Goal: Task Accomplishment & Management: Manage account settings

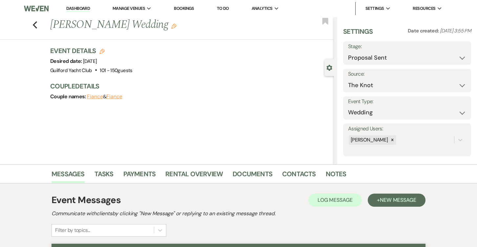
select select "6"
select select "2"
click at [34, 22] on icon "Previous" at bounding box center [34, 25] width 5 height 8
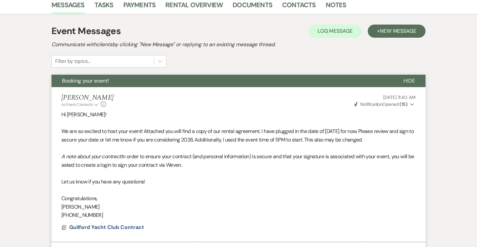
select select "6"
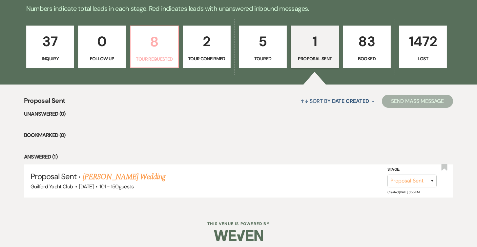
click at [157, 51] on p "8" at bounding box center [153, 42] width 39 height 22
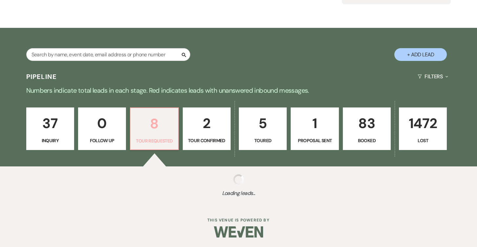
select select "2"
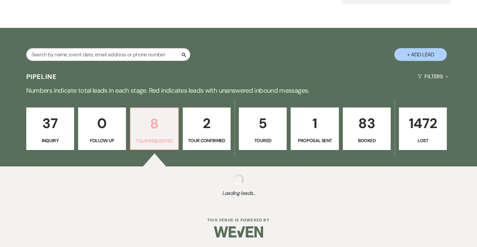
select select "2"
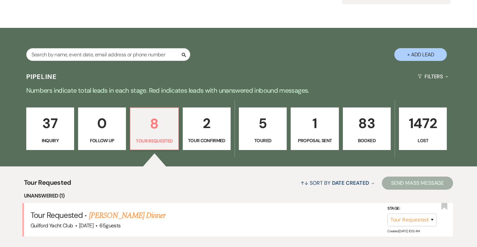
scroll to position [169, 0]
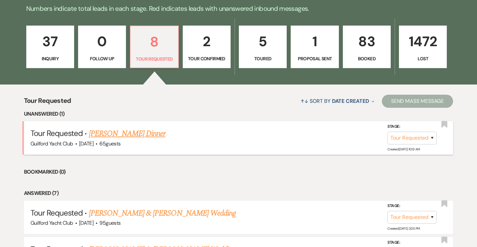
click at [111, 133] on link "[PERSON_NAME] Dinner" at bounding box center [127, 134] width 77 height 12
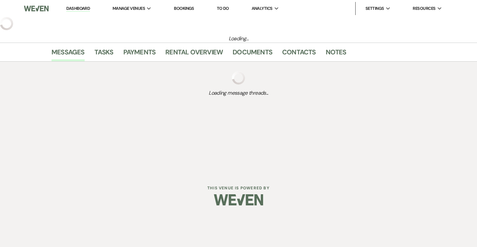
select select "2"
select select "5"
select select "13"
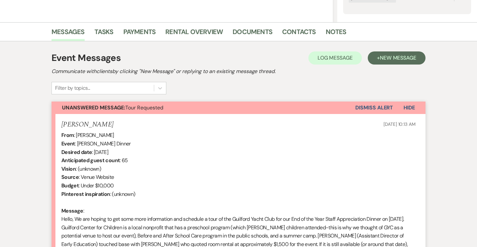
scroll to position [238, 0]
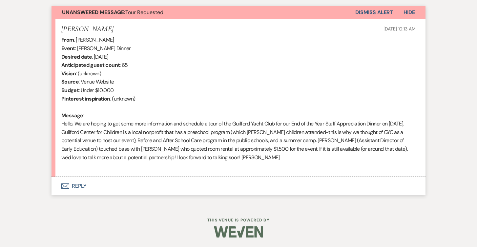
drag, startPoint x: 300, startPoint y: 157, endPoint x: 49, endPoint y: 126, distance: 252.4
click at [49, 126] on div "Messages Tasks Payments Rental Overview Documents Contacts Notes Event Messages…" at bounding box center [238, 66] width 477 height 278
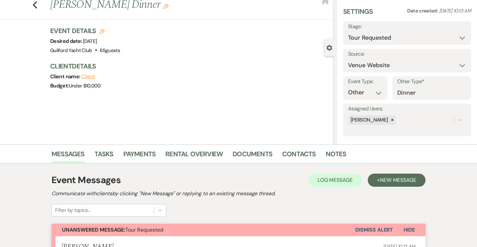
scroll to position [11, 0]
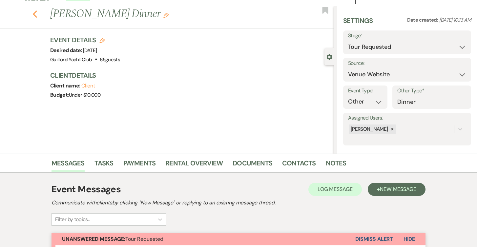
click at [34, 12] on icon "Previous" at bounding box center [34, 14] width 5 height 8
select select "2"
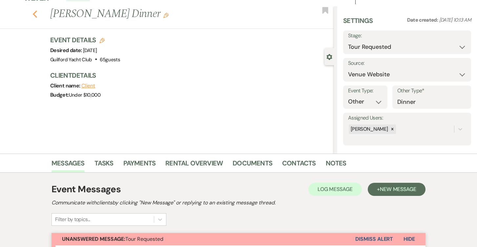
select select "2"
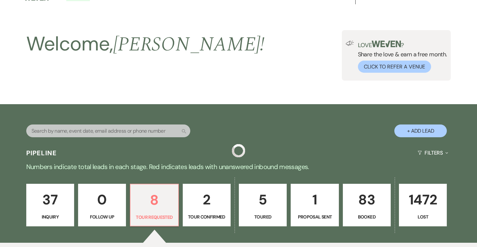
scroll to position [169, 0]
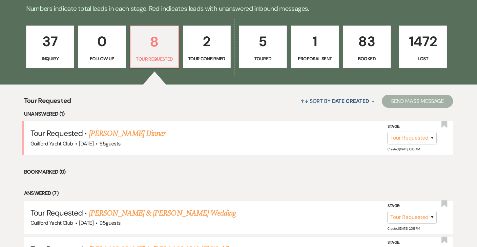
click at [50, 51] on p "37" at bounding box center [49, 41] width 39 height 22
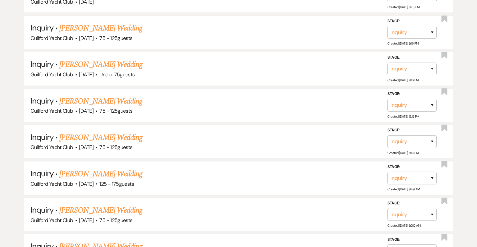
scroll to position [1474, 0]
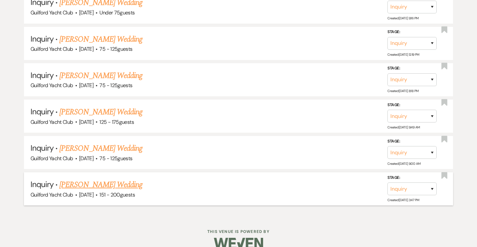
click at [100, 179] on link "[PERSON_NAME] Wedding" at bounding box center [100, 185] width 83 height 12
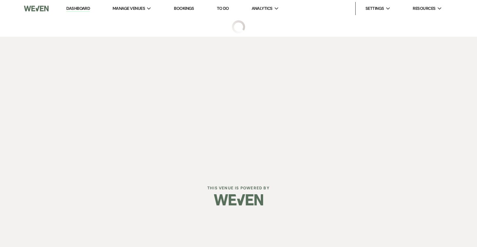
select select "2"
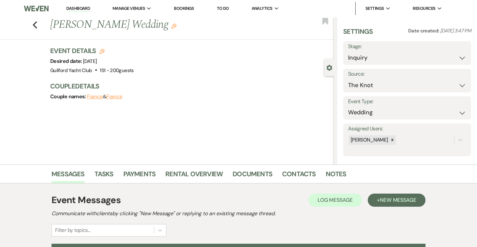
scroll to position [103, 0]
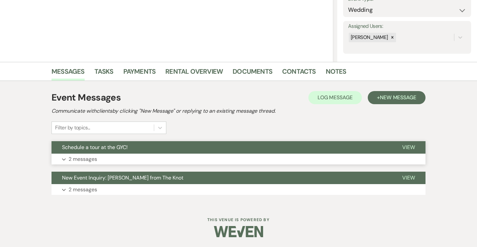
click at [410, 147] on span "View" at bounding box center [408, 147] width 13 height 7
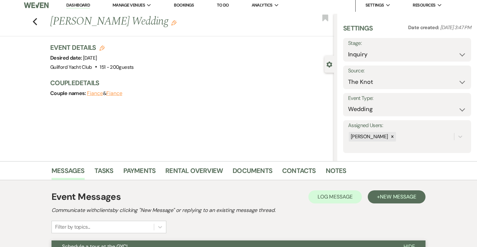
scroll to position [0, 0]
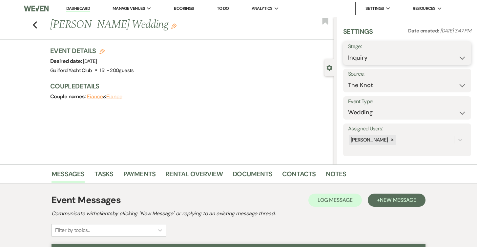
click at [398, 56] on select "Inquiry Follow Up Tour Requested Tour Confirmed Toured Proposal Sent Booked Lost" at bounding box center [407, 57] width 118 height 13
select select "8"
click at [348, 51] on select "Inquiry Follow Up Tour Requested Tour Confirmed Toured Proposal Sent Booked Lost" at bounding box center [407, 57] width 118 height 13
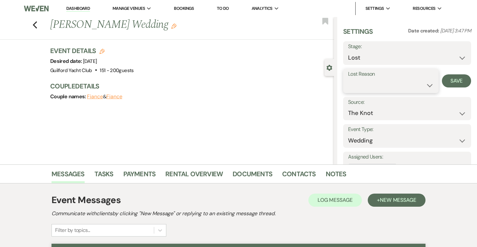
click at [355, 80] on select "Booked Elsewhere Budget Date Unavailable No Response Not a Good Match Capacity …" at bounding box center [391, 85] width 86 height 13
select select "5"
click at [348, 79] on select "Booked Elsewhere Budget Date Unavailable No Response Not a Good Match Capacity …" at bounding box center [391, 85] width 86 height 13
click at [455, 82] on button "Save" at bounding box center [456, 80] width 29 height 13
click at [33, 23] on icon "Previous" at bounding box center [34, 25] width 5 height 8
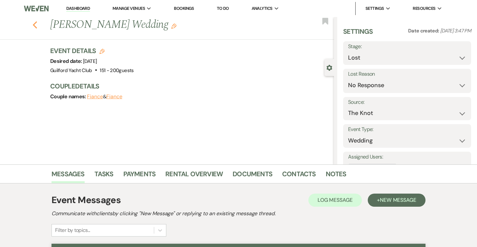
select select "8"
select select "5"
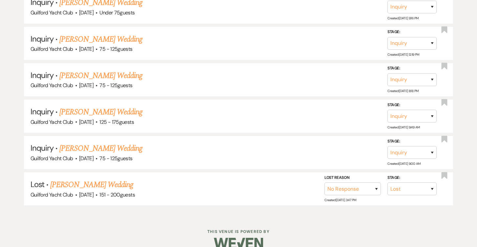
scroll to position [1437, 0]
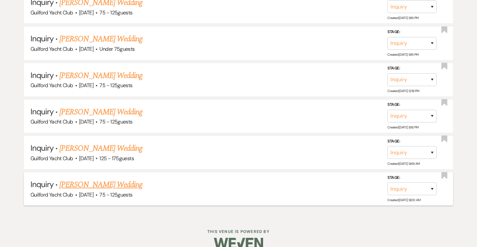
click at [124, 179] on link "[PERSON_NAME] Wedding" at bounding box center [100, 185] width 83 height 12
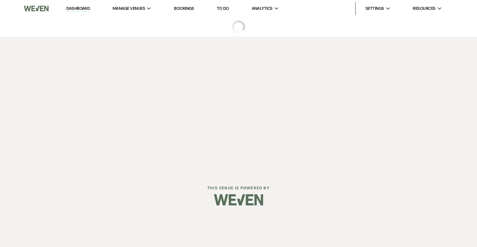
select select "3"
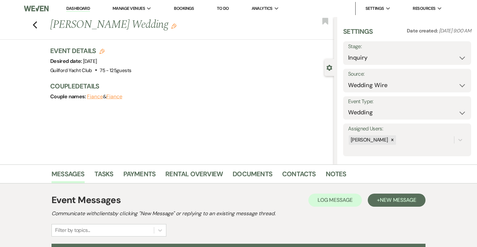
scroll to position [103, 0]
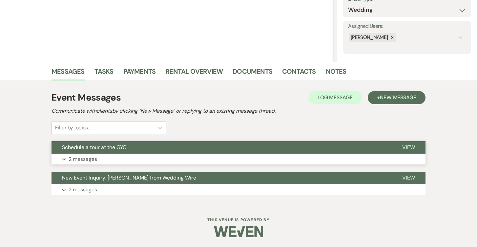
click at [405, 149] on span "View" at bounding box center [408, 147] width 13 height 7
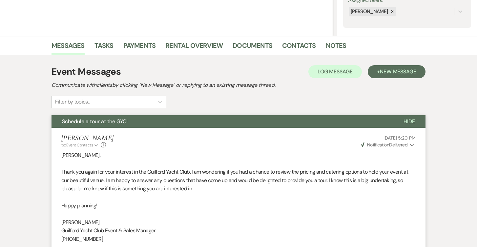
scroll to position [0, 0]
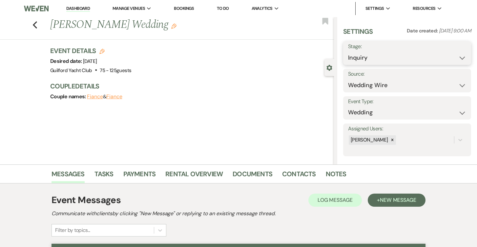
click at [370, 56] on select "Inquiry Follow Up Tour Requested Tour Confirmed Toured Proposal Sent Booked Lost" at bounding box center [407, 57] width 118 height 13
select select "8"
click at [348, 51] on select "Inquiry Follow Up Tour Requested Tour Confirmed Toured Proposal Sent Booked Lost" at bounding box center [407, 57] width 118 height 13
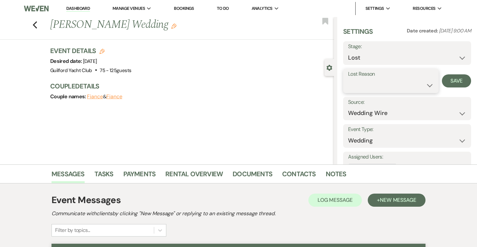
click at [388, 84] on select "Booked Elsewhere Budget Date Unavailable No Response Not a Good Match Capacity …" at bounding box center [391, 85] width 86 height 13
select select "5"
click at [348, 79] on select "Booked Elsewhere Budget Date Unavailable No Response Not a Good Match Capacity …" at bounding box center [391, 85] width 86 height 13
click at [452, 81] on button "Save" at bounding box center [456, 80] width 29 height 13
click at [34, 24] on use "button" at bounding box center [35, 24] width 4 height 7
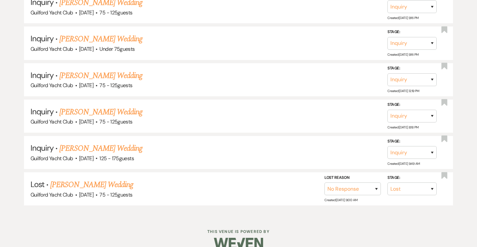
scroll to position [1401, 0]
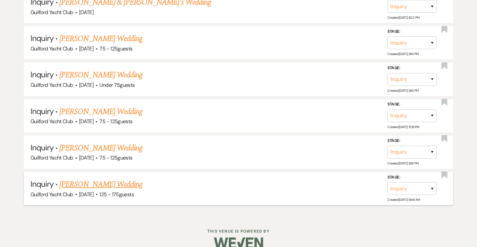
click at [105, 179] on link "[PERSON_NAME] Wedding" at bounding box center [100, 185] width 83 height 12
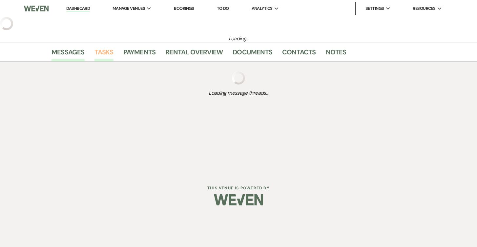
select select "3"
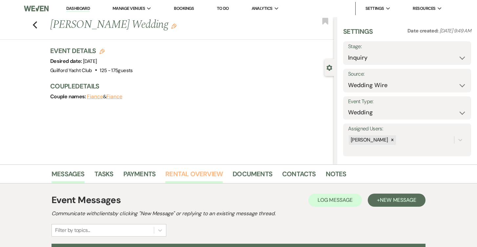
scroll to position [103, 0]
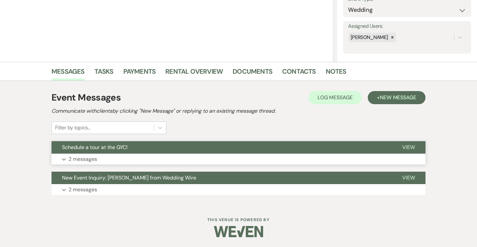
click at [411, 148] on span "View" at bounding box center [408, 147] width 13 height 7
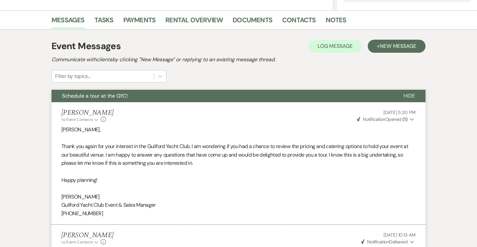
scroll to position [0, 0]
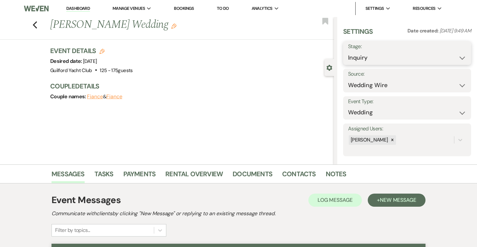
click at [373, 60] on select "Inquiry Follow Up Tour Requested Tour Confirmed Toured Proposal Sent Booked Lost" at bounding box center [407, 57] width 118 height 13
select select "8"
click at [348, 51] on select "Inquiry Follow Up Tour Requested Tour Confirmed Toured Proposal Sent Booked Lost" at bounding box center [407, 57] width 118 height 13
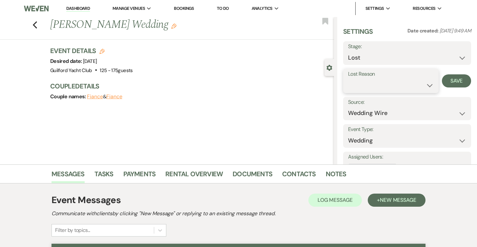
click at [375, 86] on select "Booked Elsewhere Budget Date Unavailable No Response Not a Good Match Capacity …" at bounding box center [391, 85] width 86 height 13
select select "5"
click at [348, 79] on select "Booked Elsewhere Budget Date Unavailable No Response Not a Good Match Capacity …" at bounding box center [391, 85] width 86 height 13
click at [459, 78] on button "Save" at bounding box center [456, 80] width 29 height 13
click at [35, 23] on use "button" at bounding box center [35, 24] width 4 height 7
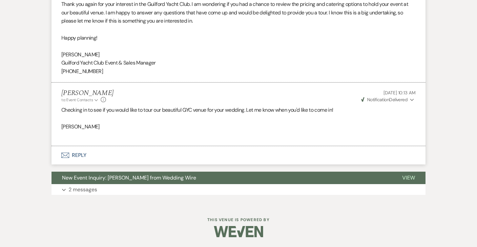
select select "8"
select select "5"
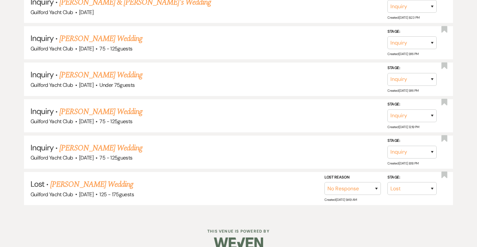
scroll to position [1365, 0]
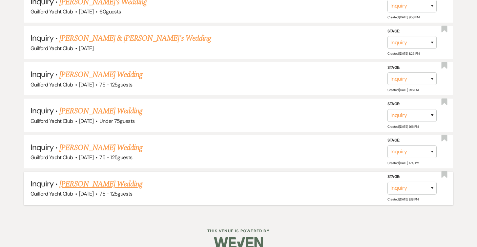
click at [101, 178] on link "[PERSON_NAME] Wedding" at bounding box center [100, 184] width 83 height 12
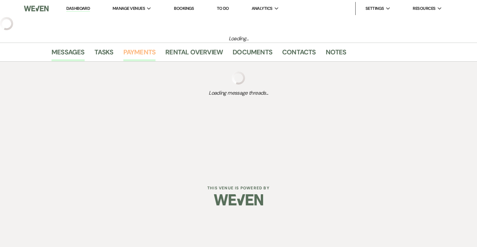
select select "3"
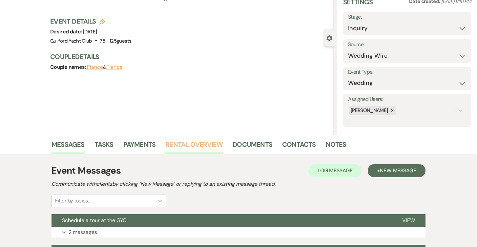
scroll to position [103, 0]
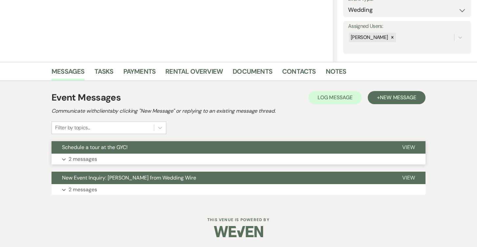
click at [410, 148] on span "View" at bounding box center [408, 147] width 13 height 7
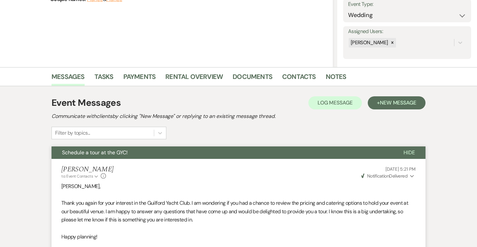
scroll to position [0, 0]
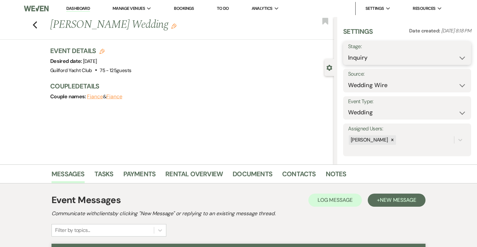
click at [370, 58] on select "Inquiry Follow Up Tour Requested Tour Confirmed Toured Proposal Sent Booked Lost" at bounding box center [407, 57] width 118 height 13
select select "8"
click at [348, 51] on select "Inquiry Follow Up Tour Requested Tour Confirmed Toured Proposal Sent Booked Lost" at bounding box center [407, 57] width 118 height 13
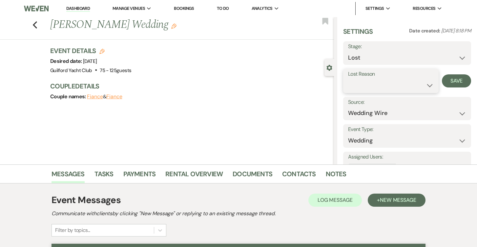
click at [367, 86] on select "Booked Elsewhere Budget Date Unavailable No Response Not a Good Match Capacity …" at bounding box center [391, 85] width 86 height 13
select select "5"
click at [348, 79] on select "Booked Elsewhere Budget Date Unavailable No Response Not a Good Match Capacity …" at bounding box center [391, 85] width 86 height 13
click at [451, 82] on button "Save" at bounding box center [456, 80] width 29 height 13
click at [36, 23] on icon "Previous" at bounding box center [34, 25] width 5 height 8
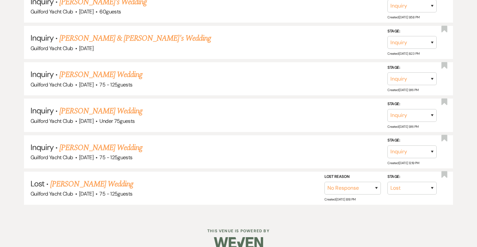
scroll to position [1329, 0]
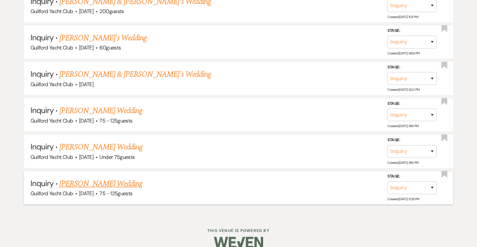
click at [104, 178] on link "[PERSON_NAME] Wedding" at bounding box center [100, 184] width 83 height 12
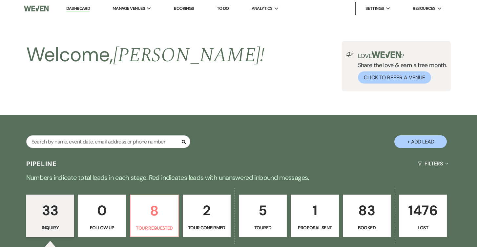
select select "3"
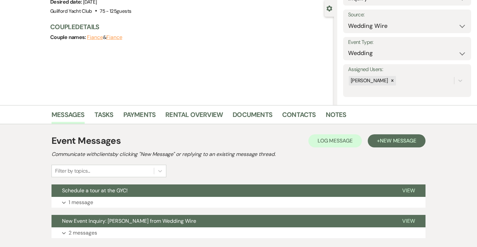
scroll to position [103, 0]
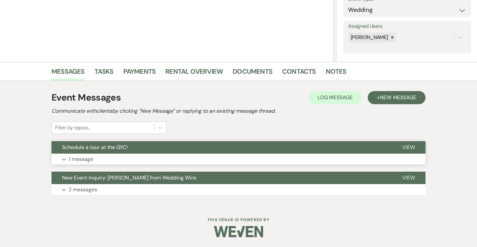
click at [404, 144] on button "View" at bounding box center [409, 147] width 34 height 12
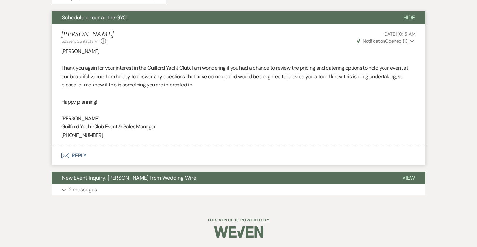
scroll to position [0, 0]
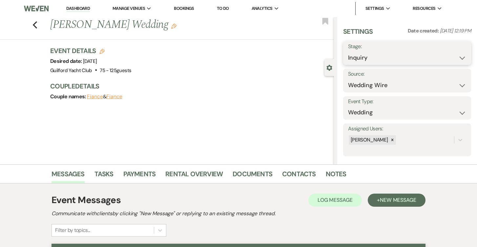
click at [388, 56] on select "Inquiry Follow Up Tour Requested Tour Confirmed Toured Proposal Sent Booked Lost" at bounding box center [407, 57] width 118 height 13
select select "8"
click at [348, 51] on select "Inquiry Follow Up Tour Requested Tour Confirmed Toured Proposal Sent Booked Lost" at bounding box center [407, 57] width 118 height 13
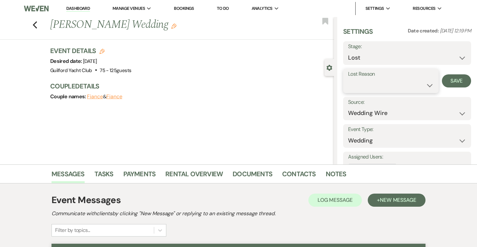
click at [358, 87] on select "Booked Elsewhere Budget Date Unavailable No Response Not a Good Match Capacity …" at bounding box center [391, 85] width 86 height 13
select select "5"
click at [348, 79] on select "Booked Elsewhere Budget Date Unavailable No Response Not a Good Match Capacity …" at bounding box center [391, 85] width 86 height 13
click at [458, 78] on button "Save" at bounding box center [456, 80] width 29 height 13
click at [32, 25] on icon "Previous" at bounding box center [34, 25] width 5 height 8
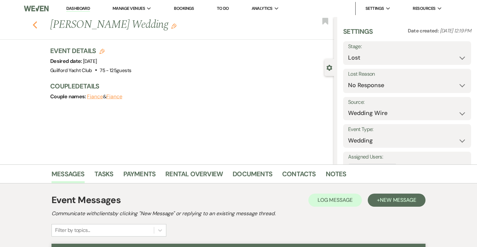
select select "8"
select select "5"
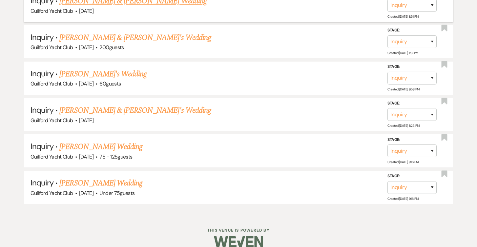
scroll to position [1293, 0]
click at [129, 178] on link "[PERSON_NAME] Wedding" at bounding box center [100, 184] width 83 height 12
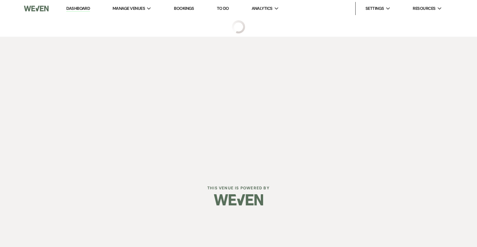
select select "3"
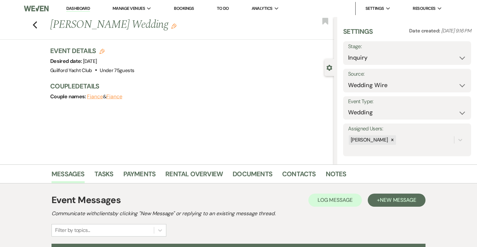
scroll to position [103, 0]
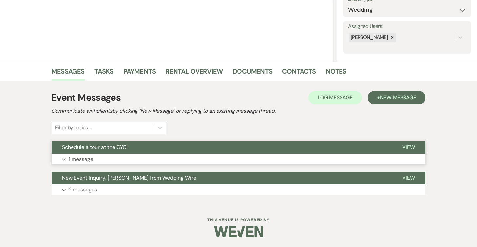
click at [409, 149] on span "View" at bounding box center [408, 147] width 13 height 7
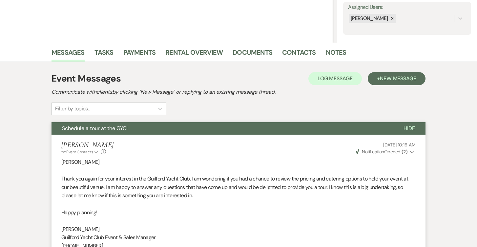
scroll to position [0, 0]
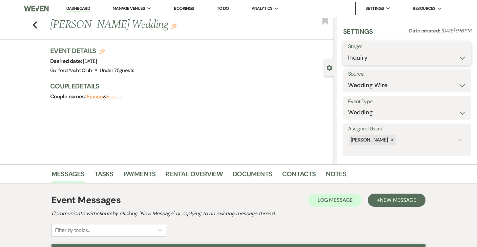
click at [369, 57] on select "Inquiry Follow Up Tour Requested Tour Confirmed Toured Proposal Sent Booked Lost" at bounding box center [407, 57] width 118 height 13
select select "8"
click at [348, 51] on select "Inquiry Follow Up Tour Requested Tour Confirmed Toured Proposal Sent Booked Lost" at bounding box center [407, 57] width 118 height 13
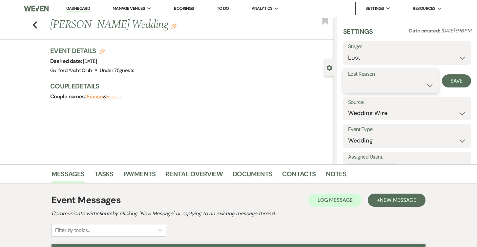
click at [362, 85] on select "Booked Elsewhere Budget Date Unavailable No Response Not a Good Match Capacity …" at bounding box center [391, 85] width 86 height 13
select select "5"
click at [348, 79] on select "Booked Elsewhere Budget Date Unavailable No Response Not a Good Match Capacity …" at bounding box center [391, 85] width 86 height 13
click at [450, 82] on button "Save" at bounding box center [456, 80] width 29 height 13
click at [35, 25] on icon "Previous" at bounding box center [34, 25] width 5 height 8
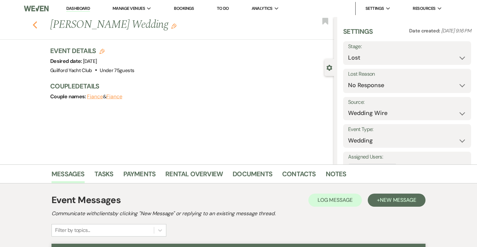
scroll to position [1257, 0]
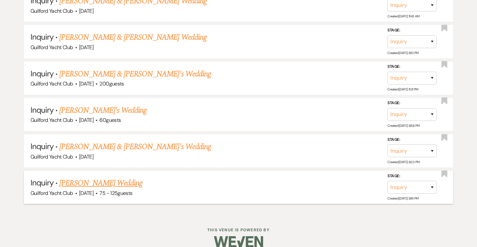
click at [102, 177] on link "[PERSON_NAME] Wedding" at bounding box center [100, 183] width 83 height 12
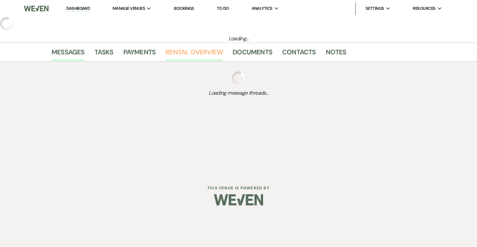
select select "3"
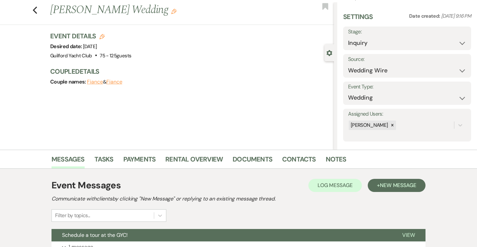
scroll to position [103, 0]
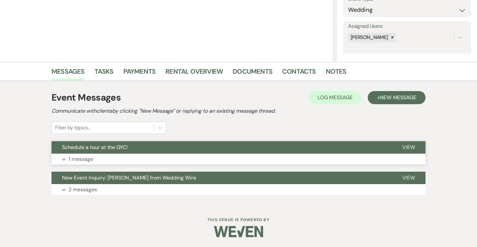
click at [408, 151] on span "View" at bounding box center [408, 147] width 13 height 7
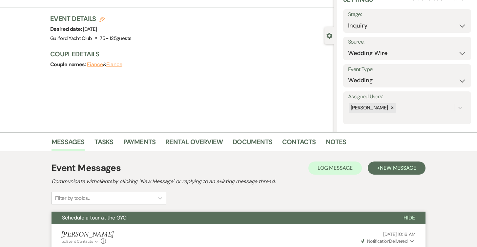
scroll to position [0, 0]
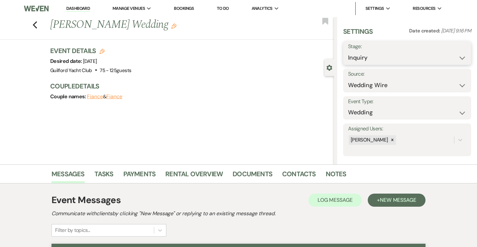
click at [367, 56] on select "Inquiry Follow Up Tour Requested Tour Confirmed Toured Proposal Sent Booked Lost" at bounding box center [407, 57] width 118 height 13
select select "8"
click at [348, 51] on select "Inquiry Follow Up Tour Requested Tour Confirmed Toured Proposal Sent Booked Lost" at bounding box center [407, 57] width 118 height 13
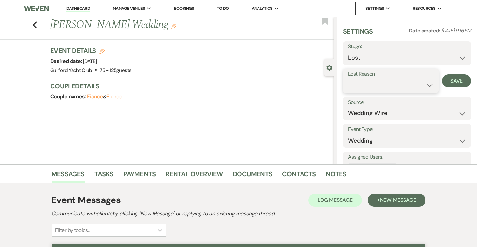
click at [359, 82] on select "Booked Elsewhere Budget Date Unavailable No Response Not a Good Match Capacity …" at bounding box center [391, 85] width 86 height 13
select select "5"
click at [348, 79] on select "Booked Elsewhere Budget Date Unavailable No Response Not a Good Match Capacity …" at bounding box center [391, 85] width 86 height 13
click at [451, 81] on button "Save" at bounding box center [456, 80] width 29 height 13
click at [36, 23] on icon "Previous" at bounding box center [34, 25] width 5 height 8
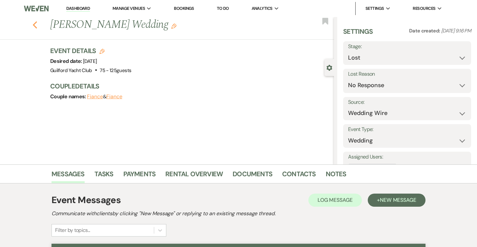
select select "8"
select select "5"
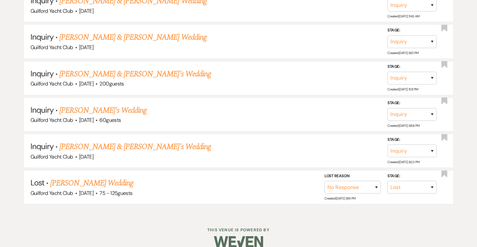
scroll to position [1221, 0]
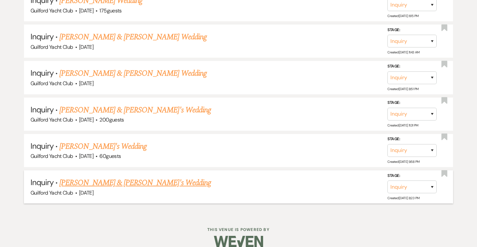
click at [84, 177] on link "[PERSON_NAME] & [PERSON_NAME]'s Wedding" at bounding box center [135, 183] width 152 height 12
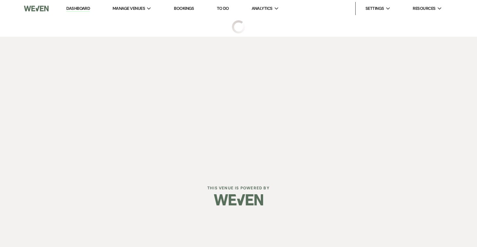
select select "5"
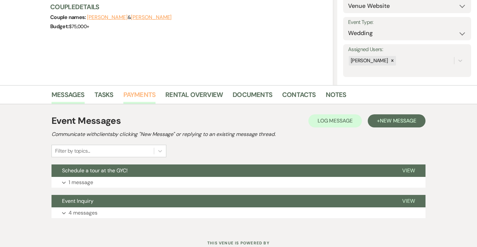
scroll to position [103, 0]
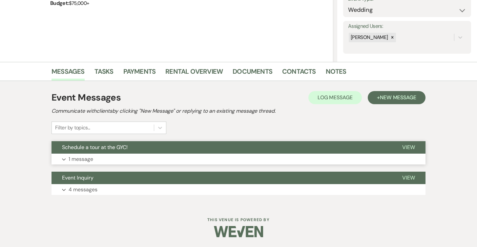
click at [411, 144] on span "View" at bounding box center [408, 147] width 13 height 7
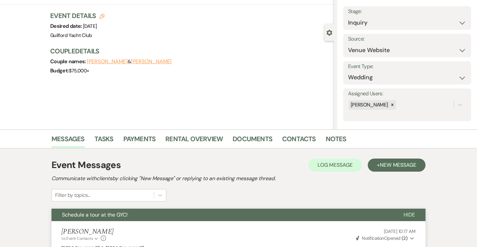
scroll to position [0, 0]
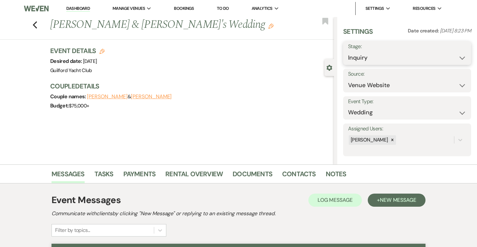
click at [373, 61] on select "Inquiry Follow Up Tour Requested Tour Confirmed Toured Proposal Sent Booked Lost" at bounding box center [407, 57] width 118 height 13
select select "8"
click at [348, 51] on select "Inquiry Follow Up Tour Requested Tour Confirmed Toured Proposal Sent Booked Lost" at bounding box center [407, 57] width 118 height 13
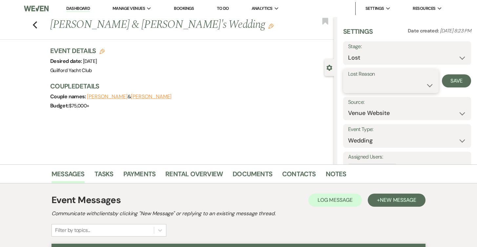
click at [370, 86] on select "Booked Elsewhere Budget Date Unavailable No Response Not a Good Match Capacity …" at bounding box center [391, 85] width 86 height 13
select select "5"
click at [348, 79] on select "Booked Elsewhere Budget Date Unavailable No Response Not a Good Match Capacity …" at bounding box center [391, 85] width 86 height 13
click at [453, 80] on button "Save" at bounding box center [456, 80] width 29 height 13
click at [35, 22] on icon "Previous" at bounding box center [34, 25] width 5 height 8
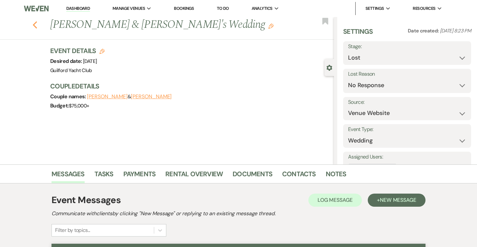
select select "8"
select select "5"
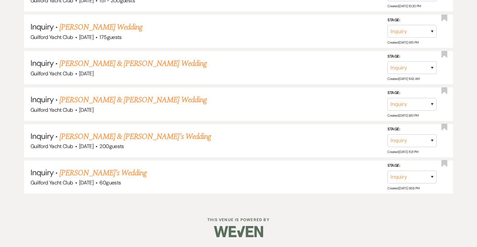
scroll to position [1184, 0]
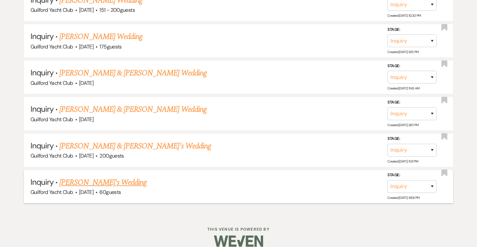
click at [98, 177] on link "[PERSON_NAME]'s Wedding" at bounding box center [102, 183] width 87 height 12
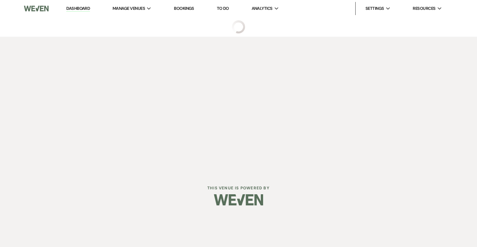
select select "5"
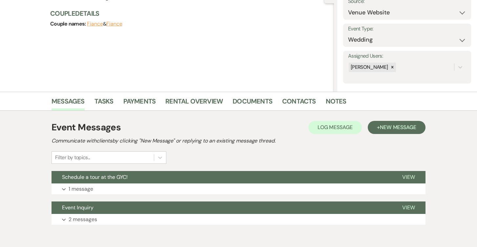
scroll to position [103, 0]
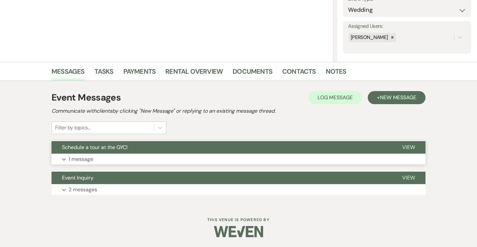
click at [407, 148] on span "View" at bounding box center [408, 147] width 13 height 7
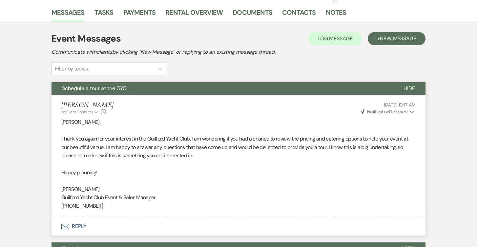
scroll to position [0, 0]
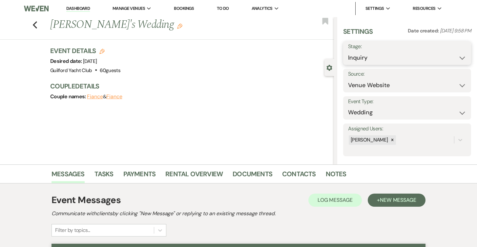
click at [381, 61] on select "Inquiry Follow Up Tour Requested Tour Confirmed Toured Proposal Sent Booked Lost" at bounding box center [407, 57] width 118 height 13
select select "8"
click at [348, 51] on select "Inquiry Follow Up Tour Requested Tour Confirmed Toured Proposal Sent Booked Lost" at bounding box center [407, 57] width 118 height 13
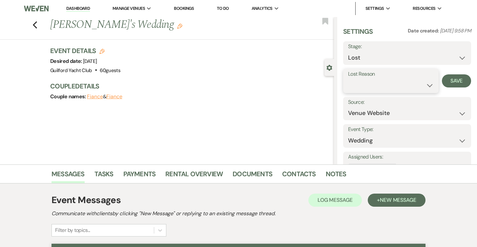
click at [364, 85] on select "Booked Elsewhere Budget Date Unavailable No Response Not a Good Match Capacity …" at bounding box center [391, 85] width 86 height 13
select select "5"
click at [348, 79] on select "Booked Elsewhere Budget Date Unavailable No Response Not a Good Match Capacity …" at bounding box center [391, 85] width 86 height 13
click at [455, 84] on button "Save" at bounding box center [456, 80] width 29 height 13
click at [35, 25] on icon "Previous" at bounding box center [34, 25] width 5 height 8
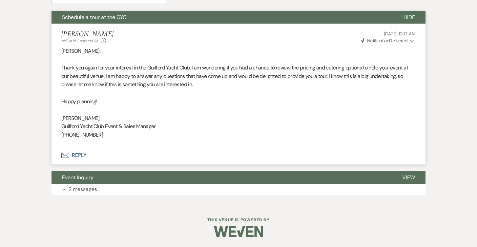
select select "8"
select select "5"
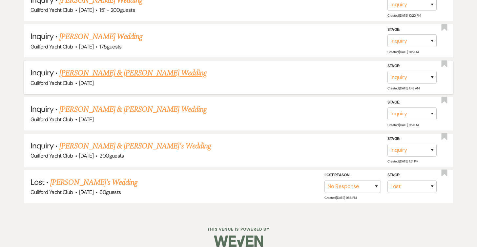
scroll to position [1148, 0]
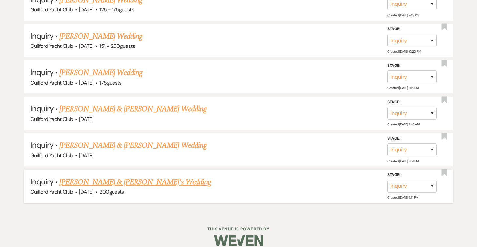
click at [96, 176] on link "[PERSON_NAME] & [PERSON_NAME]'s Wedding" at bounding box center [135, 182] width 152 height 12
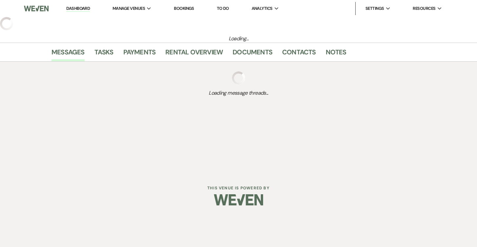
select select "5"
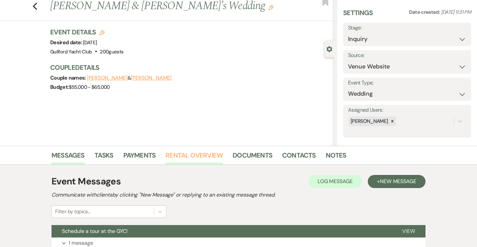
scroll to position [103, 0]
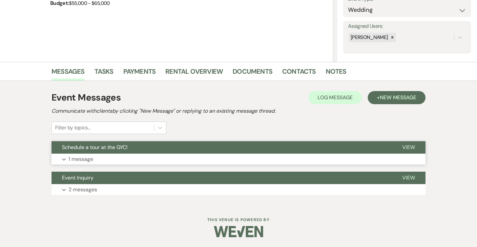
click at [413, 146] on span "View" at bounding box center [408, 147] width 13 height 7
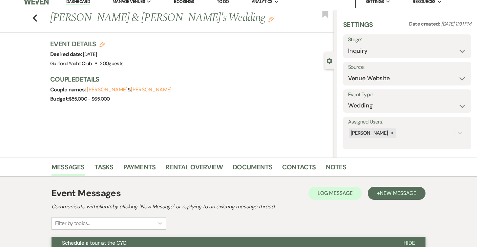
scroll to position [0, 0]
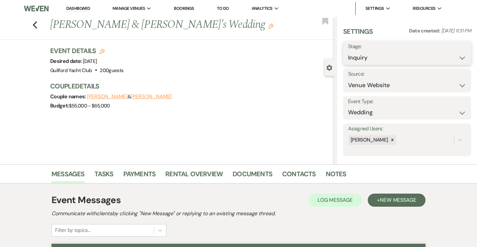
click at [380, 56] on select "Inquiry Follow Up Tour Requested Tour Confirmed Toured Proposal Sent Booked Lost" at bounding box center [407, 57] width 118 height 13
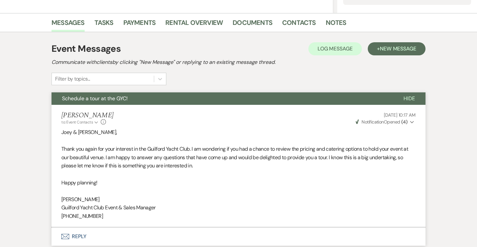
scroll to position [170, 0]
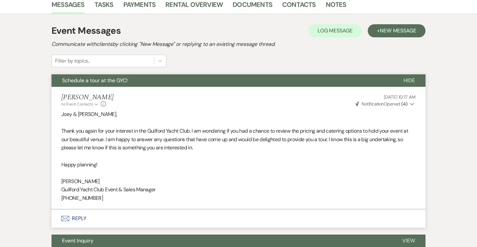
click at [82, 221] on button "Envelope Reply" at bounding box center [238, 219] width 374 height 18
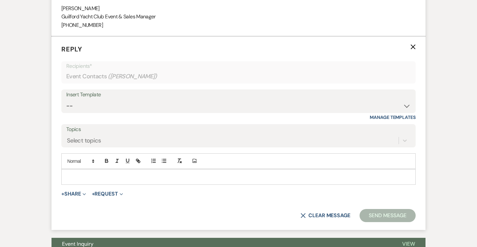
scroll to position [352, 0]
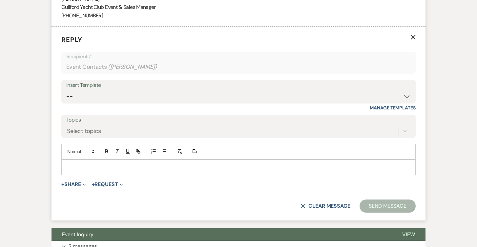
click at [78, 168] on p at bounding box center [239, 167] width 344 height 7
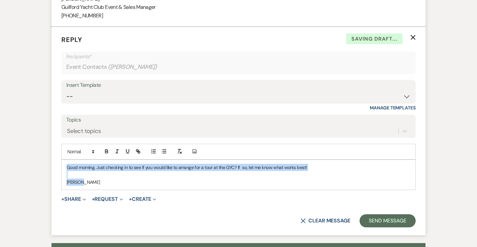
drag, startPoint x: 87, startPoint y: 184, endPoint x: 59, endPoint y: 163, distance: 34.9
click at [59, 163] on form "Reply X Saving draft... Recipients* Event Contacts ( [PERSON_NAME] ) Insert Tem…" at bounding box center [238, 131] width 374 height 209
copy div "Good morning. Just checking in to see if you would like to arrange for a tour a…"
click at [387, 222] on button "Send Message" at bounding box center [387, 220] width 56 height 13
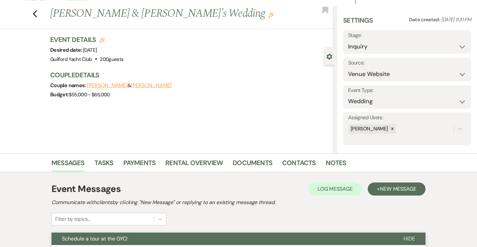
scroll to position [0, 0]
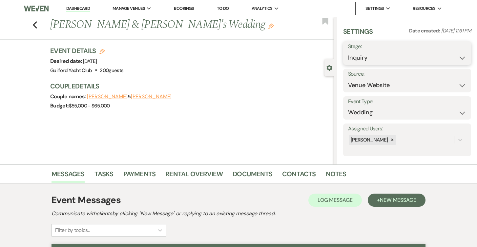
click at [374, 59] on select "Inquiry Follow Up Tour Requested Tour Confirmed Toured Proposal Sent Booked Lost" at bounding box center [407, 57] width 118 height 13
select select "8"
click at [348, 51] on select "Inquiry Follow Up Tour Requested Tour Confirmed Toured Proposal Sent Booked Lost" at bounding box center [407, 57] width 118 height 13
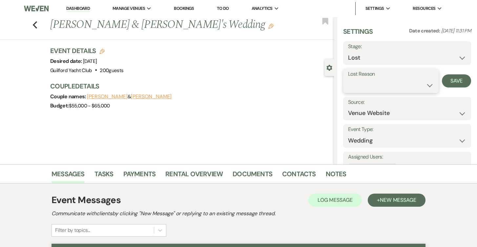
click at [369, 86] on select "Booked Elsewhere Budget Date Unavailable No Response Not a Good Match Capacity …" at bounding box center [391, 85] width 86 height 13
select select "5"
click at [348, 79] on select "Booked Elsewhere Budget Date Unavailable No Response Not a Good Match Capacity …" at bounding box center [391, 85] width 86 height 13
click at [461, 80] on button "Save" at bounding box center [456, 80] width 29 height 13
click at [36, 23] on use "button" at bounding box center [35, 24] width 4 height 7
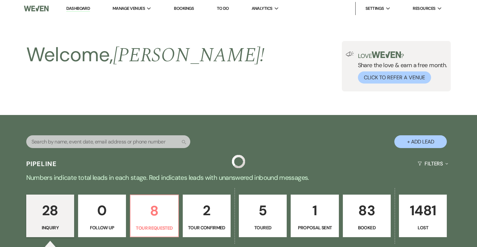
scroll to position [1112, 0]
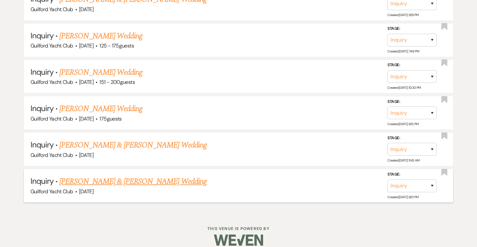
click at [110, 176] on link "[PERSON_NAME] & [PERSON_NAME] Wedding" at bounding box center [132, 182] width 147 height 12
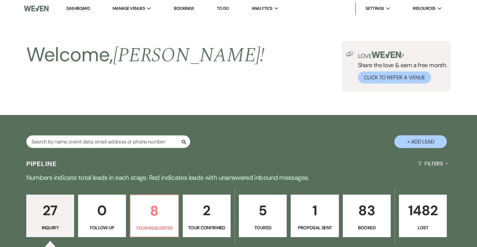
select select "5"
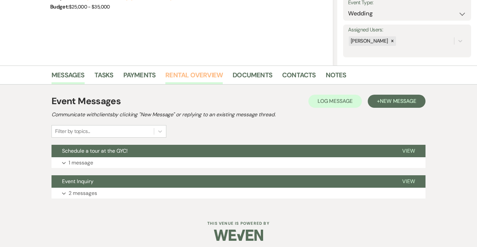
scroll to position [103, 0]
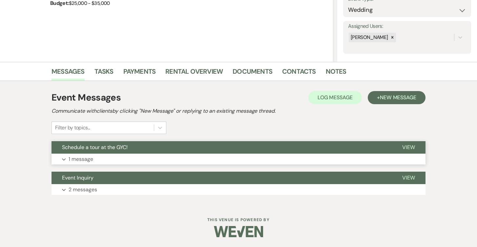
click at [409, 145] on span "View" at bounding box center [408, 147] width 13 height 7
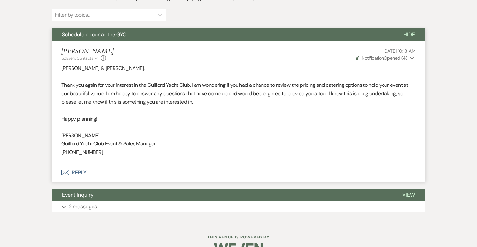
scroll to position [216, 0]
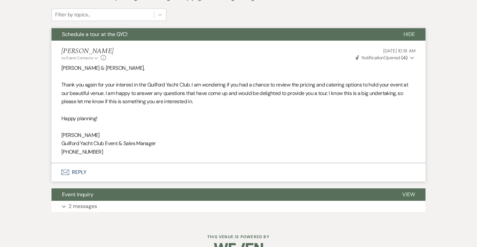
click at [80, 173] on button "Envelope Reply" at bounding box center [238, 172] width 374 height 18
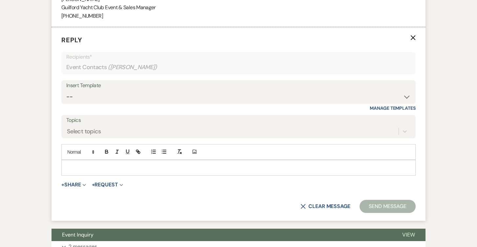
scroll to position [352, 0]
click at [90, 165] on p at bounding box center [239, 167] width 344 height 7
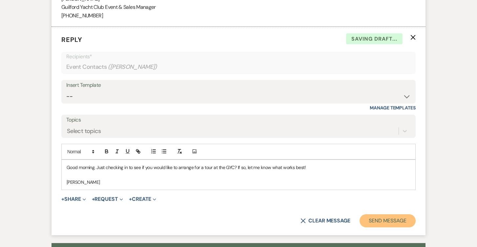
click at [383, 218] on button "Send Message" at bounding box center [387, 220] width 56 height 13
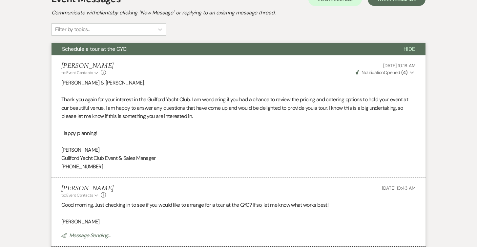
scroll to position [0, 0]
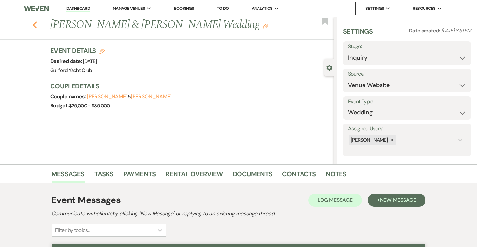
click at [33, 24] on use "button" at bounding box center [35, 24] width 4 height 7
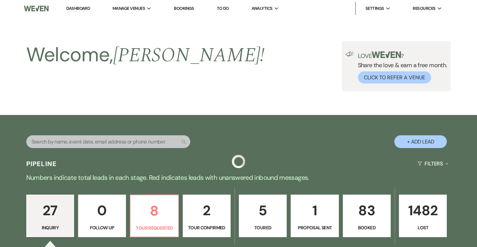
scroll to position [1112, 0]
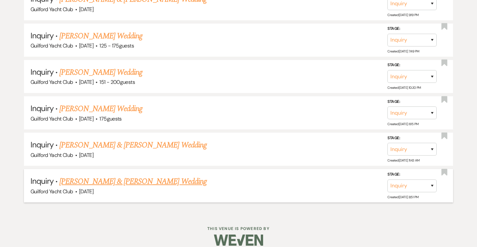
click at [124, 176] on link "[PERSON_NAME] & [PERSON_NAME] Wedding" at bounding box center [132, 182] width 147 height 12
select select "5"
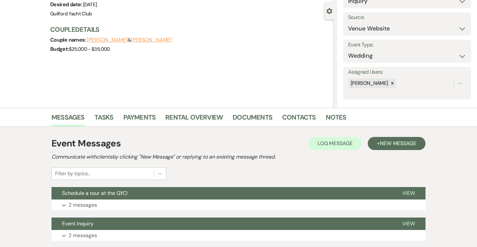
scroll to position [103, 0]
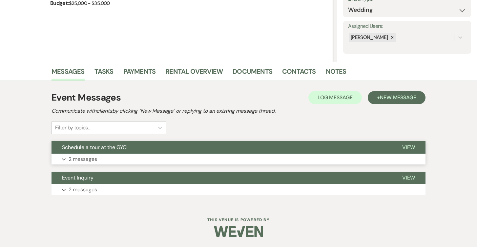
click at [417, 150] on button "View" at bounding box center [409, 147] width 34 height 12
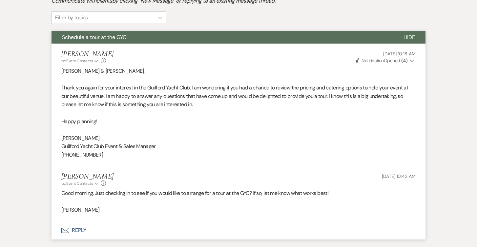
scroll to position [0, 0]
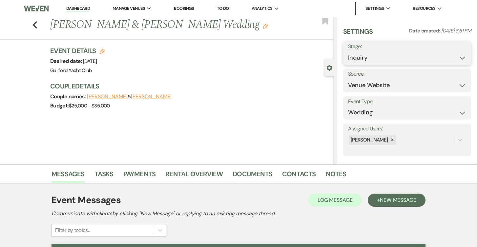
click at [378, 52] on select "Inquiry Follow Up Tour Requested Tour Confirmed Toured Proposal Sent Booked Lost" at bounding box center [407, 57] width 118 height 13
select select "8"
click at [348, 51] on select "Inquiry Follow Up Tour Requested Tour Confirmed Toured Proposal Sent Booked Lost" at bounding box center [407, 57] width 118 height 13
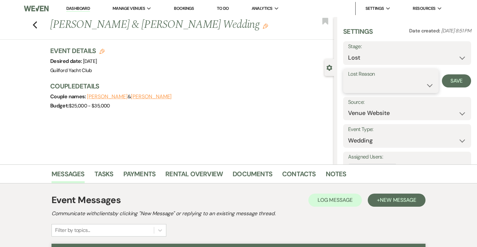
click at [366, 85] on select "Booked Elsewhere Budget Date Unavailable No Response Not a Good Match Capacity …" at bounding box center [391, 85] width 86 height 13
select select "5"
click at [348, 79] on select "Booked Elsewhere Budget Date Unavailable No Response Not a Good Match Capacity …" at bounding box center [391, 85] width 86 height 13
click at [455, 81] on button "Save" at bounding box center [456, 80] width 29 height 13
click at [34, 27] on icon "Previous" at bounding box center [34, 25] width 5 height 8
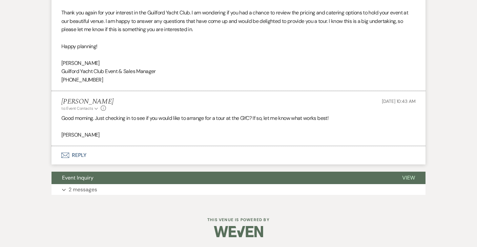
scroll to position [1076, 0]
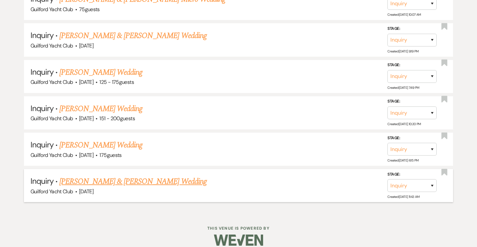
click at [86, 176] on link "[PERSON_NAME] & [PERSON_NAME] Wedding" at bounding box center [132, 182] width 147 height 12
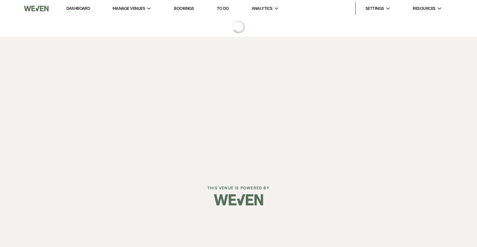
select select "5"
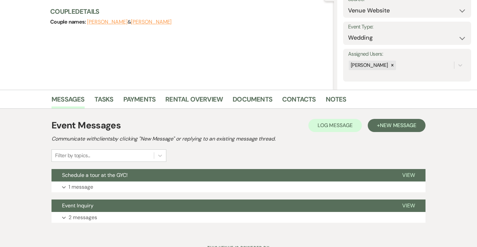
scroll to position [103, 0]
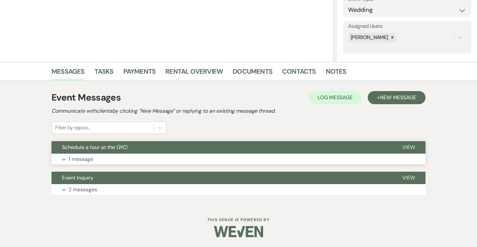
click at [412, 143] on button "View" at bounding box center [409, 147] width 34 height 12
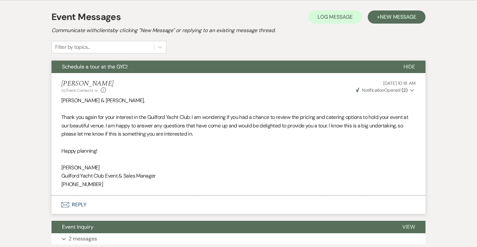
scroll to position [232, 0]
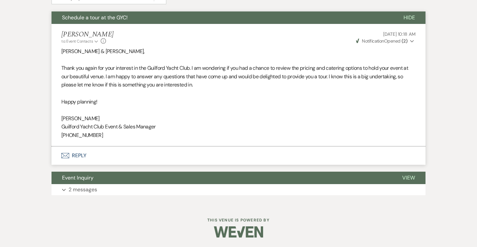
click at [79, 156] on button "Envelope Reply" at bounding box center [238, 156] width 374 height 18
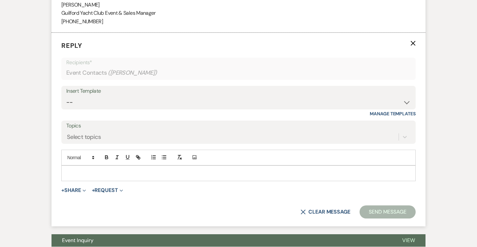
scroll to position [352, 0]
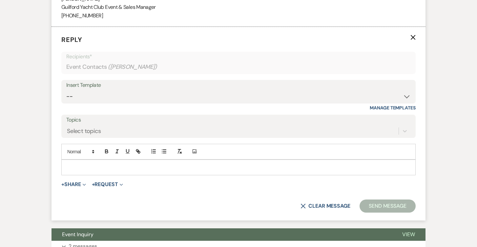
click at [84, 163] on div at bounding box center [239, 167] width 354 height 15
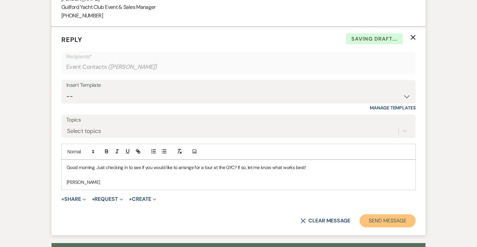
click at [370, 217] on button "Send Message" at bounding box center [387, 220] width 56 height 13
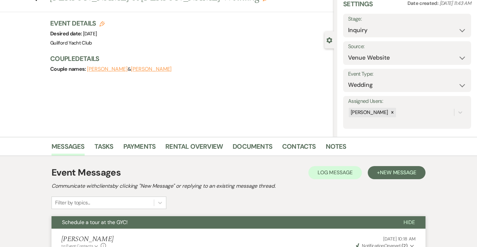
scroll to position [0, 0]
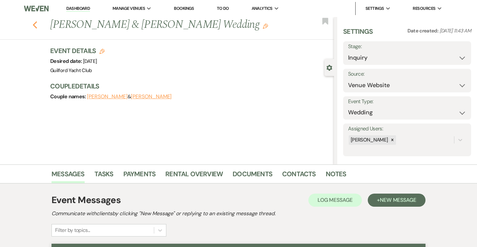
click at [34, 23] on icon "Previous" at bounding box center [34, 25] width 5 height 8
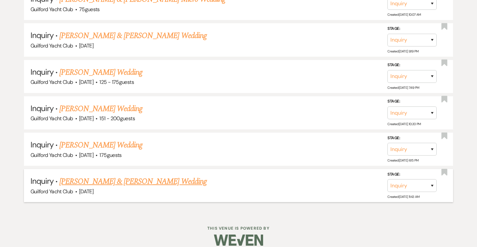
click at [114, 176] on link "[PERSON_NAME] & [PERSON_NAME] Wedding" at bounding box center [132, 182] width 147 height 12
select select "5"
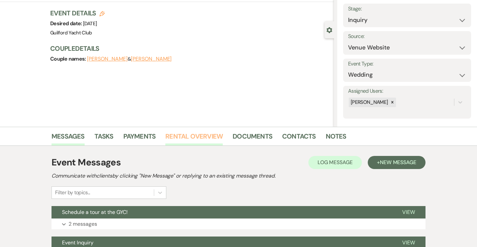
scroll to position [103, 0]
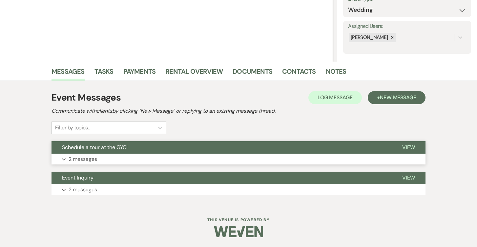
click at [413, 148] on span "View" at bounding box center [408, 147] width 13 height 7
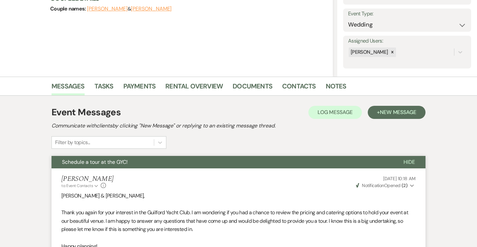
scroll to position [0, 0]
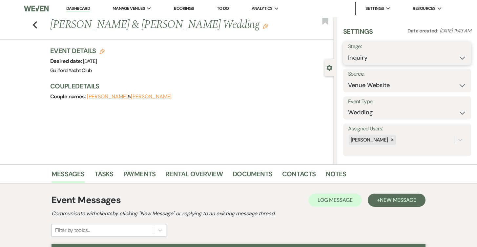
click at [374, 59] on select "Inquiry Follow Up Tour Requested Tour Confirmed Toured Proposal Sent Booked Lost" at bounding box center [407, 57] width 118 height 13
select select "8"
click at [348, 51] on select "Inquiry Follow Up Tour Requested Tour Confirmed Toured Proposal Sent Booked Lost" at bounding box center [407, 57] width 118 height 13
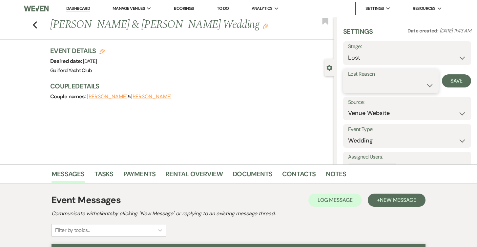
click at [358, 86] on select "Booked Elsewhere Budget Date Unavailable No Response Not a Good Match Capacity …" at bounding box center [391, 85] width 86 height 13
select select "5"
click at [348, 79] on select "Booked Elsewhere Budget Date Unavailable No Response Not a Good Match Capacity …" at bounding box center [391, 85] width 86 height 13
click at [452, 78] on button "Save" at bounding box center [456, 80] width 29 height 13
click at [36, 23] on use "button" at bounding box center [35, 24] width 4 height 7
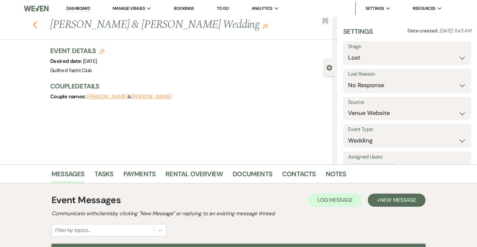
select select "8"
select select "5"
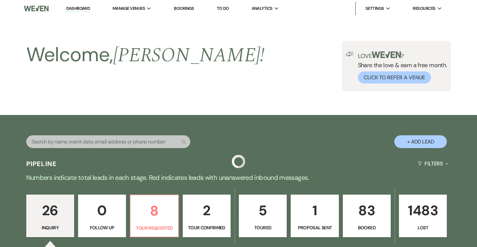
scroll to position [1040, 0]
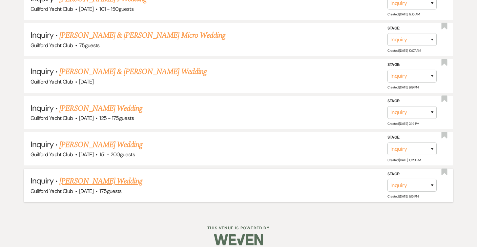
click at [89, 175] on link "[PERSON_NAME] Wedding" at bounding box center [100, 181] width 83 height 12
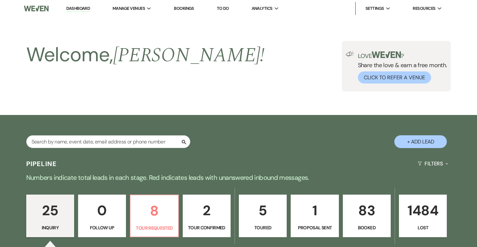
select select "3"
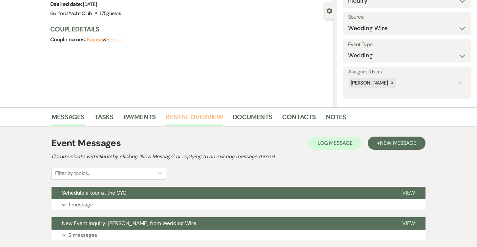
scroll to position [103, 0]
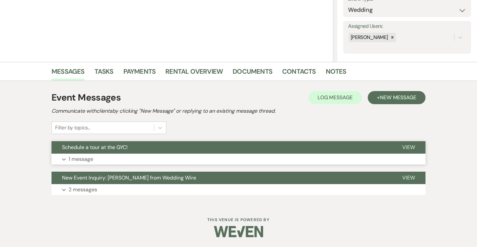
click at [404, 147] on span "View" at bounding box center [408, 147] width 13 height 7
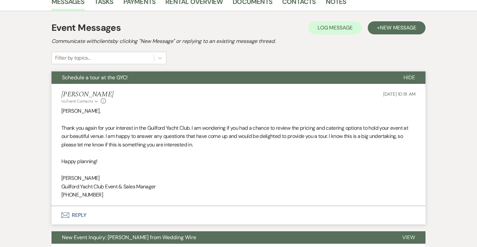
scroll to position [232, 0]
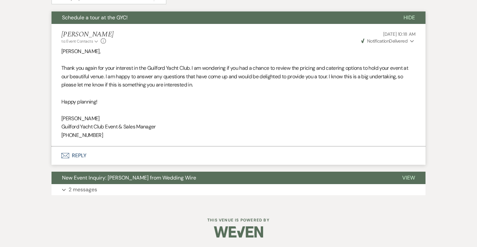
click at [78, 156] on button "Envelope Reply" at bounding box center [238, 156] width 374 height 18
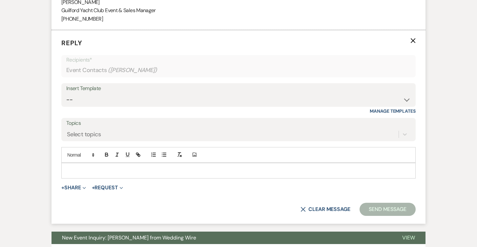
scroll to position [352, 0]
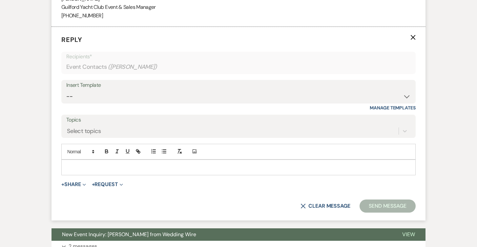
click at [94, 167] on p at bounding box center [239, 167] width 344 height 7
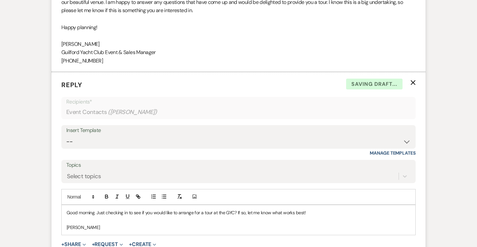
scroll to position [424, 0]
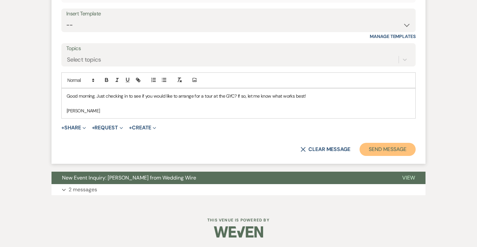
click at [394, 148] on button "Send Message" at bounding box center [387, 149] width 56 height 13
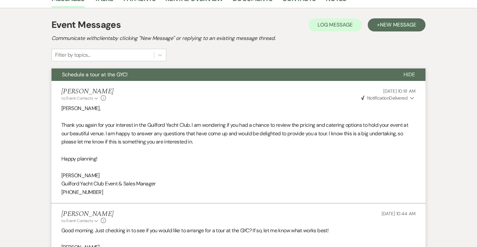
scroll to position [0, 0]
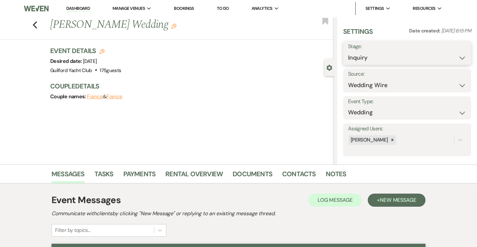
click at [369, 58] on select "Inquiry Follow Up Tour Requested Tour Confirmed Toured Proposal Sent Booked Lost" at bounding box center [407, 57] width 118 height 13
select select "8"
click at [348, 51] on select "Inquiry Follow Up Tour Requested Tour Confirmed Toured Proposal Sent Booked Lost" at bounding box center [407, 57] width 118 height 13
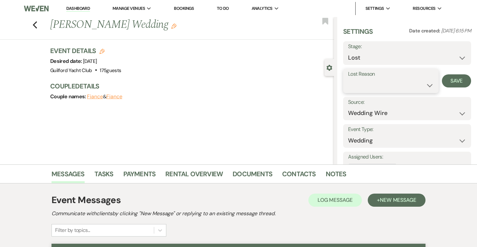
click at [368, 86] on select "Booked Elsewhere Budget Date Unavailable No Response Not a Good Match Capacity …" at bounding box center [391, 85] width 86 height 13
select select "5"
click at [348, 79] on select "Booked Elsewhere Budget Date Unavailable No Response Not a Good Match Capacity …" at bounding box center [391, 85] width 86 height 13
click at [449, 82] on button "Save" at bounding box center [456, 80] width 29 height 13
click at [34, 23] on icon "Previous" at bounding box center [34, 25] width 5 height 8
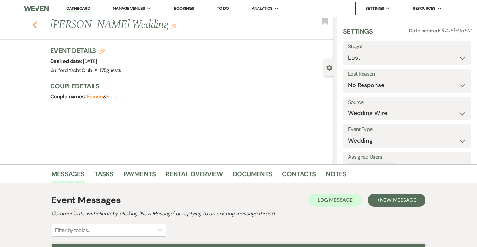
scroll to position [1004, 0]
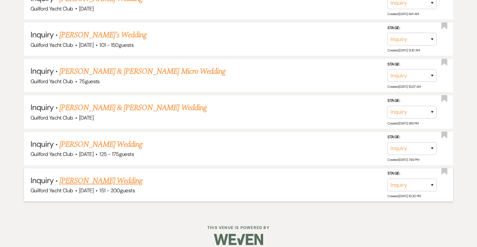
click at [104, 176] on link "[PERSON_NAME] Wedding" at bounding box center [100, 181] width 83 height 12
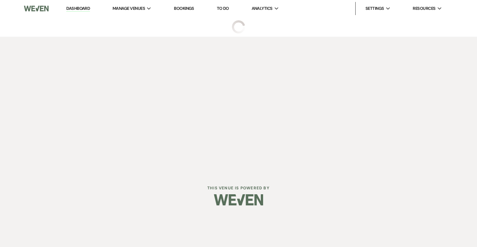
select select "2"
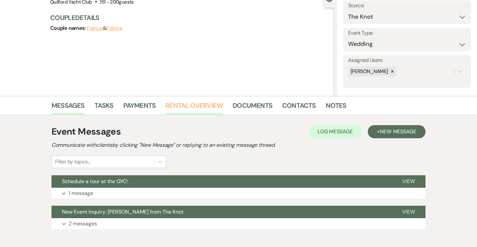
scroll to position [103, 0]
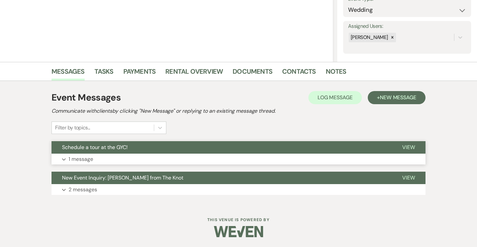
click at [409, 145] on span "View" at bounding box center [408, 147] width 13 height 7
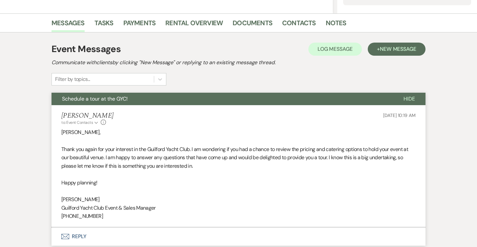
scroll to position [208, 0]
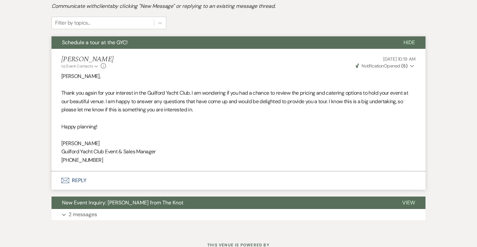
click at [83, 180] on button "Envelope Reply" at bounding box center [238, 181] width 374 height 18
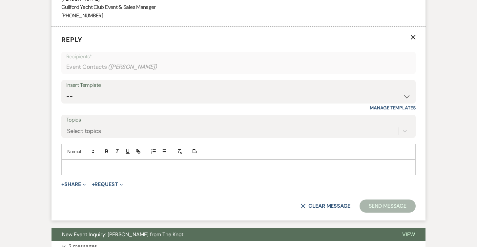
scroll to position [352, 0]
click at [82, 164] on p at bounding box center [239, 167] width 344 height 7
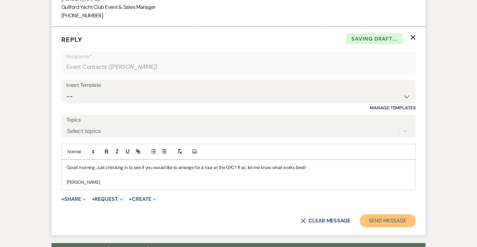
click at [379, 217] on button "Send Message" at bounding box center [387, 220] width 56 height 13
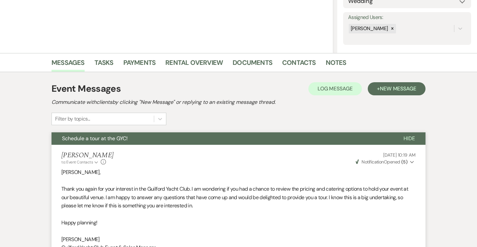
scroll to position [0, 0]
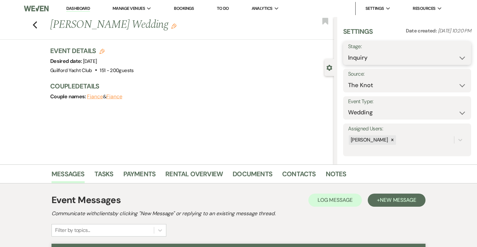
click at [375, 55] on select "Inquiry Follow Up Tour Requested Tour Confirmed Toured Proposal Sent Booked Lost" at bounding box center [407, 57] width 118 height 13
select select "8"
click at [348, 51] on select "Inquiry Follow Up Tour Requested Tour Confirmed Toured Proposal Sent Booked Lost" at bounding box center [407, 57] width 118 height 13
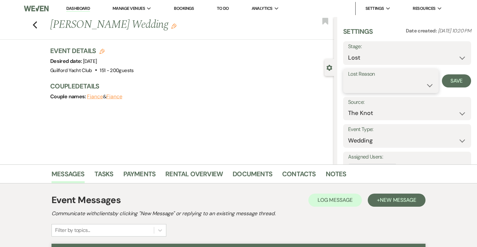
click at [367, 90] on select "Booked Elsewhere Budget Date Unavailable No Response Not a Good Match Capacity …" at bounding box center [391, 85] width 86 height 13
click at [348, 79] on select "Booked Elsewhere Budget Date Unavailable No Response Not a Good Match Capacity …" at bounding box center [391, 85] width 86 height 13
click at [367, 89] on select "Booked Elsewhere Budget Date Unavailable No Response Not a Good Match Capacity …" at bounding box center [391, 85] width 86 height 13
select select "5"
click at [348, 79] on select "Booked Elsewhere Budget Date Unavailable No Response Not a Good Match Capacity …" at bounding box center [391, 85] width 86 height 13
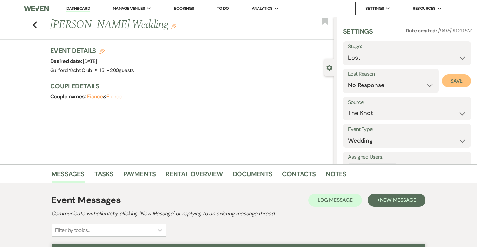
click at [468, 79] on button "Save" at bounding box center [456, 80] width 29 height 13
click at [34, 22] on icon "Previous" at bounding box center [34, 25] width 5 height 8
select select "8"
select select "5"
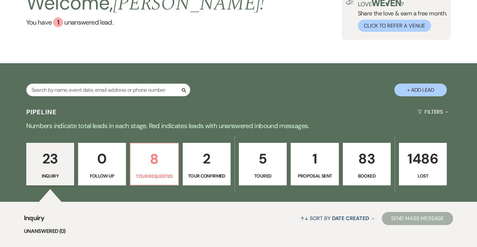
scroll to position [62, 0]
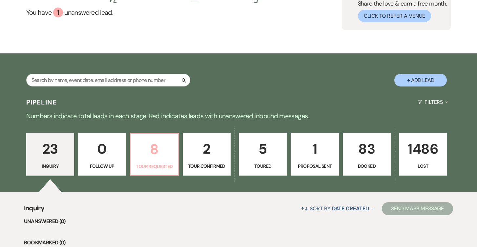
click at [154, 153] on p "8" at bounding box center [153, 149] width 39 height 22
select select "2"
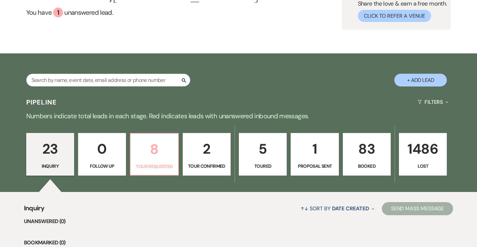
select select "2"
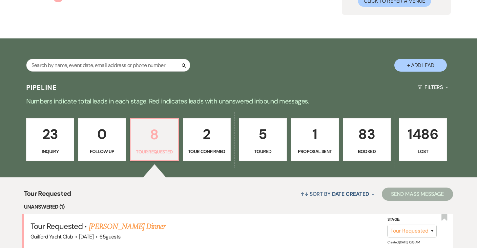
scroll to position [156, 0]
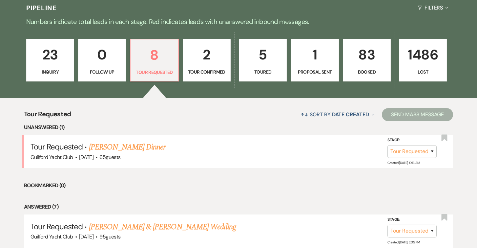
click at [47, 60] on p "23" at bounding box center [49, 55] width 39 height 22
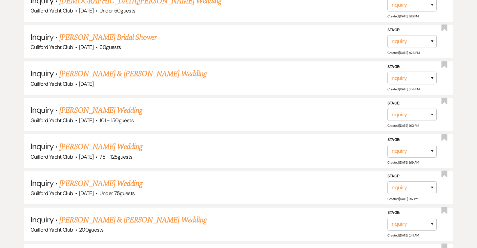
scroll to position [967, 0]
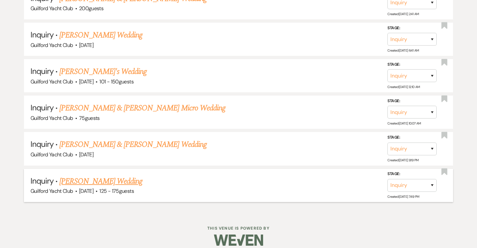
click at [92, 177] on link "[PERSON_NAME] Wedding" at bounding box center [100, 181] width 83 height 12
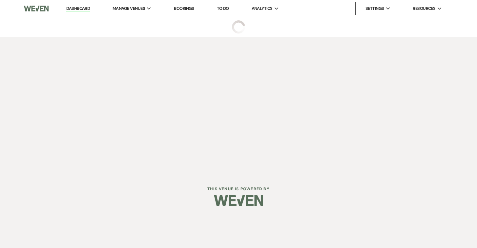
select select "3"
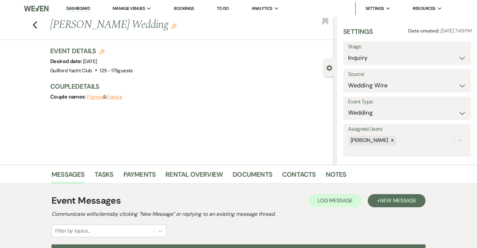
scroll to position [102, 0]
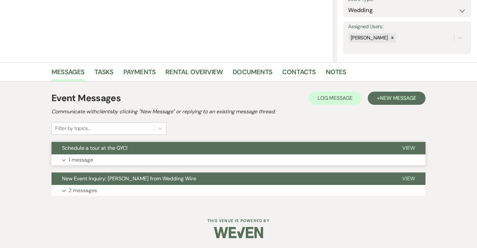
click at [407, 149] on span "View" at bounding box center [408, 147] width 13 height 7
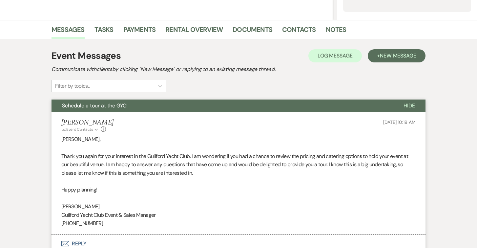
scroll to position [196, 0]
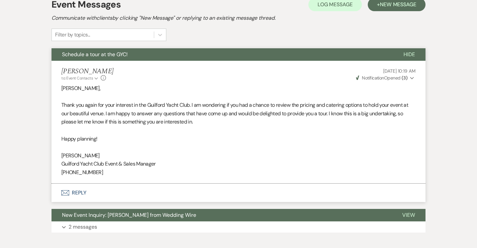
click at [80, 193] on button "Envelope Reply" at bounding box center [238, 192] width 374 height 18
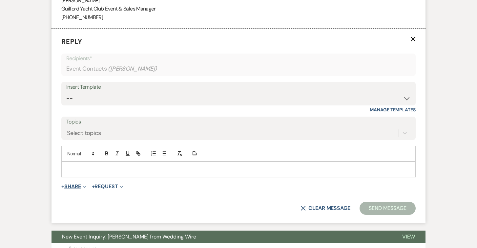
scroll to position [352, 0]
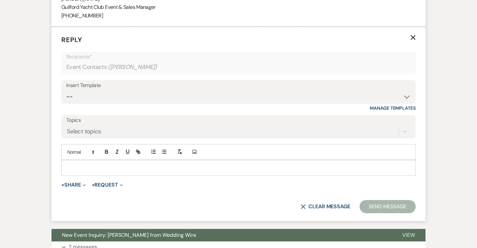
click at [80, 169] on p at bounding box center [239, 167] width 344 height 7
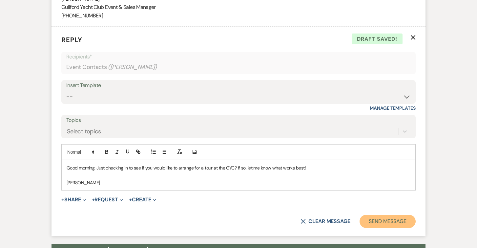
click at [383, 219] on button "Send Message" at bounding box center [387, 220] width 56 height 13
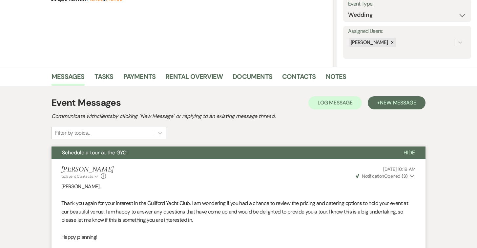
scroll to position [0, 0]
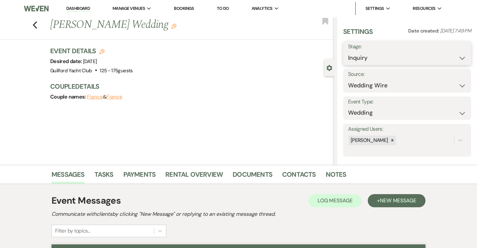
click at [372, 57] on select "Inquiry Follow Up Tour Requested Tour Confirmed Toured Proposal Sent Booked Lost" at bounding box center [407, 57] width 118 height 13
select select "8"
click at [348, 51] on select "Inquiry Follow Up Tour Requested Tour Confirmed Toured Proposal Sent Booked Lost" at bounding box center [407, 57] width 118 height 13
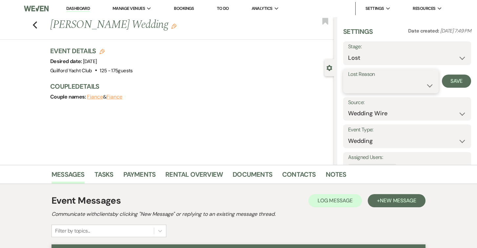
click at [370, 86] on select "Booked Elsewhere Budget Date Unavailable No Response Not a Good Match Capacity …" at bounding box center [391, 85] width 86 height 13
select select "5"
click at [348, 79] on select "Booked Elsewhere Budget Date Unavailable No Response Not a Good Match Capacity …" at bounding box center [391, 85] width 86 height 13
click at [445, 84] on button "Save" at bounding box center [456, 80] width 29 height 13
click at [36, 24] on icon "Previous" at bounding box center [34, 25] width 5 height 8
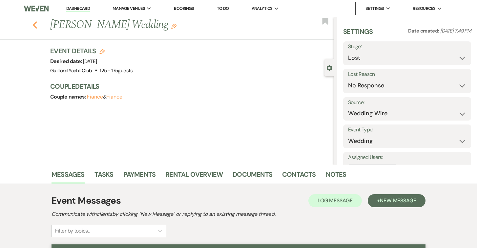
select select "8"
select select "5"
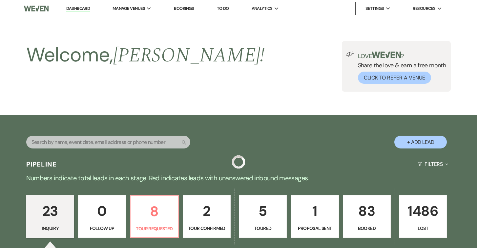
scroll to position [931, 0]
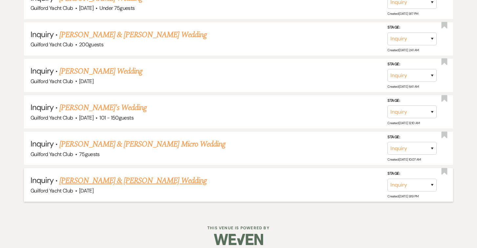
click at [103, 175] on link "[PERSON_NAME] & [PERSON_NAME] Wedding" at bounding box center [132, 180] width 147 height 12
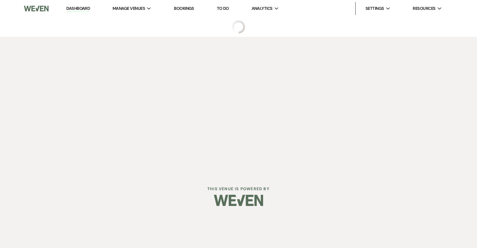
select select "5"
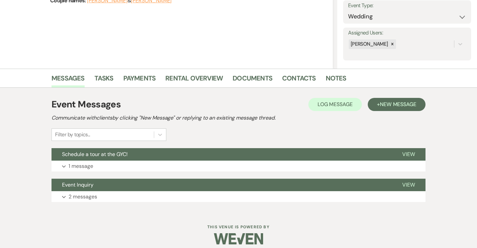
scroll to position [102, 0]
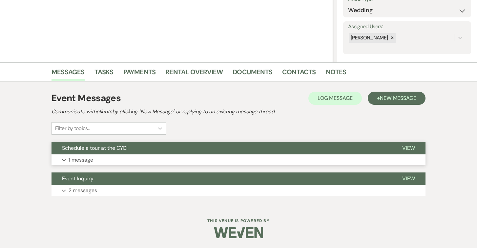
click at [409, 148] on span "View" at bounding box center [408, 147] width 13 height 7
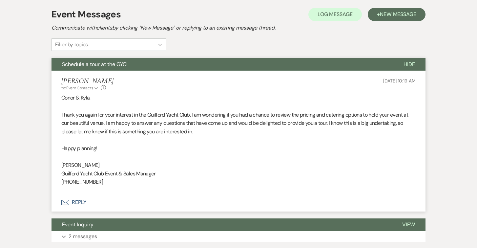
scroll to position [229, 0]
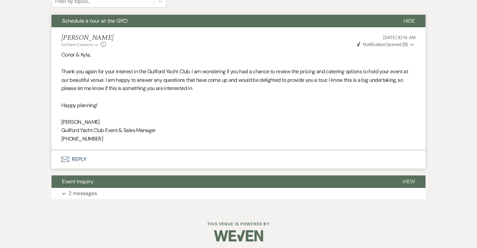
click at [80, 156] on button "Envelope Reply" at bounding box center [238, 159] width 374 height 18
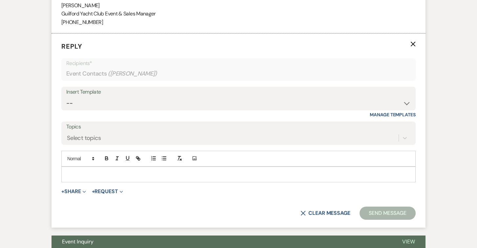
scroll to position [352, 0]
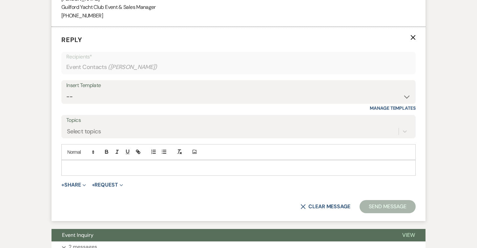
click at [74, 164] on p at bounding box center [239, 167] width 344 height 7
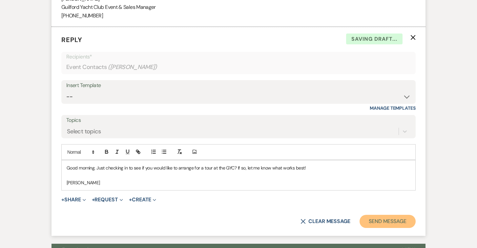
click at [383, 218] on button "Send Message" at bounding box center [387, 220] width 56 height 13
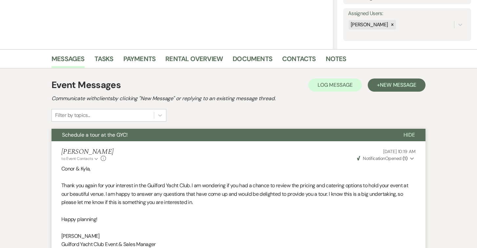
scroll to position [0, 0]
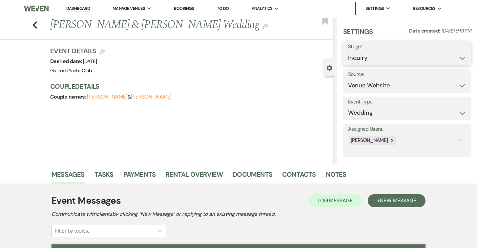
click at [360, 57] on select "Inquiry Follow Up Tour Requested Tour Confirmed Toured Proposal Sent Booked Lost" at bounding box center [407, 57] width 118 height 13
select select "8"
click at [348, 51] on select "Inquiry Follow Up Tour Requested Tour Confirmed Toured Proposal Sent Booked Lost" at bounding box center [407, 57] width 118 height 13
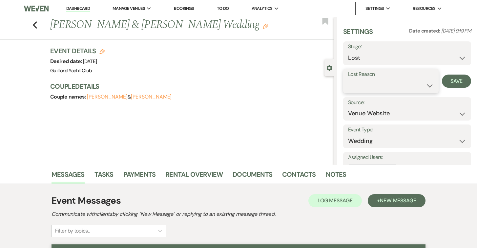
click at [360, 83] on select "Booked Elsewhere Budget Date Unavailable No Response Not a Good Match Capacity …" at bounding box center [391, 85] width 86 height 13
select select "5"
click at [348, 79] on select "Booked Elsewhere Budget Date Unavailable No Response Not a Good Match Capacity …" at bounding box center [391, 85] width 86 height 13
click at [457, 81] on button "Save" at bounding box center [456, 80] width 29 height 13
click at [34, 23] on icon "Previous" at bounding box center [34, 25] width 5 height 8
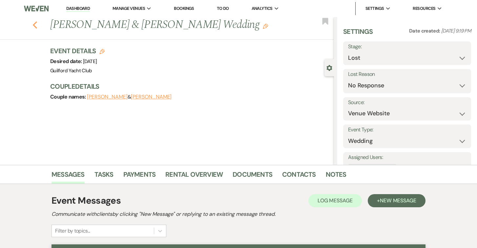
scroll to position [895, 0]
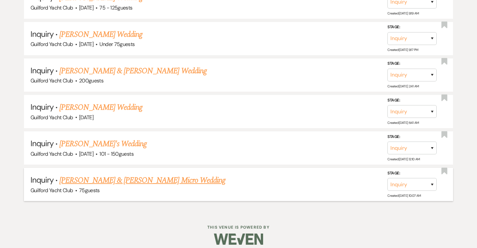
click at [100, 178] on link "[PERSON_NAME] & [PERSON_NAME] Micro Wedding" at bounding box center [142, 180] width 166 height 12
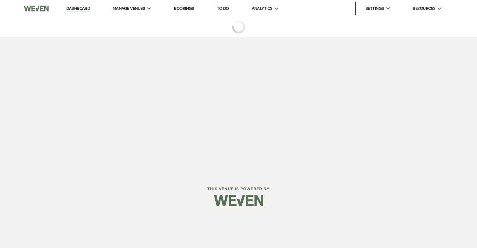
select select "5"
select select "16"
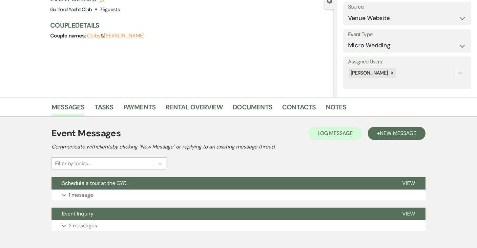
scroll to position [102, 0]
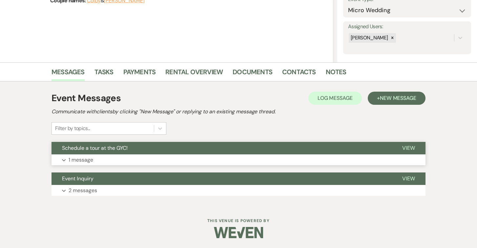
click at [405, 151] on span "View" at bounding box center [408, 147] width 13 height 7
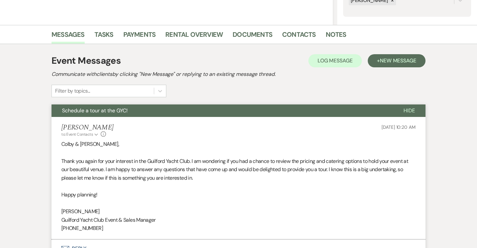
scroll to position [188, 0]
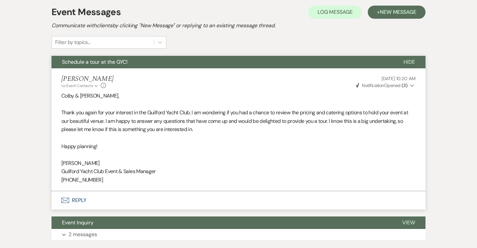
click at [78, 201] on button "Envelope Reply" at bounding box center [238, 200] width 374 height 18
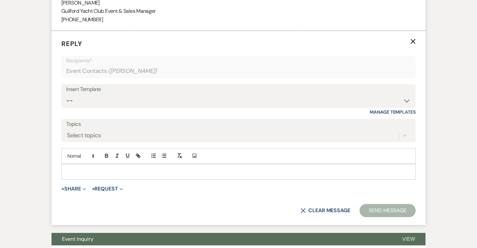
scroll to position [352, 0]
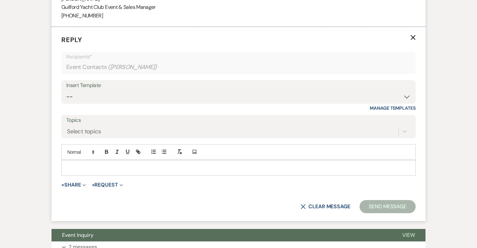
click at [73, 169] on p at bounding box center [239, 167] width 344 height 7
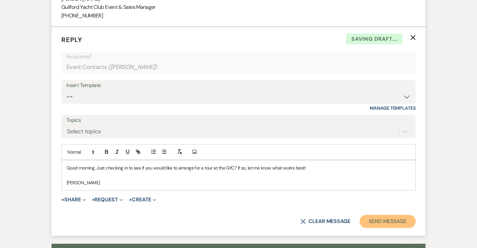
click at [386, 217] on button "Send Message" at bounding box center [387, 220] width 56 height 13
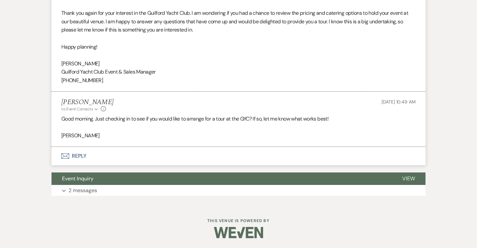
scroll to position [0, 0]
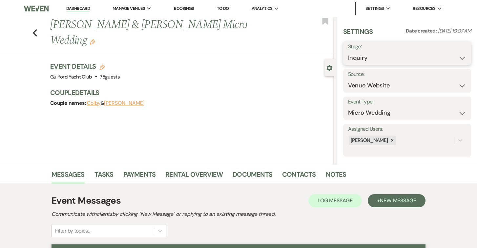
click at [389, 59] on select "Inquiry Follow Up Tour Requested Tour Confirmed Toured Proposal Sent Booked Lost" at bounding box center [407, 57] width 118 height 13
select select "8"
click at [348, 51] on select "Inquiry Follow Up Tour Requested Tour Confirmed Toured Proposal Sent Booked Lost" at bounding box center [407, 57] width 118 height 13
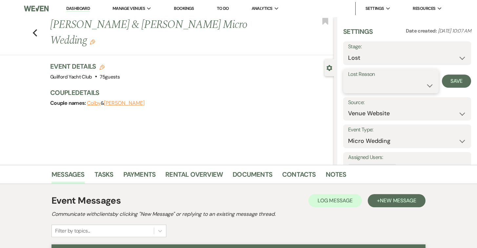
click at [361, 85] on select "Booked Elsewhere Budget Date Unavailable No Response Not a Good Match Capacity …" at bounding box center [391, 85] width 86 height 13
select select "5"
click at [348, 79] on select "Booked Elsewhere Budget Date Unavailable No Response Not a Good Match Capacity …" at bounding box center [391, 85] width 86 height 13
click at [459, 81] on button "Save" at bounding box center [456, 80] width 29 height 13
click at [33, 29] on icon "Previous" at bounding box center [34, 33] width 5 height 8
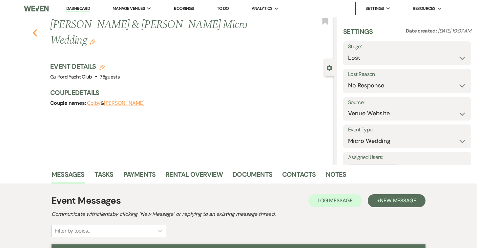
select select "8"
select select "5"
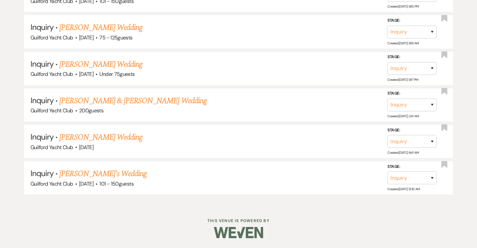
scroll to position [859, 0]
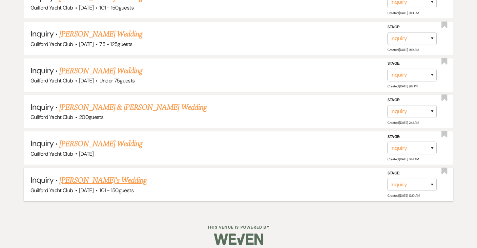
click at [93, 176] on link "[PERSON_NAME]'s Wedding" at bounding box center [102, 180] width 87 height 12
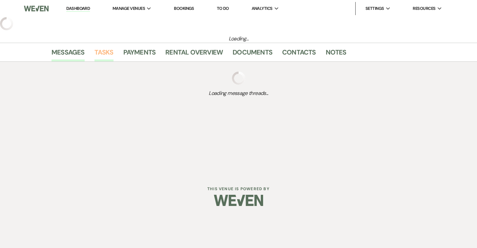
select select "2"
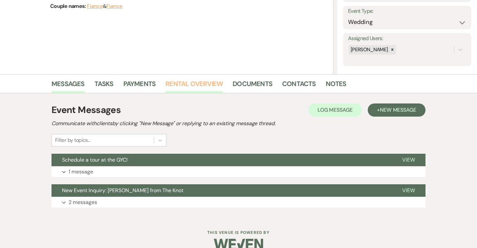
scroll to position [102, 0]
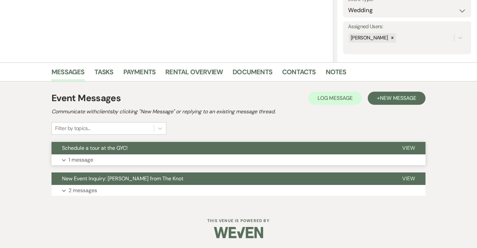
click at [413, 145] on span "View" at bounding box center [408, 147] width 13 height 7
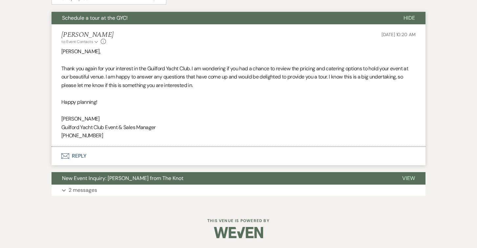
scroll to position [232, 0]
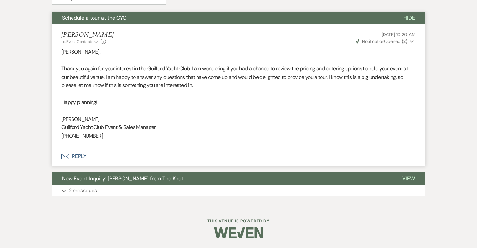
click at [77, 155] on button "Envelope Reply" at bounding box center [238, 156] width 374 height 18
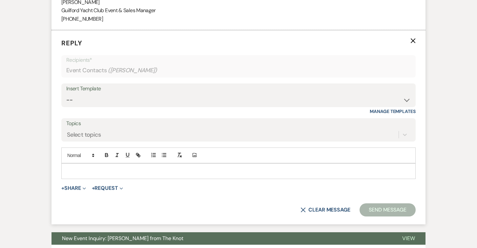
scroll to position [352, 0]
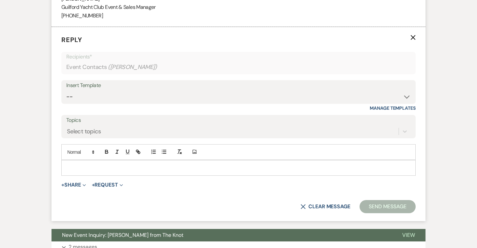
click at [91, 162] on div at bounding box center [239, 167] width 354 height 15
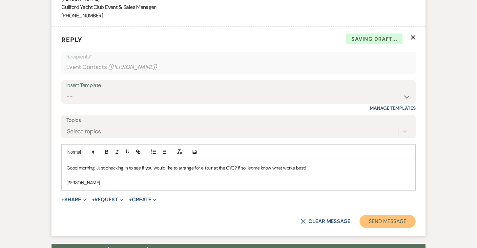
click at [372, 223] on button "Send Message" at bounding box center [387, 220] width 56 height 13
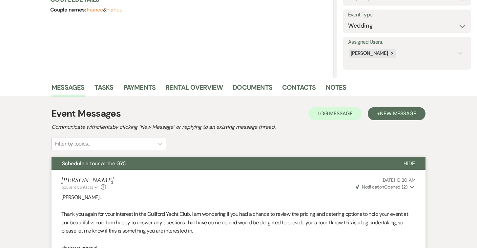
scroll to position [0, 0]
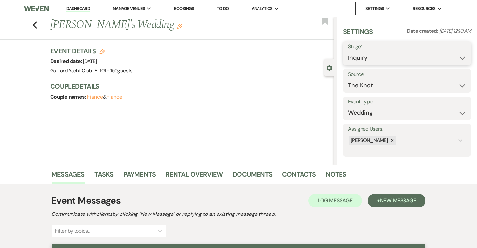
click at [382, 54] on select "Inquiry Follow Up Tour Requested Tour Confirmed Toured Proposal Sent Booked Lost" at bounding box center [407, 57] width 118 height 13
select select "8"
click at [348, 51] on select "Inquiry Follow Up Tour Requested Tour Confirmed Toured Proposal Sent Booked Lost" at bounding box center [407, 57] width 118 height 13
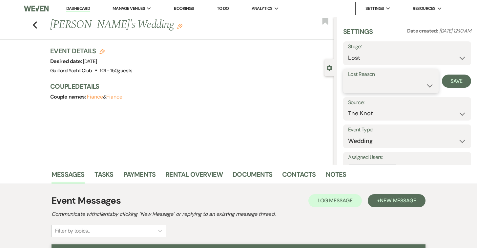
click at [358, 81] on select "Booked Elsewhere Budget Date Unavailable No Response Not a Good Match Capacity …" at bounding box center [391, 85] width 86 height 13
select select "5"
click at [348, 79] on select "Booked Elsewhere Budget Date Unavailable No Response Not a Good Match Capacity …" at bounding box center [391, 85] width 86 height 13
click at [453, 83] on button "Save" at bounding box center [456, 80] width 29 height 13
click at [34, 23] on use "button" at bounding box center [35, 24] width 4 height 7
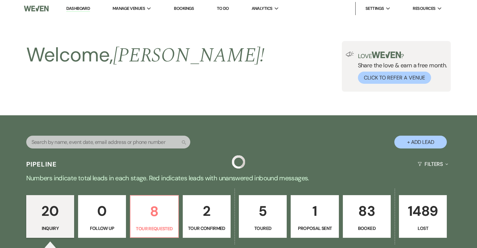
scroll to position [823, 0]
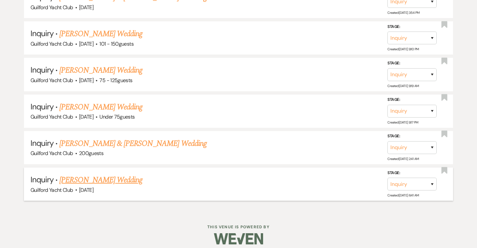
click at [92, 174] on link "[PERSON_NAME] Wedding" at bounding box center [100, 180] width 83 height 12
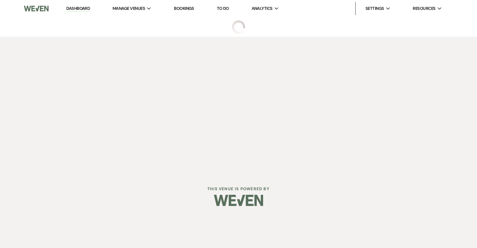
select select "5"
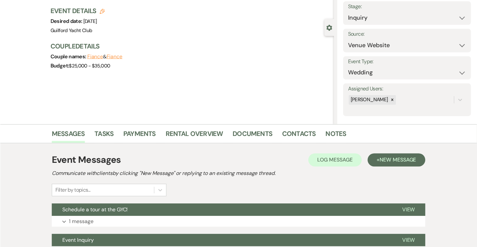
scroll to position [102, 0]
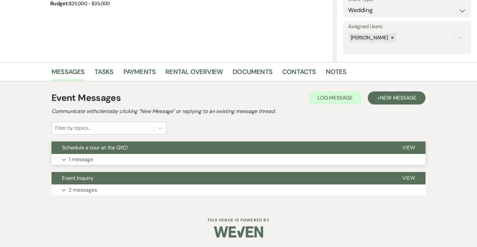
click at [408, 146] on span "View" at bounding box center [408, 147] width 13 height 7
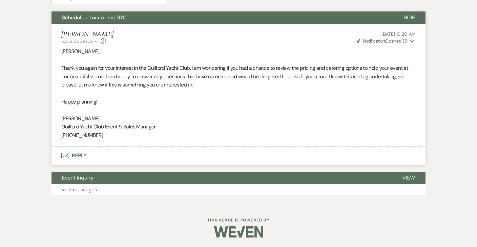
scroll to position [232, 0]
click at [75, 154] on button "Envelope Reply" at bounding box center [238, 156] width 374 height 18
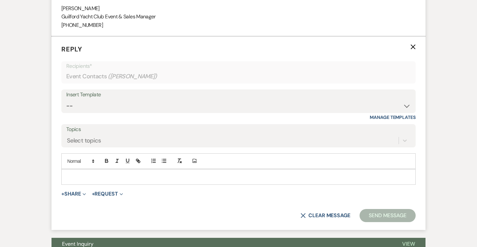
scroll to position [352, 0]
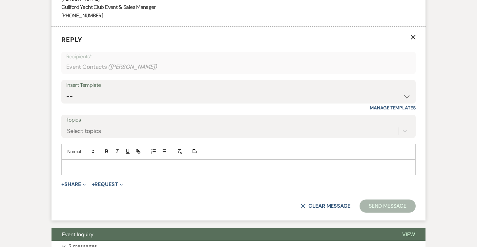
click at [75, 163] on div at bounding box center [239, 167] width 354 height 15
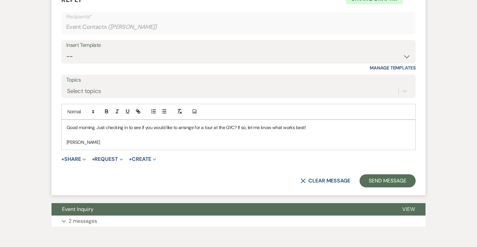
scroll to position [398, 0]
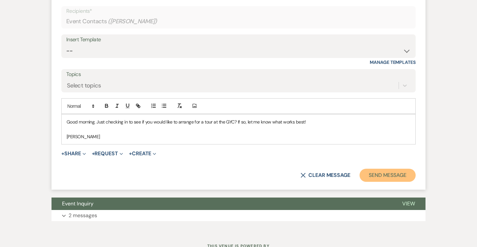
click at [373, 174] on button "Send Message" at bounding box center [387, 175] width 56 height 13
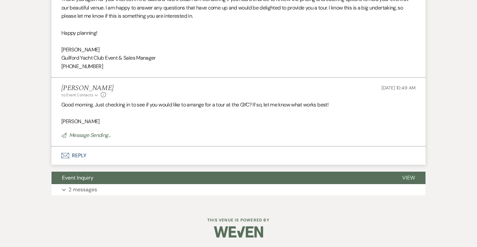
scroll to position [0, 0]
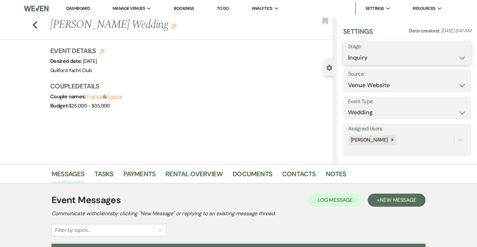
click at [370, 58] on select "Inquiry Follow Up Tour Requested Tour Confirmed Toured Proposal Sent Booked Lost" at bounding box center [407, 57] width 118 height 13
select select "8"
click at [348, 51] on select "Inquiry Follow Up Tour Requested Tour Confirmed Toured Proposal Sent Booked Lost" at bounding box center [407, 57] width 118 height 13
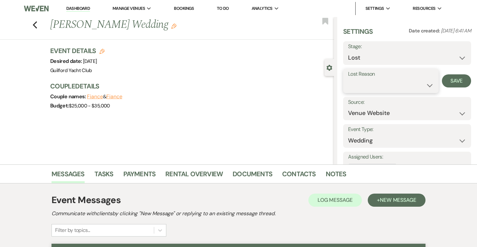
click at [354, 87] on select "Booked Elsewhere Budget Date Unavailable No Response Not a Good Match Capacity …" at bounding box center [391, 85] width 86 height 13
select select "5"
click at [348, 79] on select "Booked Elsewhere Budget Date Unavailable No Response Not a Good Match Capacity …" at bounding box center [391, 85] width 86 height 13
click at [461, 81] on button "Save" at bounding box center [456, 80] width 29 height 13
click at [35, 22] on icon "Previous" at bounding box center [34, 25] width 5 height 8
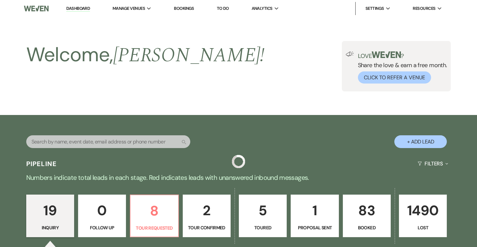
scroll to position [787, 0]
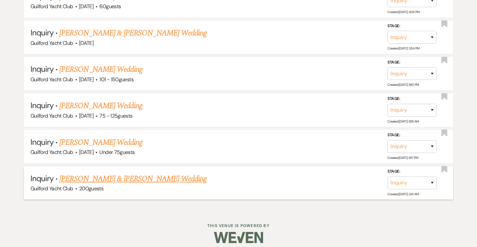
click at [98, 175] on link "[PERSON_NAME] & [PERSON_NAME] Wedding" at bounding box center [132, 179] width 147 height 12
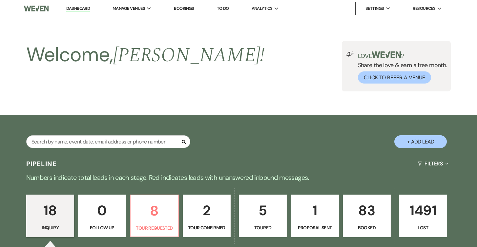
select select "5"
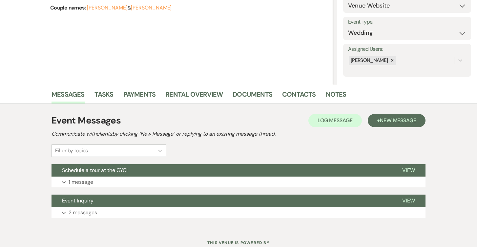
scroll to position [103, 0]
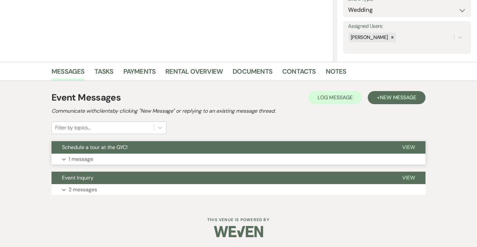
click at [407, 150] on span "View" at bounding box center [408, 147] width 13 height 7
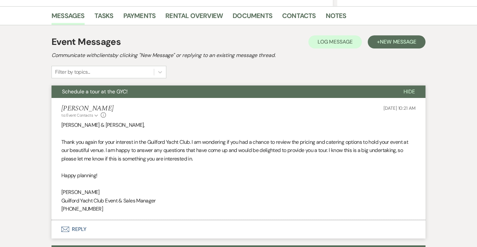
scroll to position [221, 0]
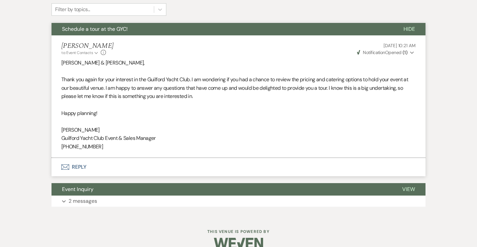
click at [74, 165] on button "Envelope Reply" at bounding box center [238, 167] width 374 height 18
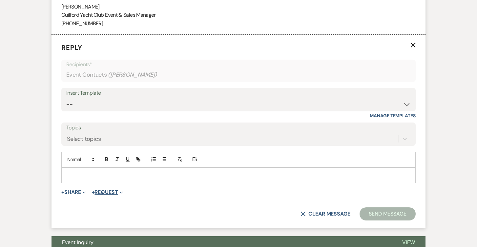
scroll to position [352, 0]
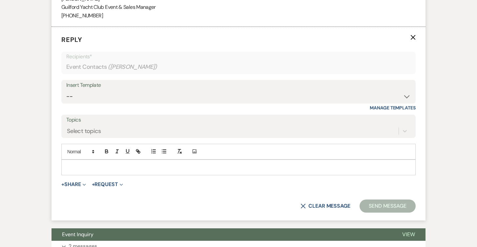
click at [79, 168] on p at bounding box center [239, 167] width 344 height 7
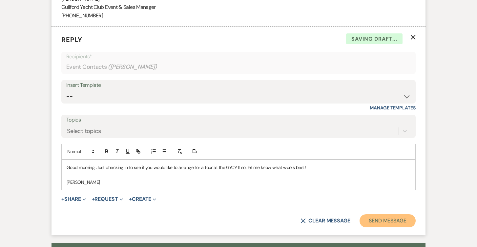
click at [371, 223] on button "Send Message" at bounding box center [387, 220] width 56 height 13
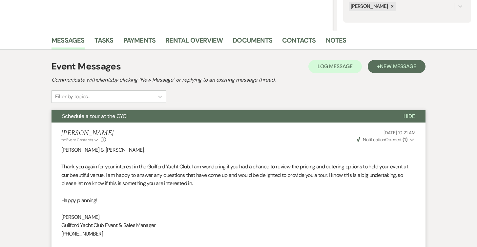
scroll to position [0, 0]
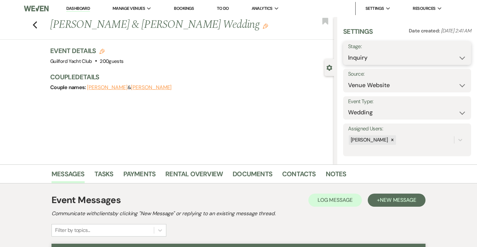
click at [374, 57] on select "Inquiry Follow Up Tour Requested Tour Confirmed Toured Proposal Sent Booked Lost" at bounding box center [407, 57] width 118 height 13
select select "8"
click at [348, 51] on select "Inquiry Follow Up Tour Requested Tour Confirmed Toured Proposal Sent Booked Lost" at bounding box center [407, 57] width 118 height 13
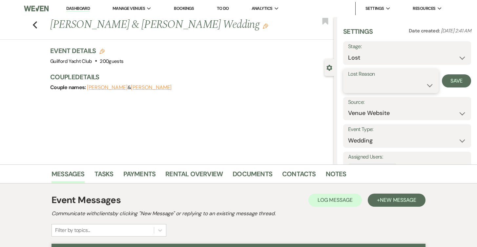
click at [354, 81] on select "Booked Elsewhere Budget Date Unavailable No Response Not a Good Match Capacity …" at bounding box center [391, 85] width 86 height 13
select select "5"
click at [348, 79] on select "Booked Elsewhere Budget Date Unavailable No Response Not a Good Match Capacity …" at bounding box center [391, 85] width 86 height 13
click at [451, 81] on button "Save" at bounding box center [456, 80] width 29 height 13
click at [34, 22] on icon "Previous" at bounding box center [34, 25] width 5 height 8
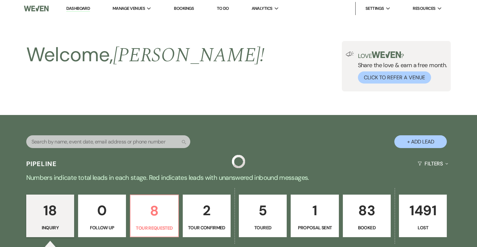
scroll to position [751, 0]
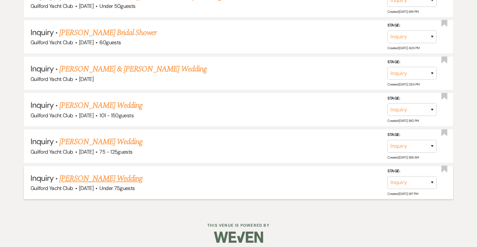
click at [96, 173] on link "[PERSON_NAME] Wedding" at bounding box center [100, 179] width 83 height 12
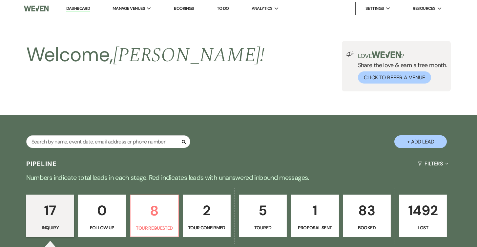
select select "3"
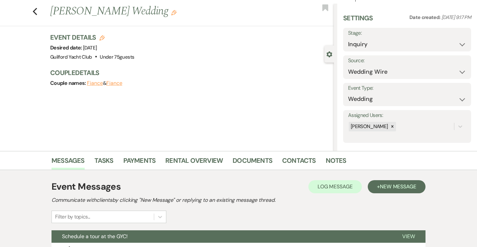
scroll to position [103, 0]
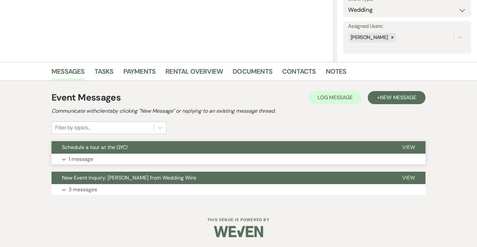
click at [409, 145] on span "View" at bounding box center [408, 147] width 13 height 7
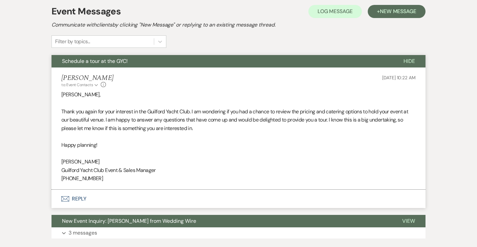
scroll to position [196, 0]
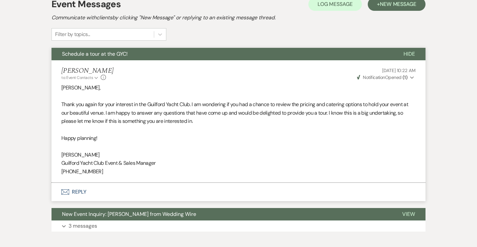
click at [81, 193] on button "Envelope Reply" at bounding box center [238, 192] width 374 height 18
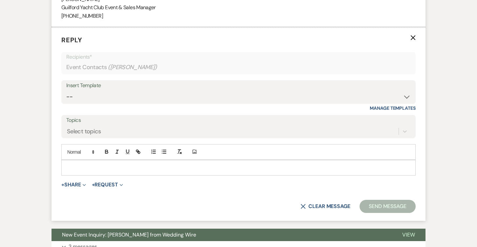
scroll to position [352, 0]
click at [71, 170] on p at bounding box center [239, 167] width 344 height 7
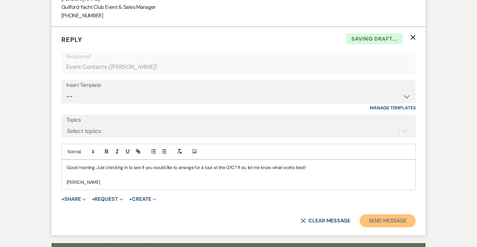
click at [387, 221] on button "Send Message" at bounding box center [387, 220] width 56 height 13
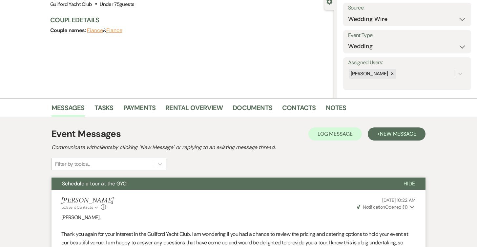
scroll to position [0, 0]
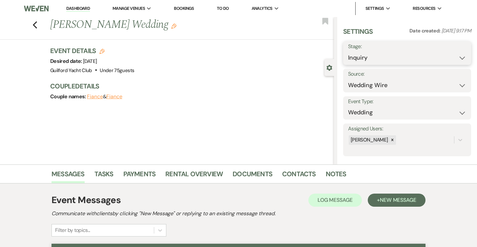
click at [371, 61] on select "Inquiry Follow Up Tour Requested Tour Confirmed Toured Proposal Sent Booked Lost" at bounding box center [407, 57] width 118 height 13
select select "8"
click at [348, 51] on select "Inquiry Follow Up Tour Requested Tour Confirmed Toured Proposal Sent Booked Lost" at bounding box center [407, 57] width 118 height 13
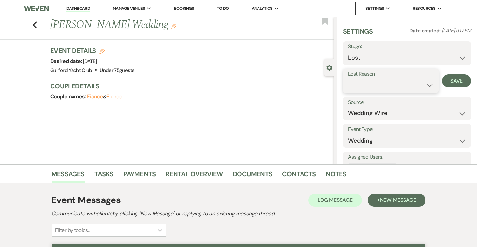
click at [363, 86] on select "Booked Elsewhere Budget Date Unavailable No Response Not a Good Match Capacity …" at bounding box center [391, 85] width 86 height 13
select select "5"
click at [348, 79] on select "Booked Elsewhere Budget Date Unavailable No Response Not a Good Match Capacity …" at bounding box center [391, 85] width 86 height 13
click at [451, 78] on button "Save" at bounding box center [456, 80] width 29 height 13
click at [35, 22] on use "button" at bounding box center [35, 24] width 4 height 7
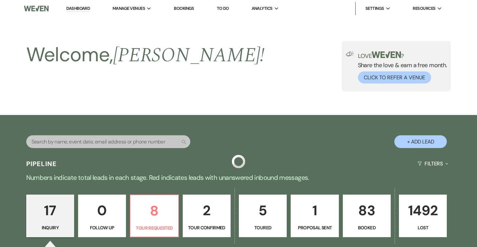
scroll to position [715, 0]
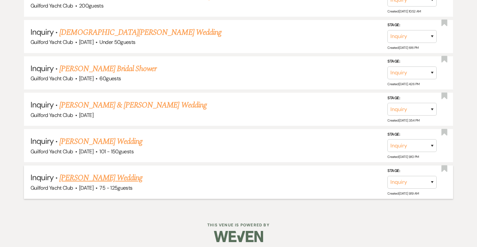
click at [90, 172] on link "[PERSON_NAME] Wedding" at bounding box center [100, 178] width 83 height 12
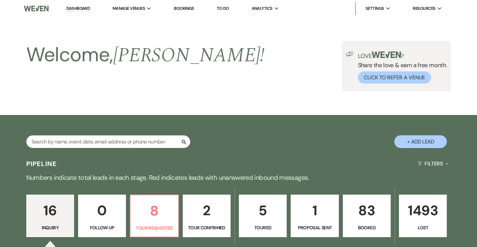
select select "3"
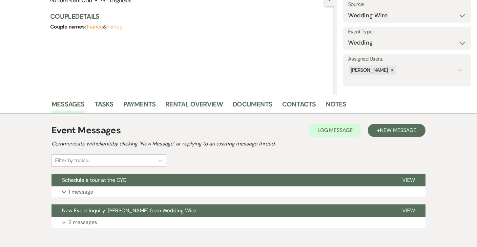
scroll to position [103, 0]
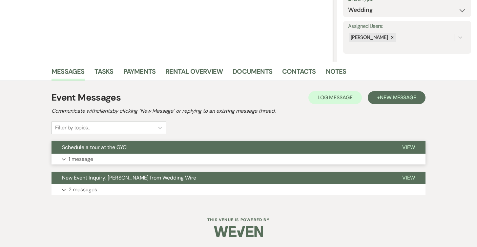
click at [402, 146] on span "View" at bounding box center [408, 147] width 13 height 7
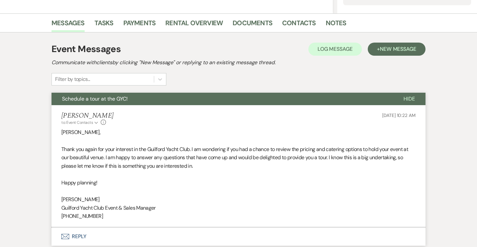
scroll to position [196, 0]
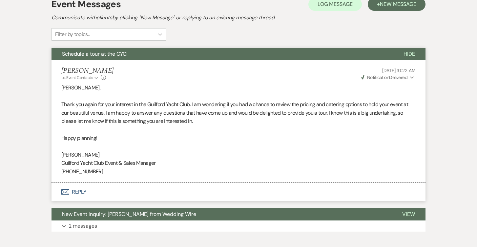
click at [75, 193] on button "Envelope Reply" at bounding box center [238, 192] width 374 height 18
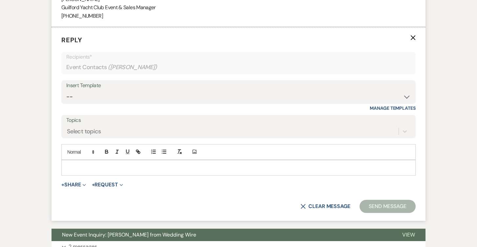
scroll to position [352, 0]
click at [81, 167] on p at bounding box center [239, 167] width 344 height 7
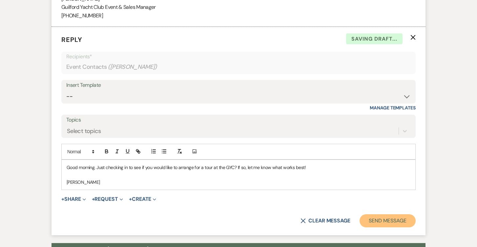
click at [377, 223] on button "Send Message" at bounding box center [387, 220] width 56 height 13
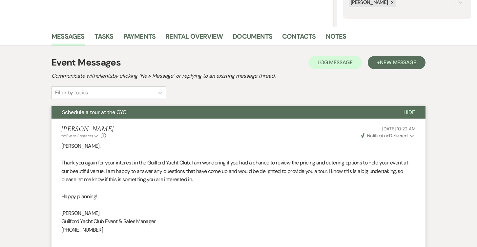
scroll to position [0, 0]
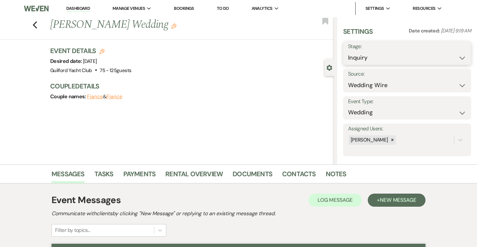
click at [366, 55] on select "Inquiry Follow Up Tour Requested Tour Confirmed Toured Proposal Sent Booked Lost" at bounding box center [407, 57] width 118 height 13
select select "8"
click at [348, 51] on select "Inquiry Follow Up Tour Requested Tour Confirmed Toured Proposal Sent Booked Lost" at bounding box center [407, 57] width 118 height 13
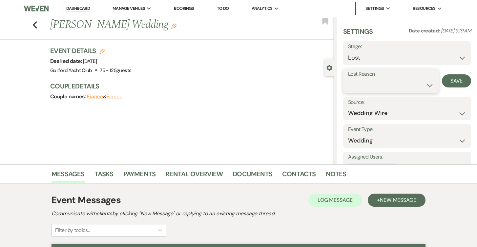
click at [356, 88] on select "Booked Elsewhere Budget Date Unavailable No Response Not a Good Match Capacity …" at bounding box center [391, 85] width 86 height 13
select select "5"
click at [348, 79] on select "Booked Elsewhere Budget Date Unavailable No Response Not a Good Match Capacity …" at bounding box center [391, 85] width 86 height 13
click at [456, 81] on button "Save" at bounding box center [456, 80] width 29 height 13
click at [36, 22] on use "button" at bounding box center [35, 24] width 4 height 7
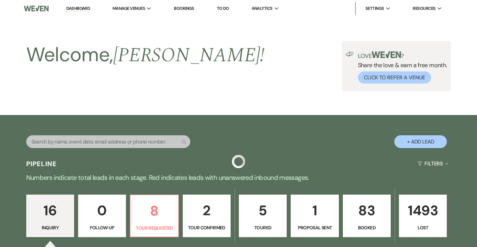
scroll to position [678, 0]
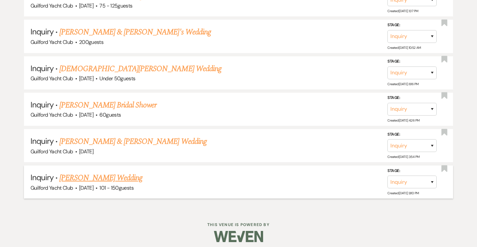
click at [88, 174] on link "[PERSON_NAME] Wedding" at bounding box center [100, 178] width 83 height 12
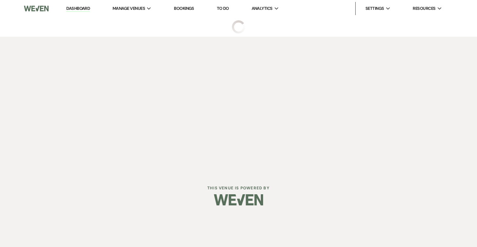
select select "2"
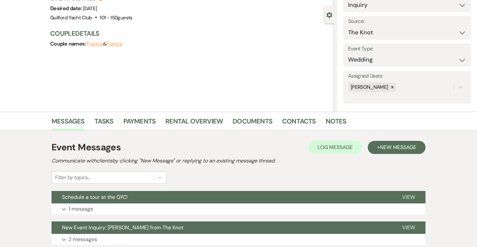
scroll to position [103, 0]
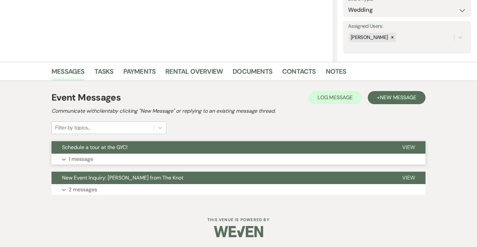
click at [407, 149] on span "View" at bounding box center [408, 147] width 13 height 7
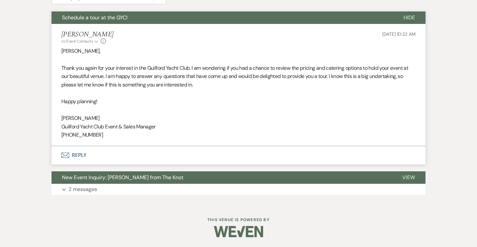
scroll to position [232, 0]
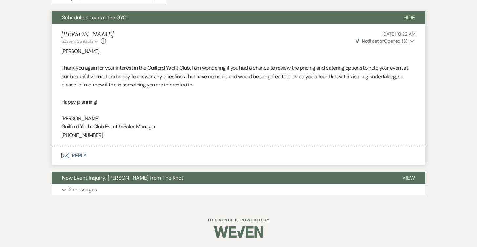
click at [77, 155] on button "Envelope Reply" at bounding box center [238, 156] width 374 height 18
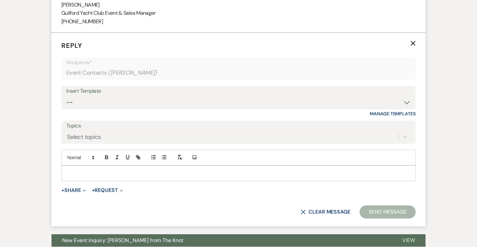
scroll to position [352, 0]
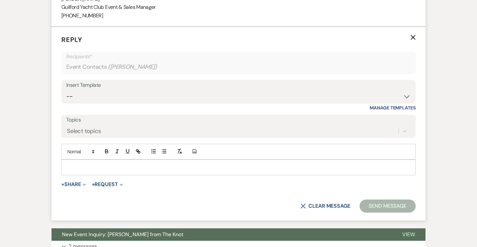
click at [78, 165] on p at bounding box center [239, 167] width 344 height 7
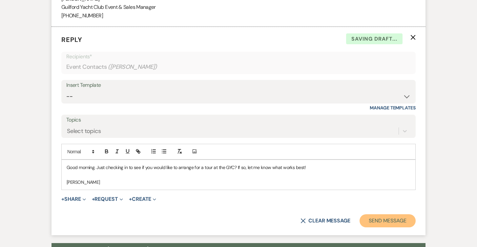
click at [383, 218] on button "Send Message" at bounding box center [387, 220] width 56 height 13
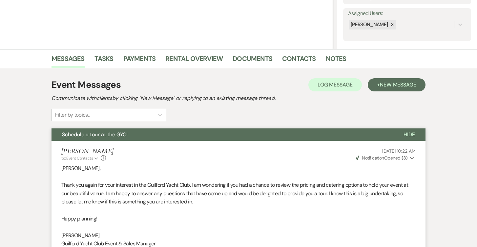
scroll to position [0, 0]
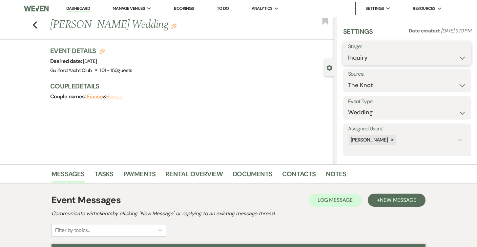
click at [363, 51] on select "Inquiry Follow Up Tour Requested Tour Confirmed Toured Proposal Sent Booked Lost" at bounding box center [407, 57] width 118 height 13
select select "8"
click at [348, 51] on select "Inquiry Follow Up Tour Requested Tour Confirmed Toured Proposal Sent Booked Lost" at bounding box center [407, 57] width 118 height 13
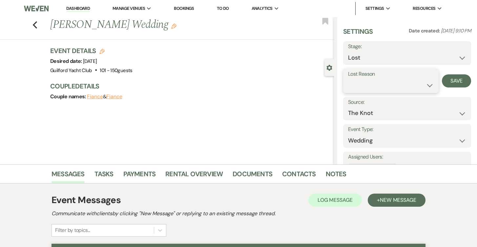
click at [365, 83] on select "Booked Elsewhere Budget Date Unavailable No Response Not a Good Match Capacity …" at bounding box center [391, 85] width 86 height 13
select select "5"
click at [348, 79] on select "Booked Elsewhere Budget Date Unavailable No Response Not a Good Match Capacity …" at bounding box center [391, 85] width 86 height 13
click at [458, 77] on button "Save" at bounding box center [456, 80] width 29 height 13
click at [32, 24] on icon "Previous" at bounding box center [34, 25] width 5 height 8
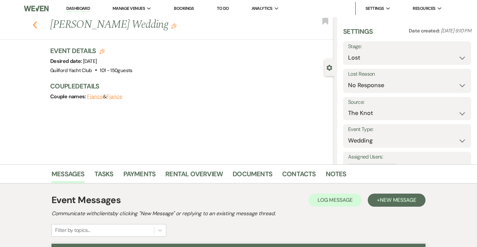
select select "8"
select select "5"
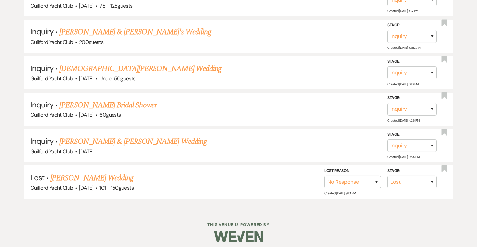
scroll to position [642, 0]
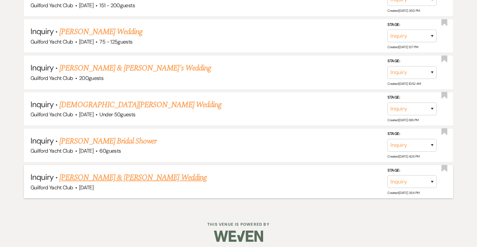
click at [100, 173] on link "[PERSON_NAME] & [PERSON_NAME] Wedding" at bounding box center [132, 178] width 147 height 12
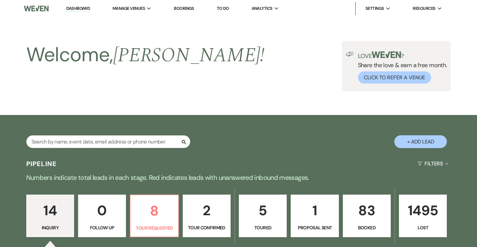
select select "5"
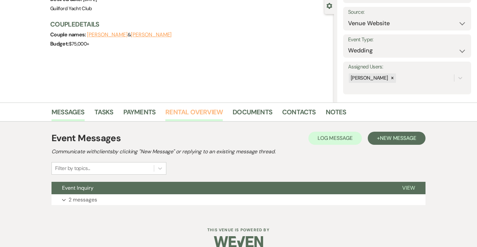
scroll to position [72, 0]
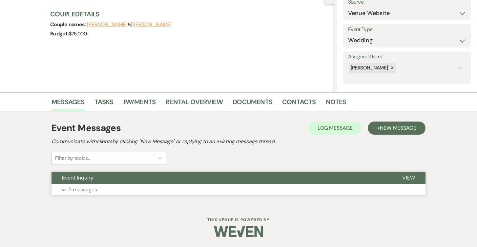
click at [412, 180] on span "View" at bounding box center [408, 177] width 13 height 7
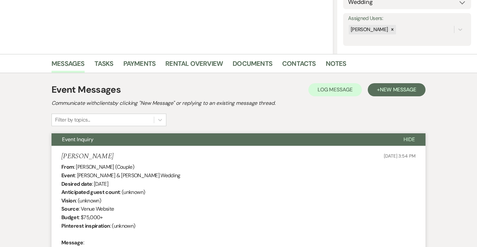
scroll to position [103, 0]
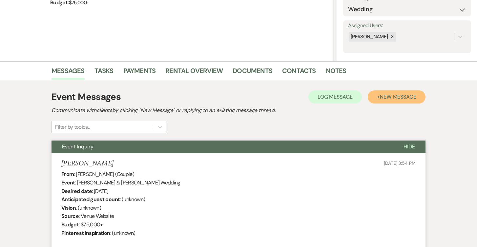
click at [397, 101] on button "+ New Message" at bounding box center [397, 97] width 58 height 13
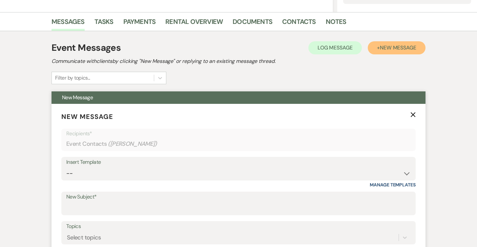
scroll to position [219, 0]
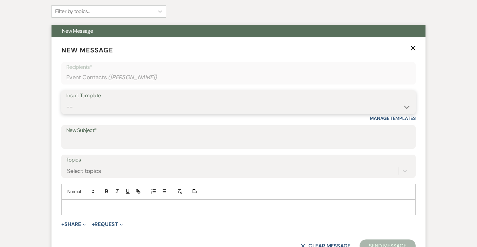
click at [73, 109] on select "-- Weven Planning Portal Introduction (Booked Events) Initial Inquiry Response …" at bounding box center [238, 107] width 344 height 13
select select "2059"
click at [66, 101] on select "-- Weven Planning Portal Introduction (Booked Events) Initial Inquiry Response …" at bounding box center [238, 107] width 344 height 13
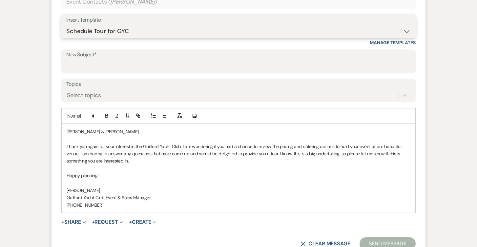
scroll to position [302, 0]
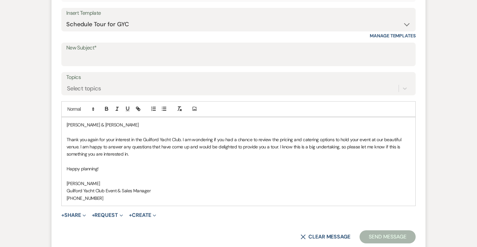
click at [109, 124] on p "[PERSON_NAME] & [PERSON_NAME]" at bounding box center [239, 124] width 344 height 7
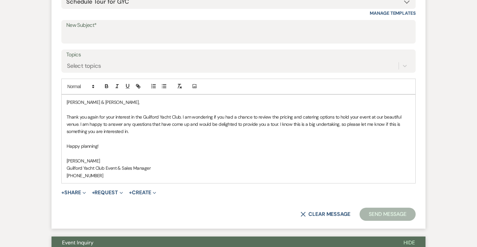
scroll to position [336, 0]
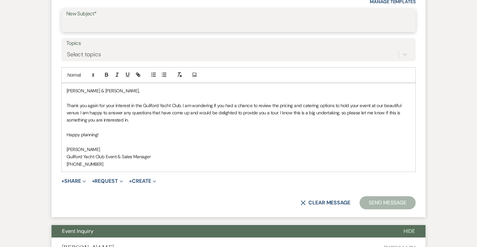
click at [189, 24] on input "New Subject*" at bounding box center [238, 25] width 344 height 13
type input "Schedule a tour at the GYC!"
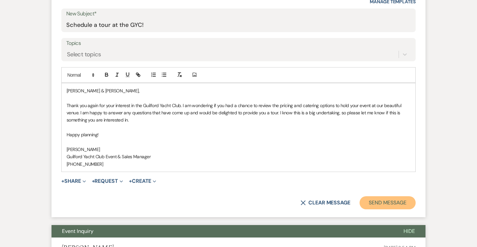
click at [379, 205] on button "Send Message" at bounding box center [387, 202] width 56 height 13
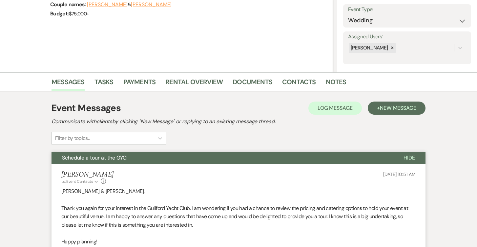
scroll to position [0, 0]
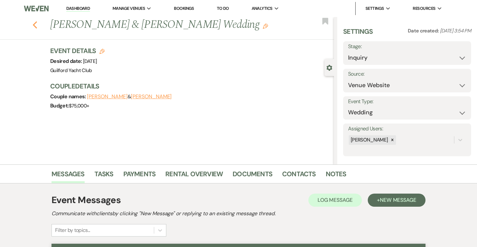
click at [34, 25] on use "button" at bounding box center [35, 24] width 4 height 7
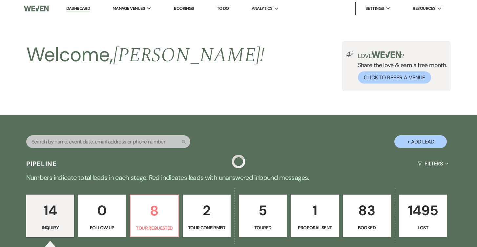
scroll to position [642, 0]
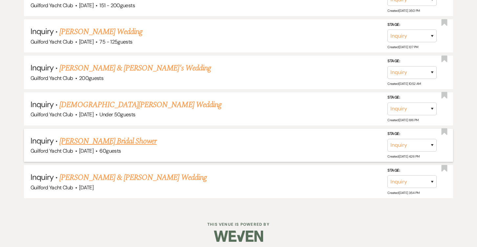
click at [101, 138] on link "[PERSON_NAME] Bridal Shower" at bounding box center [107, 141] width 97 height 12
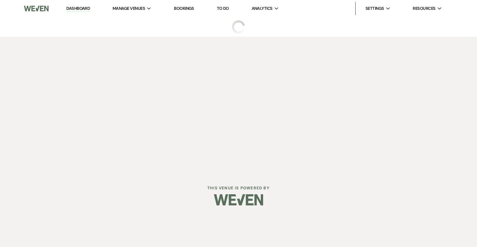
select select "5"
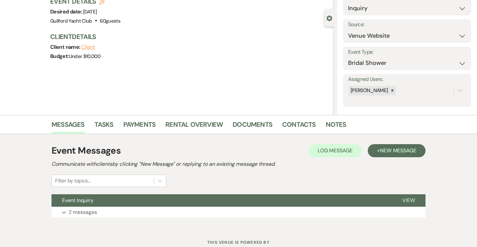
scroll to position [72, 0]
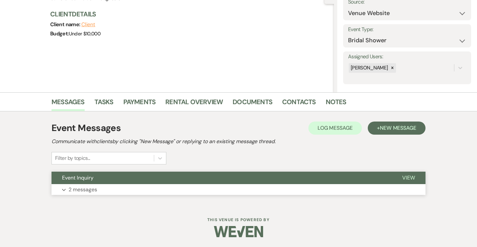
click at [410, 180] on span "View" at bounding box center [408, 177] width 13 height 7
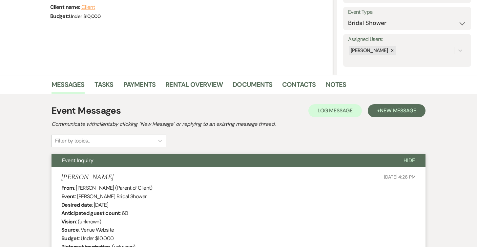
scroll to position [85, 0]
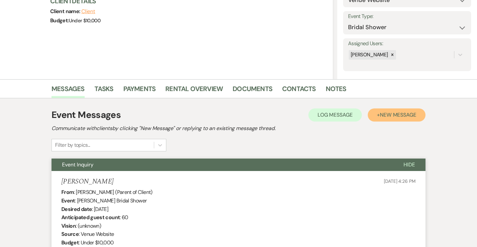
click at [413, 115] on span "New Message" at bounding box center [398, 114] width 36 height 7
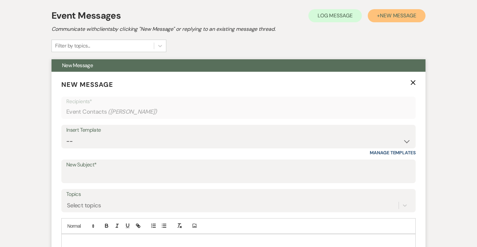
scroll to position [237, 0]
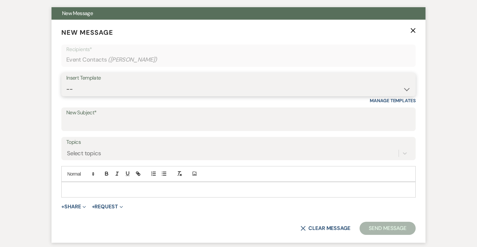
click at [114, 89] on select "-- Weven Planning Portal Introduction (Booked Events) Initial Inquiry Response …" at bounding box center [238, 89] width 344 height 13
select select "2059"
click at [66, 83] on select "-- Weven Planning Portal Introduction (Booked Events) Initial Inquiry Response …" at bounding box center [238, 89] width 344 height 13
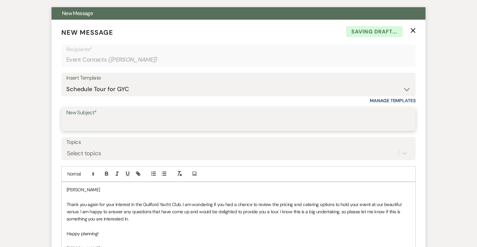
click at [91, 124] on input "New Subject*" at bounding box center [238, 124] width 344 height 13
type input "Schedule a tour at the GYC!"
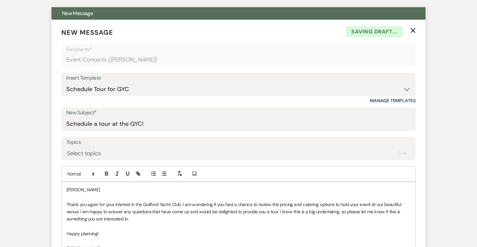
click at [84, 187] on p "[PERSON_NAME]" at bounding box center [239, 189] width 344 height 7
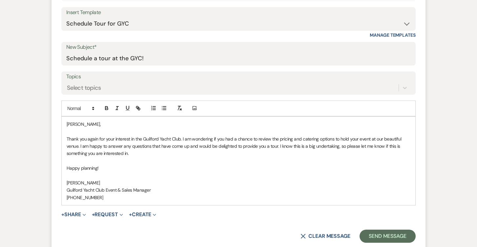
scroll to position [318, 0]
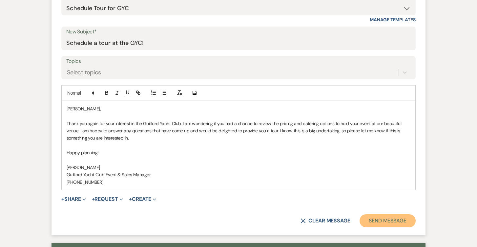
click at [375, 220] on button "Send Message" at bounding box center [387, 220] width 56 height 13
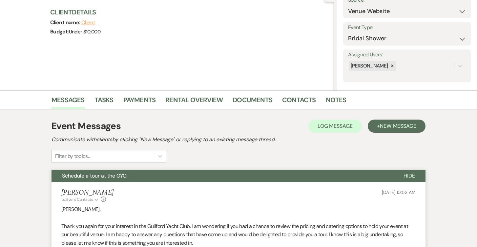
scroll to position [0, 0]
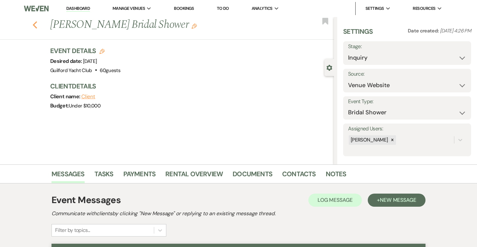
click at [35, 23] on use "button" at bounding box center [35, 24] width 4 height 7
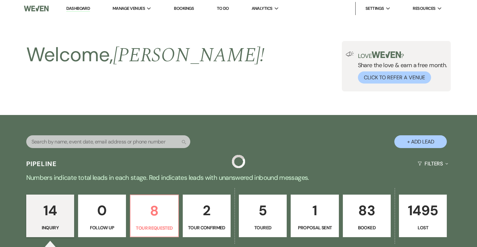
scroll to position [642, 0]
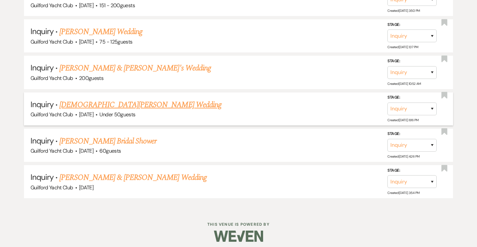
click at [97, 100] on link "[DEMOGRAPHIC_DATA][PERSON_NAME] Wedding" at bounding box center [140, 105] width 162 height 12
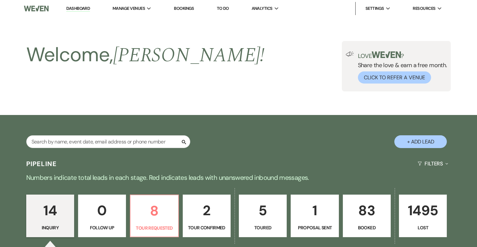
select select "2"
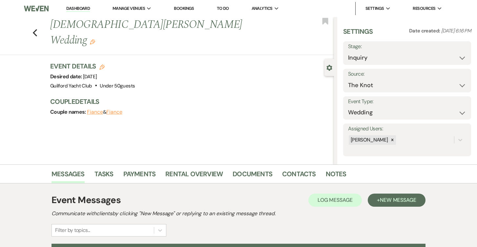
scroll to position [72, 0]
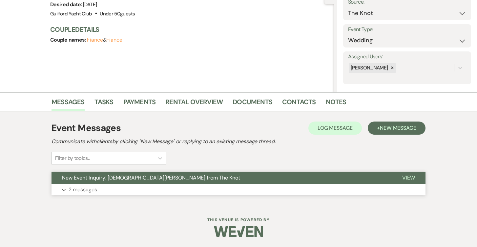
click at [408, 178] on span "View" at bounding box center [408, 177] width 13 height 7
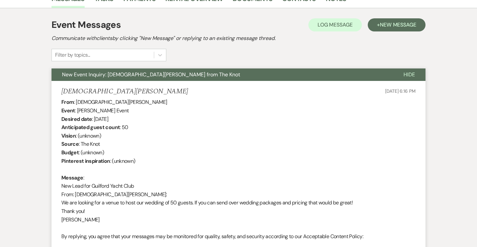
scroll to position [0, 0]
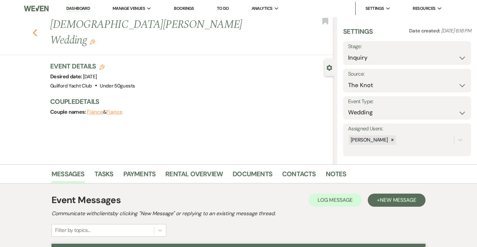
click at [35, 29] on icon "Previous" at bounding box center [34, 33] width 5 height 8
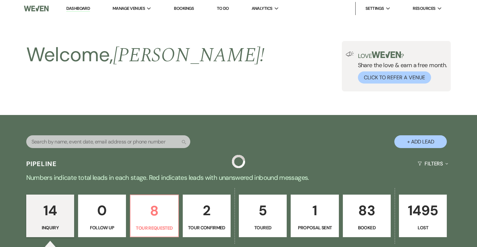
scroll to position [642, 0]
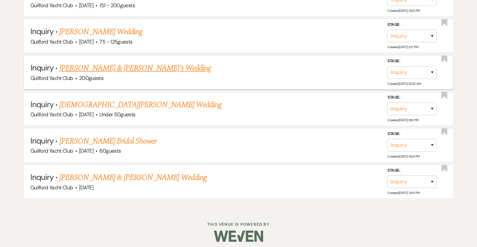
click at [100, 62] on link "[PERSON_NAME] & [PERSON_NAME]'s Wedding" at bounding box center [135, 68] width 152 height 12
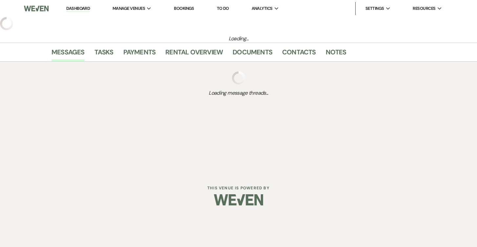
select select "5"
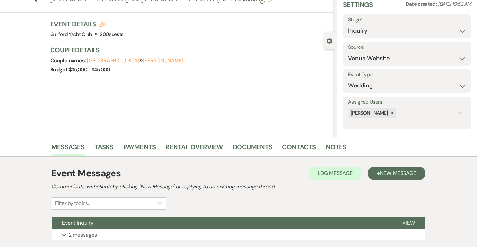
scroll to position [72, 0]
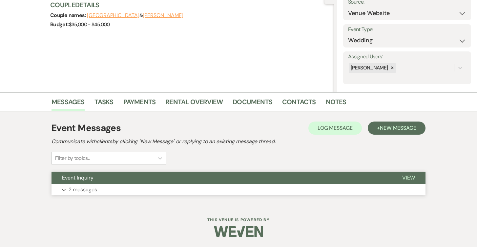
click at [408, 175] on span "View" at bounding box center [408, 177] width 13 height 7
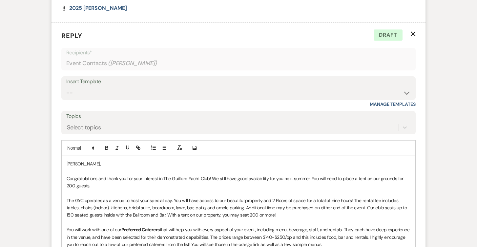
scroll to position [667, 0]
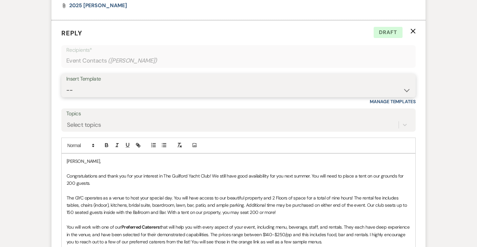
click at [100, 97] on select "-- Weven Planning Portal Introduction (Booked Events) Initial Inquiry Response …" at bounding box center [238, 90] width 344 height 13
click at [66, 92] on select "-- Weven Planning Portal Introduction (Booked Events) Initial Inquiry Response …" at bounding box center [238, 90] width 344 height 13
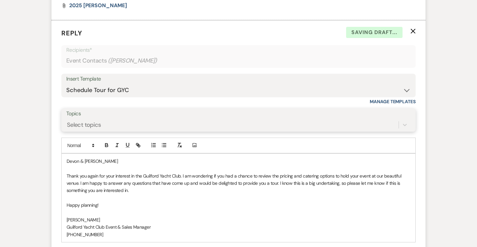
click at [109, 131] on div "Select topics" at bounding box center [232, 124] width 332 height 11
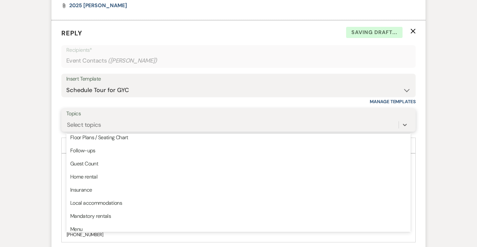
scroll to position [71, 0]
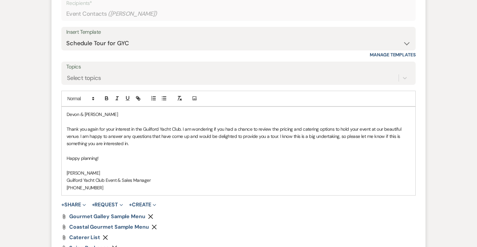
scroll to position [715, 0]
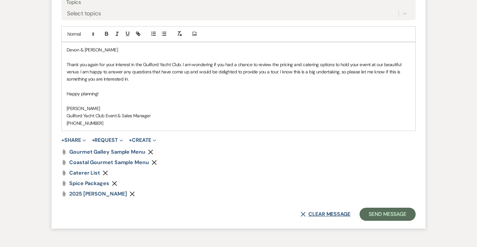
click at [320, 217] on button "X Clear message" at bounding box center [325, 214] width 50 height 5
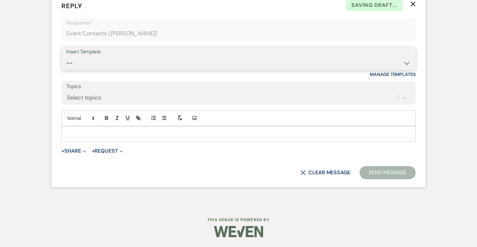
click at [92, 59] on select "-- Weven Planning Portal Introduction (Booked Events) Initial Inquiry Response …" at bounding box center [238, 63] width 344 height 13
select select "2059"
click at [66, 57] on select "-- Weven Planning Portal Introduction (Booked Events) Initial Inquiry Response …" at bounding box center [238, 63] width 344 height 13
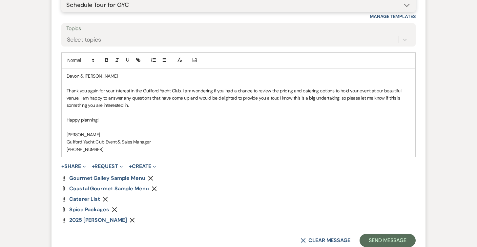
scroll to position [762, 0]
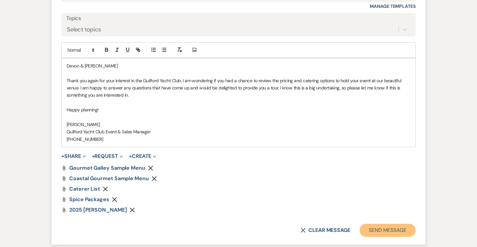
click at [389, 237] on button "Send Message" at bounding box center [387, 230] width 56 height 13
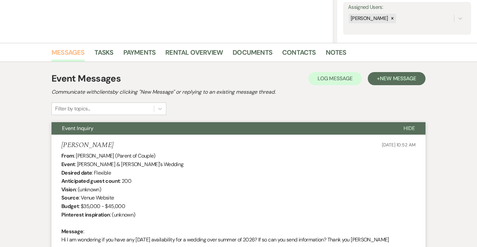
scroll to position [0, 0]
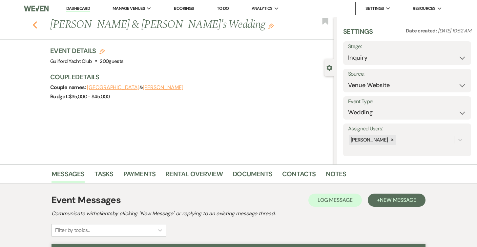
click at [34, 24] on use "button" at bounding box center [35, 24] width 4 height 7
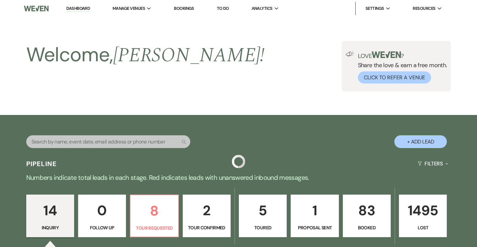
scroll to position [642, 0]
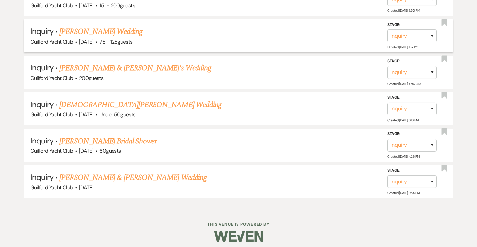
click at [88, 31] on link "[PERSON_NAME] Wedding" at bounding box center [100, 32] width 83 height 12
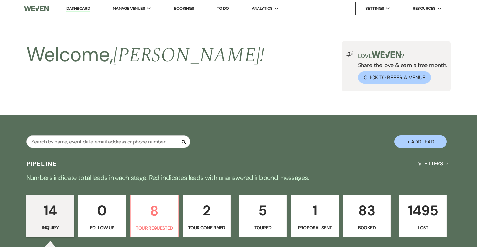
select select "3"
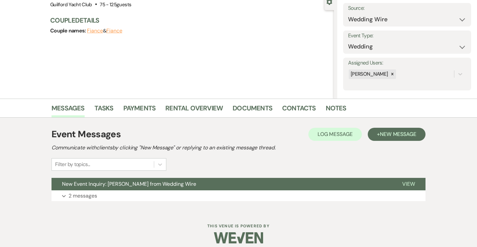
scroll to position [66, 0]
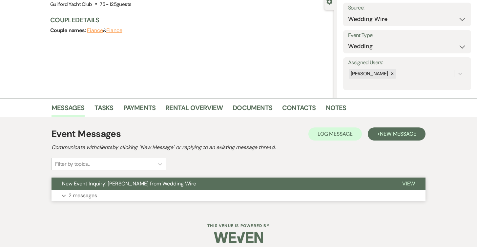
click at [412, 183] on span "View" at bounding box center [408, 183] width 13 height 7
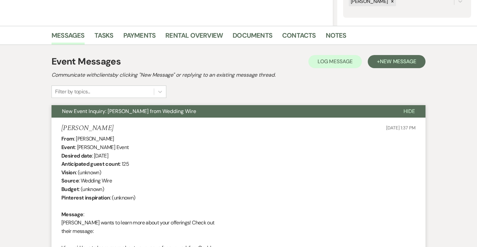
scroll to position [37, 0]
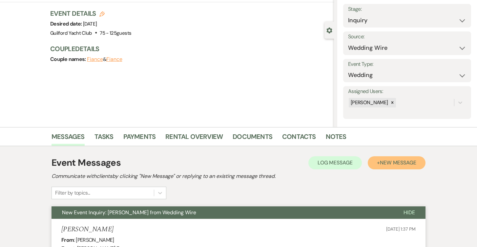
click at [405, 163] on span "New Message" at bounding box center [398, 162] width 36 height 7
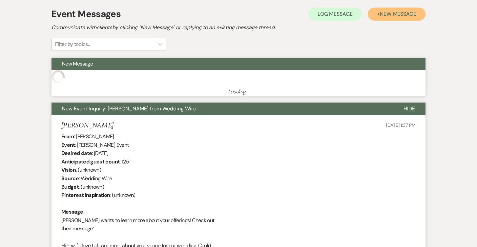
scroll to position [259, 0]
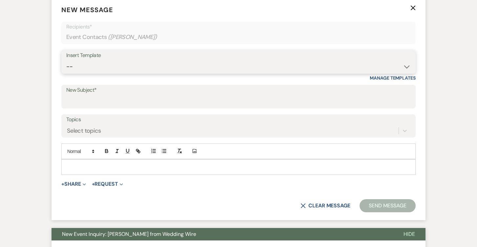
click at [98, 65] on select "-- Weven Planning Portal Introduction (Booked Events) Initial Inquiry Response …" at bounding box center [238, 66] width 344 height 13
select select "2059"
click at [66, 60] on select "-- Weven Planning Portal Introduction (Booked Events) Initial Inquiry Response …" at bounding box center [238, 66] width 344 height 13
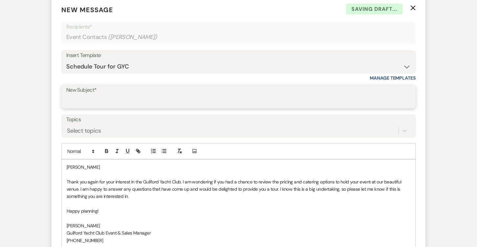
click at [111, 99] on input "New Subject*" at bounding box center [238, 101] width 344 height 13
type input "Schedule a tour at the GYC!"
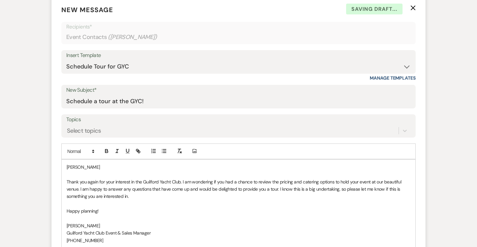
click at [94, 171] on p at bounding box center [239, 174] width 344 height 7
click at [94, 169] on p "[PERSON_NAME]" at bounding box center [239, 167] width 344 height 7
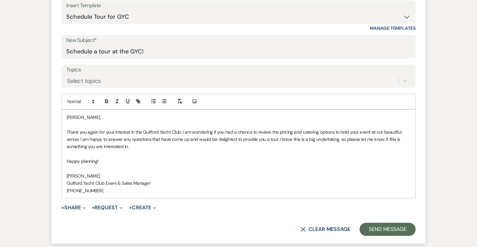
scroll to position [324, 0]
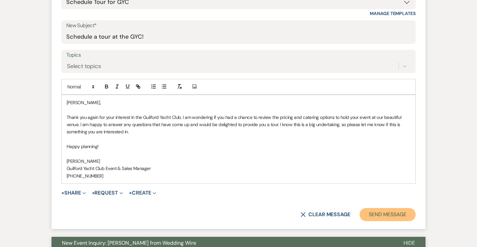
click at [391, 220] on button "Send Message" at bounding box center [387, 214] width 56 height 13
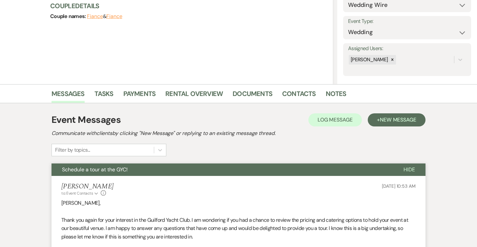
scroll to position [0, 0]
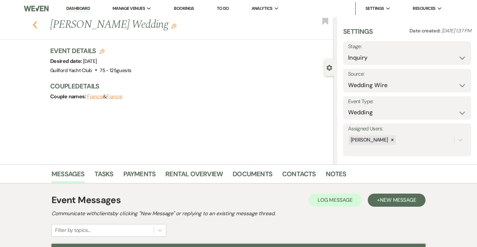
click at [35, 22] on icon "Previous" at bounding box center [34, 25] width 5 height 8
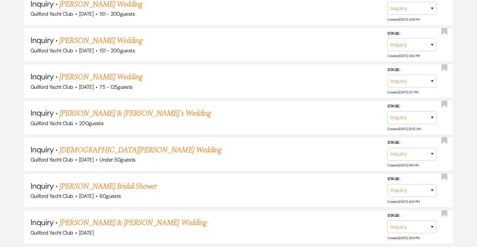
scroll to position [590, 0]
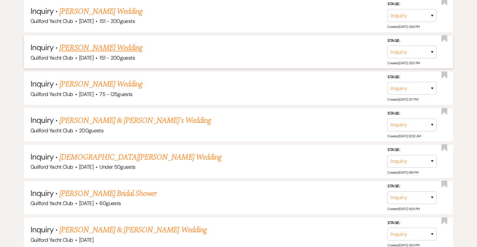
click at [102, 46] on link "[PERSON_NAME] Wedding" at bounding box center [100, 48] width 83 height 12
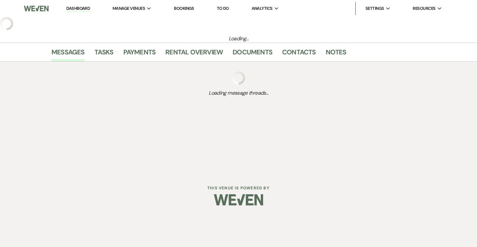
select select "2"
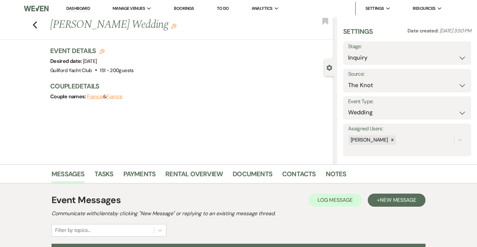
scroll to position [72, 0]
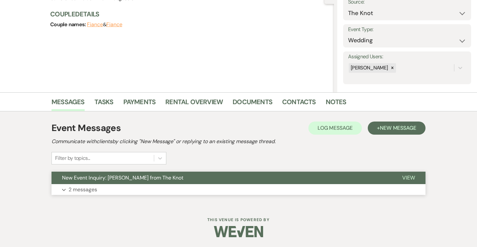
click at [408, 175] on span "View" at bounding box center [408, 177] width 13 height 7
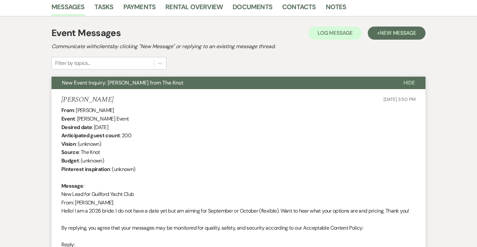
scroll to position [166, 0]
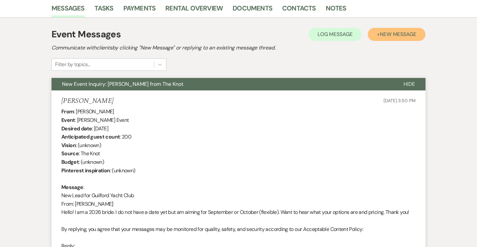
click at [408, 36] on span "New Message" at bounding box center [398, 34] width 36 height 7
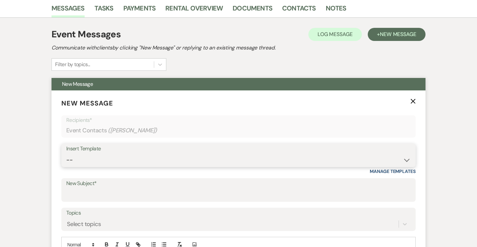
click at [137, 161] on select "-- Weven Planning Portal Introduction (Booked Events) Initial Inquiry Response …" at bounding box center [238, 160] width 344 height 13
select select "2059"
click at [66, 154] on select "-- Weven Planning Portal Introduction (Booked Events) Initial Inquiry Response …" at bounding box center [238, 160] width 344 height 13
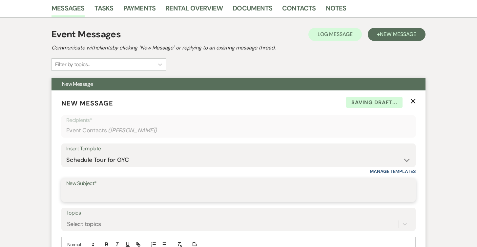
click at [84, 195] on input "New Subject*" at bounding box center [238, 195] width 344 height 13
type input "Schedule a tour at the GYC!"
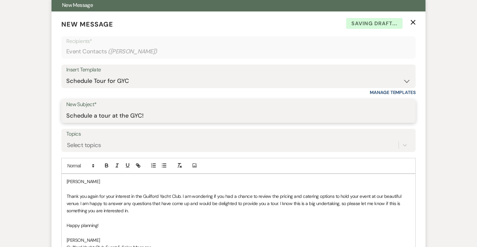
scroll to position [244, 0]
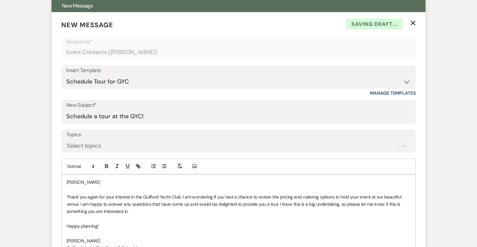
click at [111, 182] on p "[PERSON_NAME]" at bounding box center [239, 182] width 344 height 7
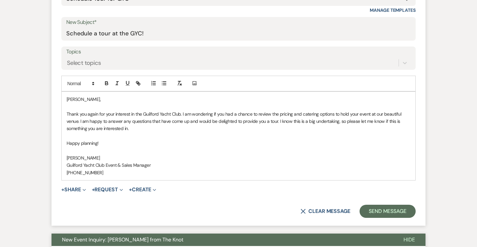
scroll to position [343, 0]
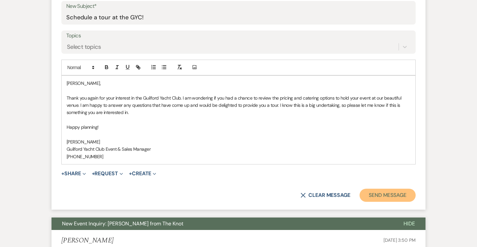
click at [372, 193] on button "Send Message" at bounding box center [387, 195] width 56 height 13
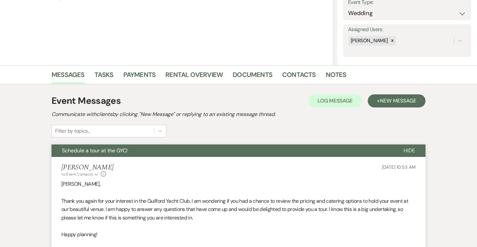
scroll to position [0, 0]
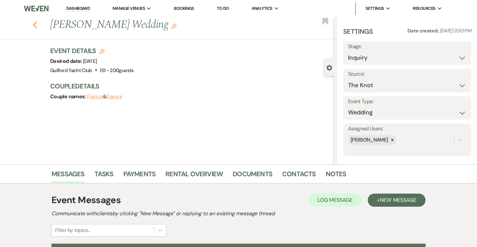
click at [34, 27] on icon "Previous" at bounding box center [34, 25] width 5 height 8
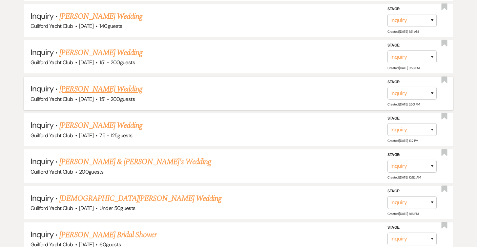
scroll to position [540, 0]
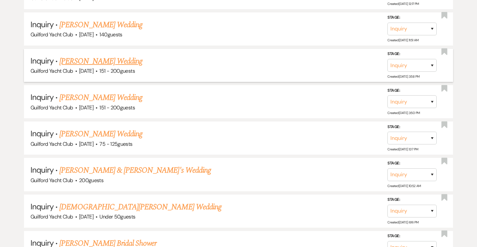
click at [97, 60] on link "[PERSON_NAME] Wedding" at bounding box center [100, 61] width 83 height 12
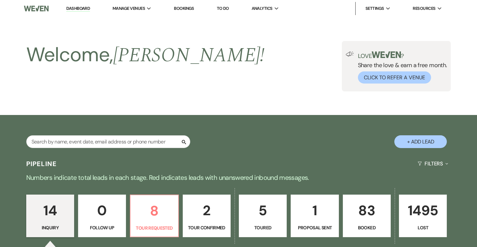
select select "2"
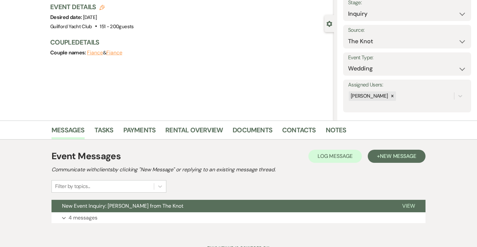
scroll to position [72, 0]
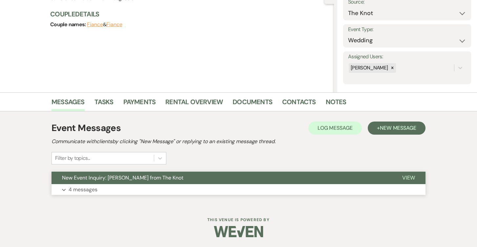
click at [405, 178] on span "View" at bounding box center [408, 177] width 13 height 7
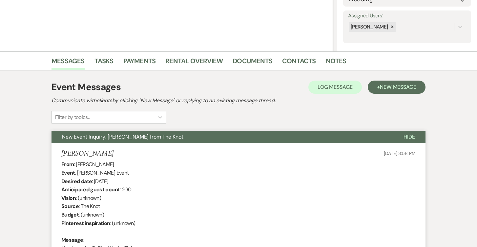
scroll to position [106, 0]
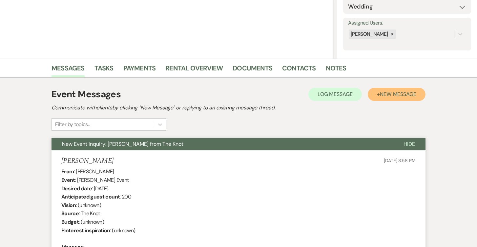
click at [392, 96] on span "New Message" at bounding box center [398, 94] width 36 height 7
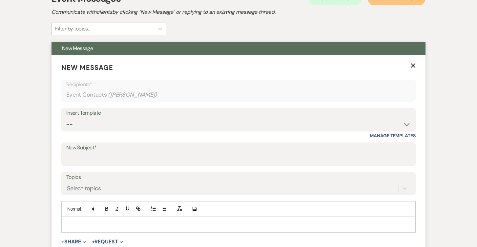
scroll to position [203, 0]
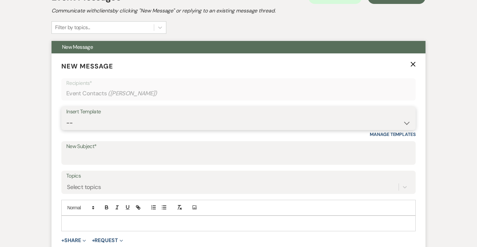
click at [124, 120] on select "-- Weven Planning Portal Introduction (Booked Events) Initial Inquiry Response …" at bounding box center [238, 123] width 344 height 13
select select "2059"
click at [66, 117] on select "-- Weven Planning Portal Introduction (Booked Events) Initial Inquiry Response …" at bounding box center [238, 123] width 344 height 13
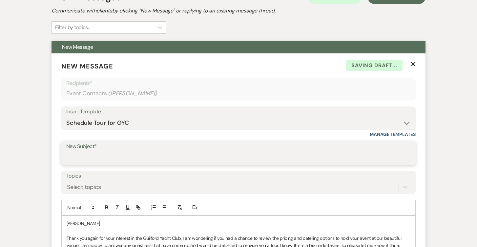
click at [81, 162] on input "New Subject*" at bounding box center [238, 158] width 344 height 13
type input "Schedule a tour at the GYC!"
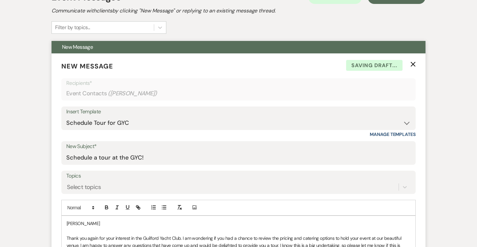
click at [89, 222] on p "[PERSON_NAME]" at bounding box center [239, 223] width 344 height 7
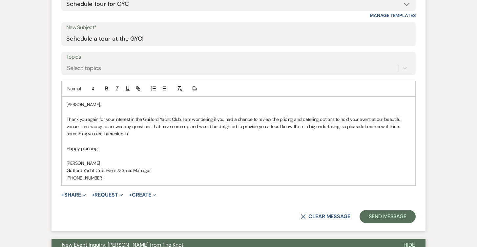
scroll to position [323, 0]
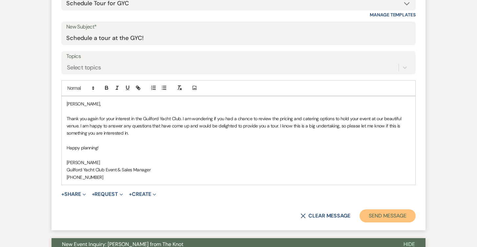
click at [374, 214] on button "Send Message" at bounding box center [387, 216] width 56 height 13
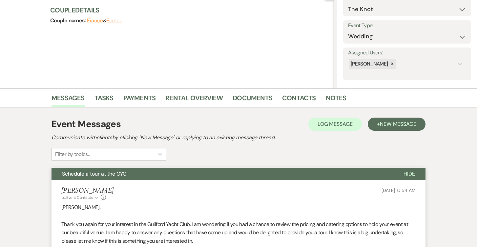
scroll to position [0, 0]
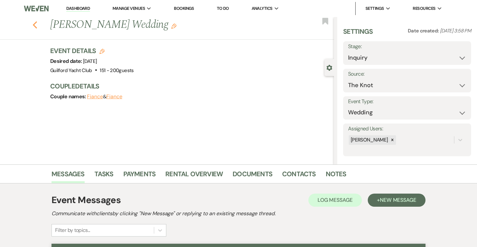
click at [34, 22] on icon "Previous" at bounding box center [34, 25] width 5 height 8
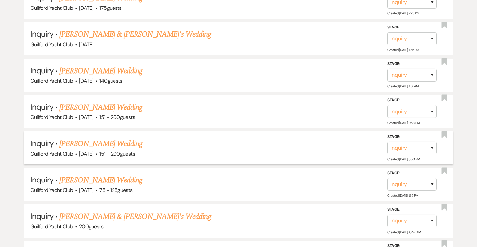
scroll to position [489, 0]
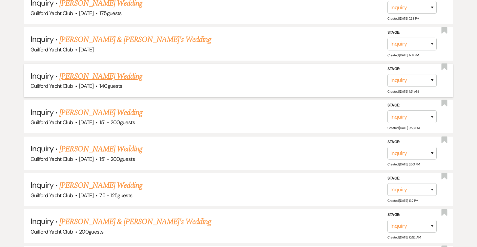
click at [109, 73] on link "[PERSON_NAME] Wedding" at bounding box center [100, 77] width 83 height 12
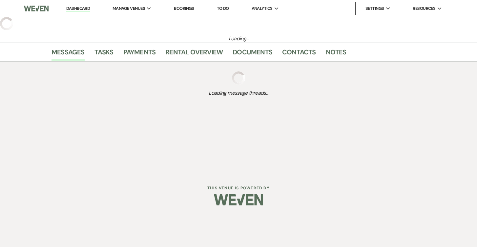
select select "5"
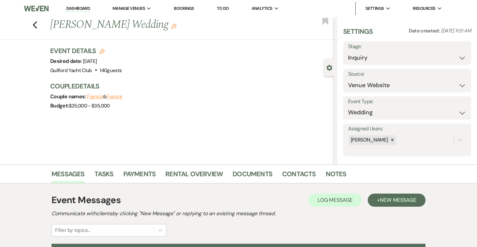
scroll to position [72, 0]
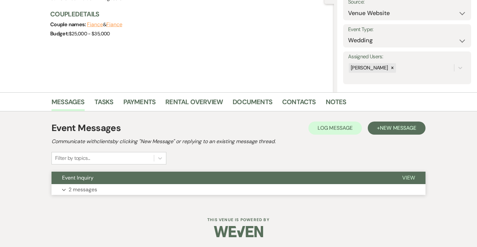
click at [405, 177] on span "View" at bounding box center [408, 177] width 13 height 7
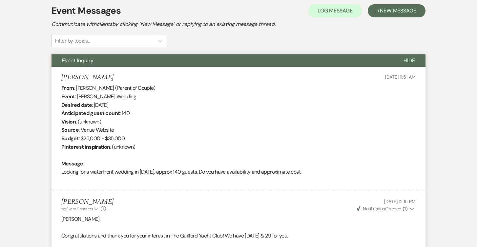
scroll to position [0, 0]
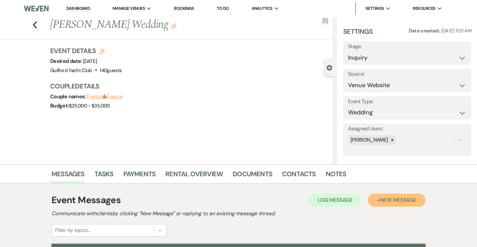
click at [410, 202] on span "New Message" at bounding box center [398, 200] width 36 height 7
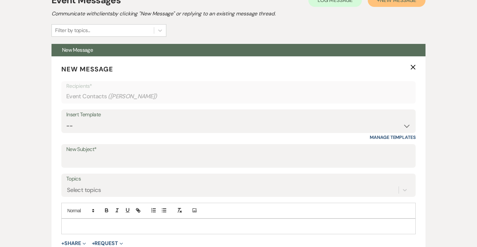
scroll to position [270, 0]
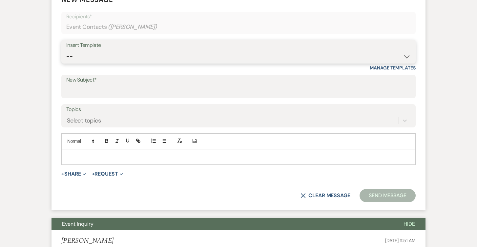
click at [93, 55] on select "-- Weven Planning Portal Introduction (Booked Events) Initial Inquiry Response …" at bounding box center [238, 56] width 344 height 13
select select "2059"
click at [66, 50] on select "-- Weven Planning Portal Introduction (Booked Events) Initial Inquiry Response …" at bounding box center [238, 56] width 344 height 13
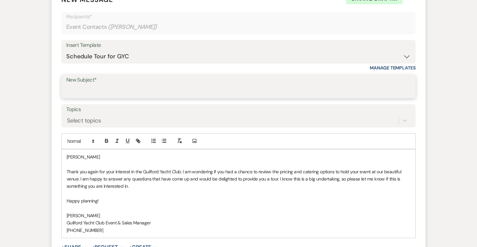
click at [111, 87] on input "New Subject*" at bounding box center [238, 91] width 344 height 13
type input "Schedule a tour at the GYC!"
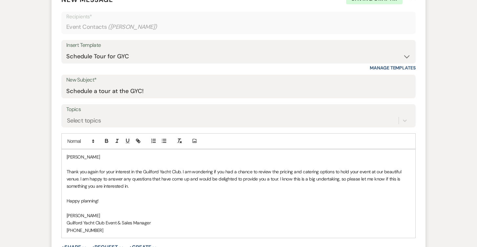
click at [88, 156] on p "[PERSON_NAME]" at bounding box center [239, 156] width 344 height 7
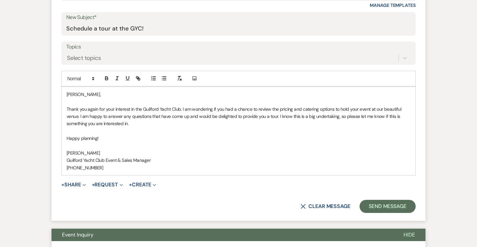
scroll to position [338, 0]
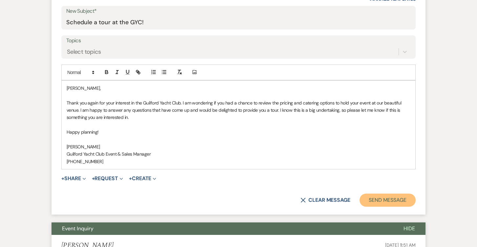
click at [376, 197] on button "Send Message" at bounding box center [387, 200] width 56 height 13
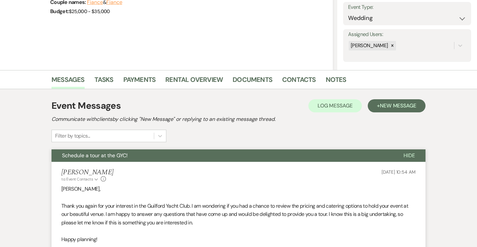
scroll to position [0, 0]
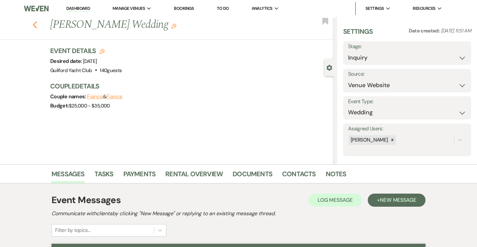
click at [33, 23] on icon "Previous" at bounding box center [34, 25] width 5 height 8
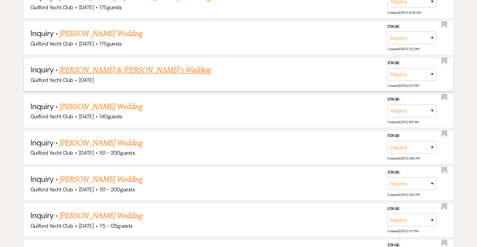
scroll to position [453, 0]
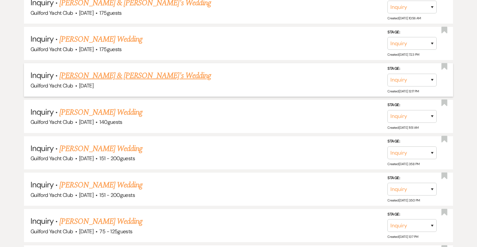
click at [97, 75] on link "[PERSON_NAME] & [PERSON_NAME]'s Wedding" at bounding box center [135, 76] width 152 height 12
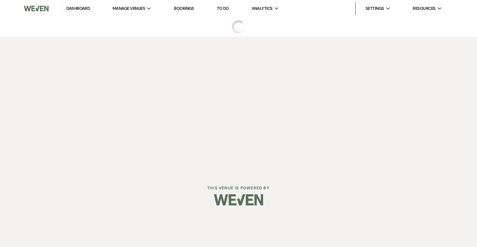
select select "5"
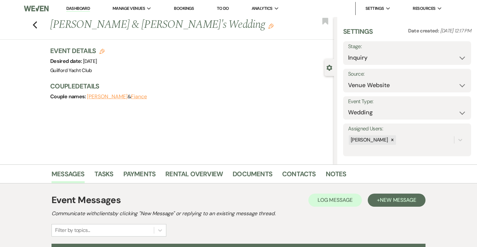
scroll to position [72, 0]
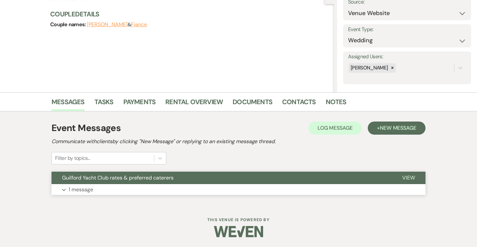
click at [409, 180] on span "View" at bounding box center [408, 177] width 13 height 7
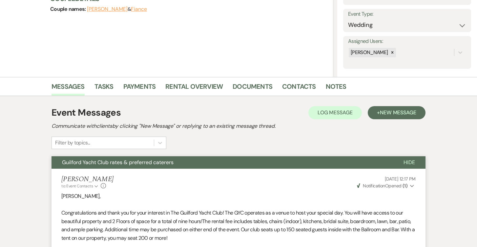
scroll to position [88, 0]
click at [402, 115] on span "New Message" at bounding box center [398, 112] width 36 height 7
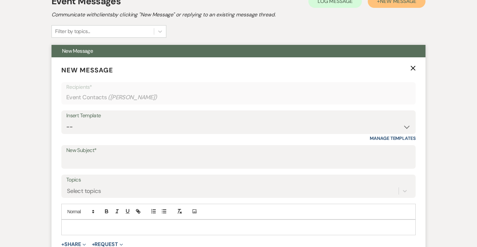
scroll to position [230, 0]
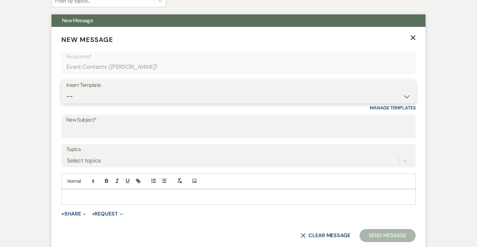
click at [101, 102] on select "-- Weven Planning Portal Introduction (Booked Events) Initial Inquiry Response …" at bounding box center [238, 96] width 344 height 13
select select "2059"
click at [66, 90] on select "-- Weven Planning Portal Introduction (Booked Events) Initial Inquiry Response …" at bounding box center [238, 96] width 344 height 13
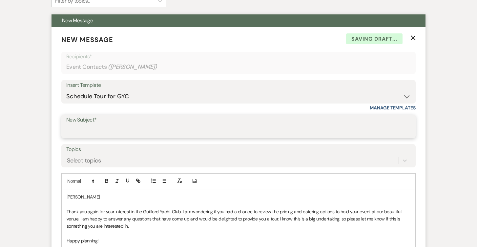
click at [88, 131] on input "New Subject*" at bounding box center [238, 131] width 344 height 13
type input "Schedule a tour at the GYC!"
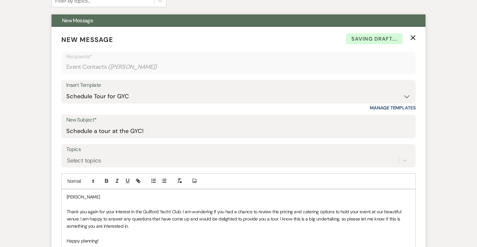
click at [101, 197] on p "[PERSON_NAME]" at bounding box center [239, 196] width 344 height 7
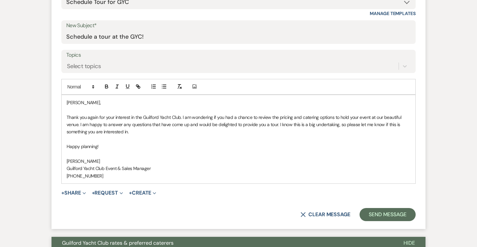
scroll to position [330, 0]
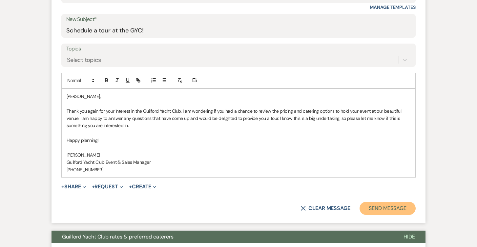
click at [397, 206] on button "Send Message" at bounding box center [387, 208] width 56 height 13
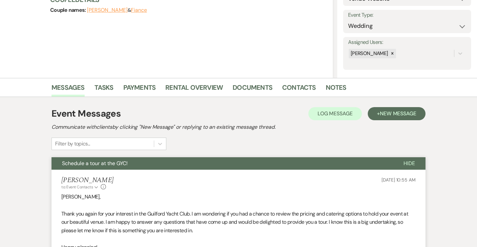
scroll to position [453, 0]
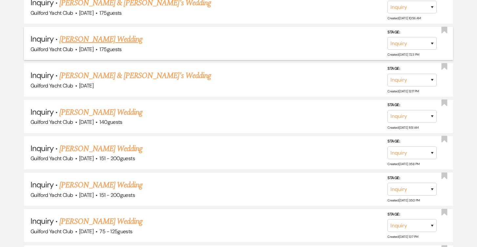
click at [102, 41] on link "[PERSON_NAME] Wedding" at bounding box center [100, 39] width 83 height 12
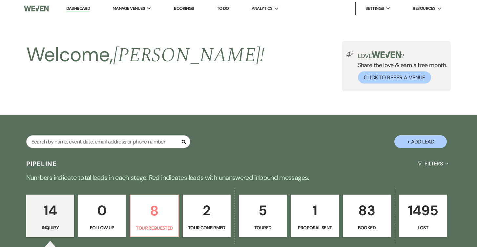
select select "3"
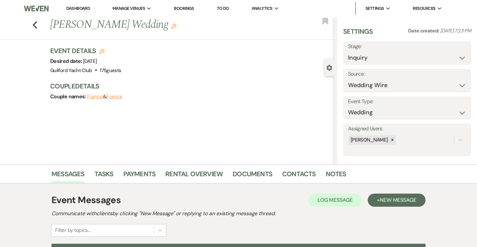
scroll to position [72, 0]
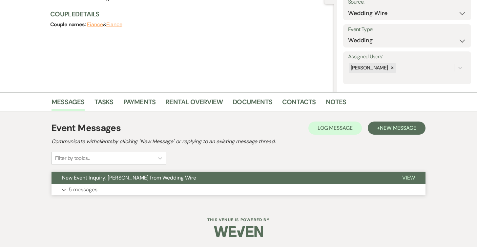
click at [408, 179] on span "View" at bounding box center [408, 177] width 13 height 7
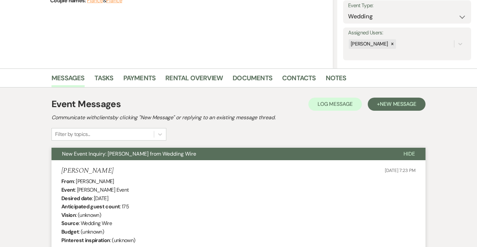
scroll to position [91, 0]
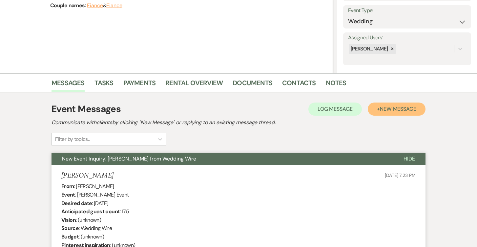
click at [399, 106] on span "New Message" at bounding box center [398, 109] width 36 height 7
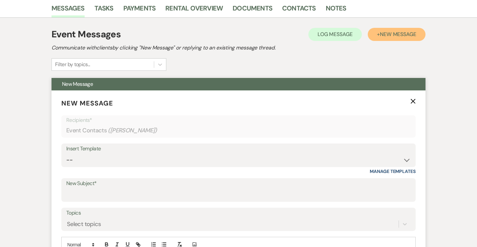
scroll to position [167, 0]
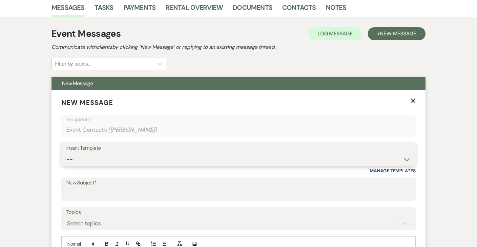
click at [85, 158] on select "-- Weven Planning Portal Introduction (Booked Events) Initial Inquiry Response …" at bounding box center [238, 159] width 344 height 13
select select "2059"
click at [66, 153] on select "-- Weven Planning Portal Introduction (Booked Events) Initial Inquiry Response …" at bounding box center [238, 159] width 344 height 13
click at [88, 192] on input "New Subject*" at bounding box center [238, 194] width 344 height 13
type input "Schedule a tour at the GYC!"
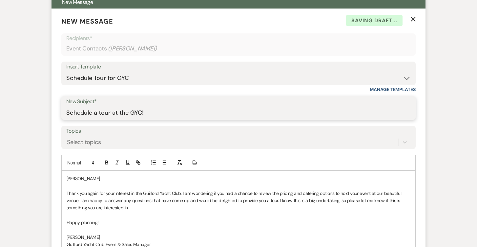
scroll to position [262, 0]
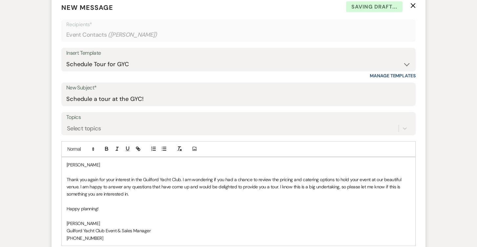
click at [99, 167] on p "[PERSON_NAME]" at bounding box center [239, 164] width 344 height 7
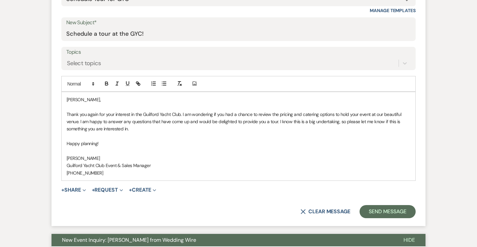
scroll to position [334, 0]
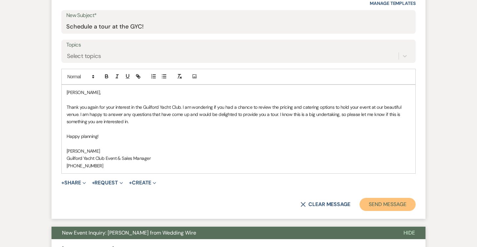
click at [377, 205] on button "Send Message" at bounding box center [387, 204] width 56 height 13
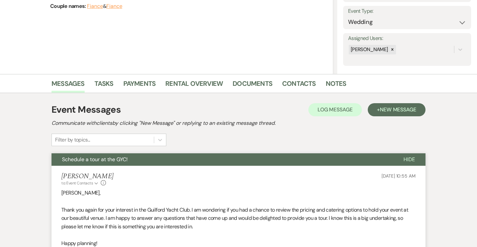
scroll to position [0, 0]
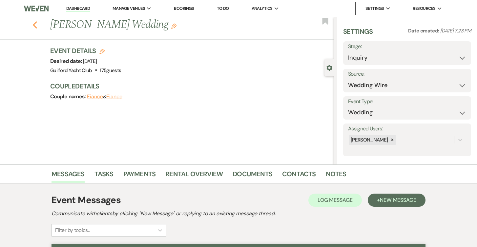
click at [33, 23] on icon "Previous" at bounding box center [34, 25] width 5 height 8
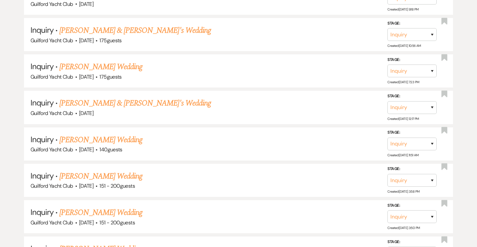
scroll to position [399, 0]
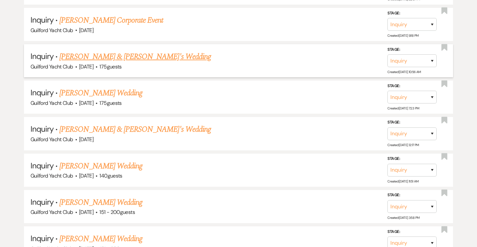
click at [83, 55] on link "[PERSON_NAME] & [PERSON_NAME]'s Wedding" at bounding box center [135, 57] width 152 height 12
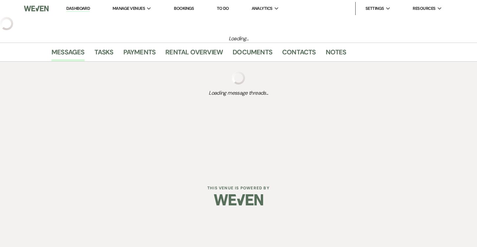
select select "5"
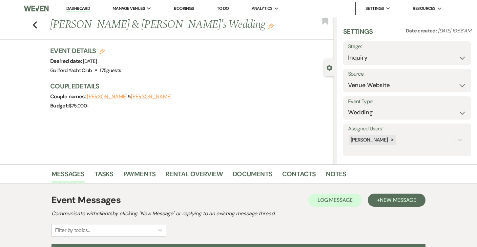
scroll to position [72, 0]
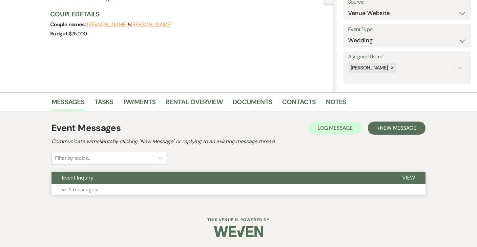
click at [409, 178] on span "View" at bounding box center [408, 177] width 13 height 7
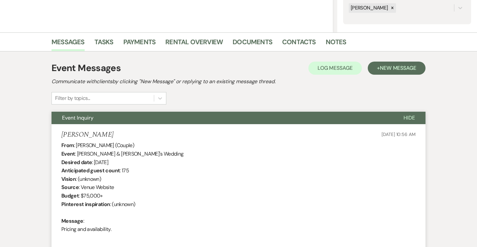
scroll to position [131, 0]
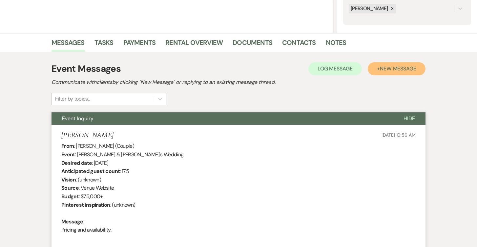
click at [405, 67] on span "New Message" at bounding box center [398, 68] width 36 height 7
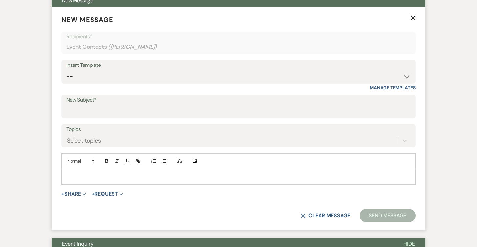
scroll to position [243, 0]
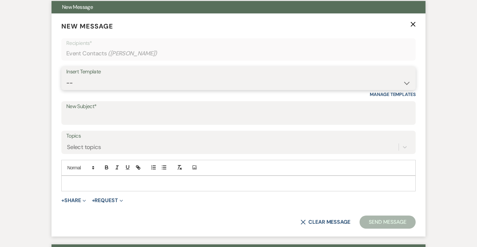
click at [121, 85] on select "-- Weven Planning Portal Introduction (Booked Events) Initial Inquiry Response …" at bounding box center [238, 83] width 344 height 13
select select "2059"
click at [66, 77] on select "-- Weven Planning Portal Introduction (Booked Events) Initial Inquiry Response …" at bounding box center [238, 83] width 344 height 13
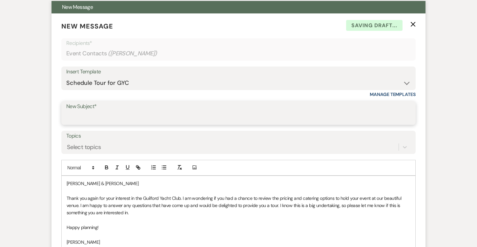
click at [88, 116] on input "New Subject*" at bounding box center [238, 117] width 344 height 13
type input "Schedule a tour at the GYC!"
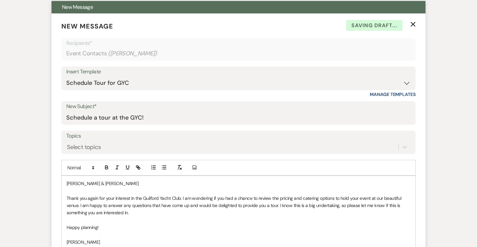
click at [112, 183] on p "[PERSON_NAME] & [PERSON_NAME]" at bounding box center [239, 183] width 344 height 7
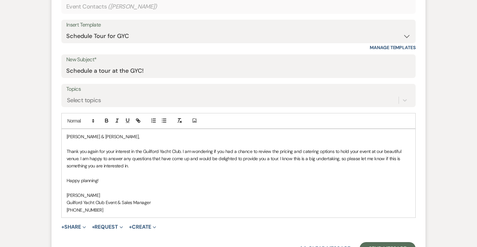
scroll to position [351, 0]
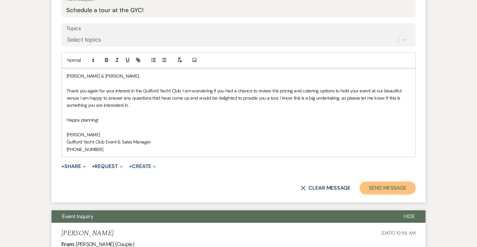
click at [380, 190] on button "Send Message" at bounding box center [387, 188] width 56 height 13
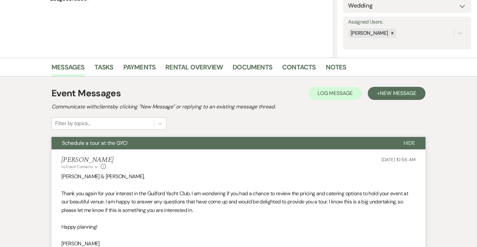
scroll to position [0, 0]
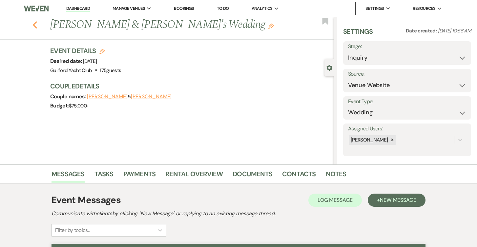
click at [35, 23] on use "button" at bounding box center [35, 24] width 4 height 7
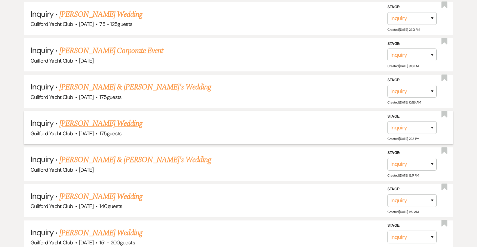
scroll to position [360, 0]
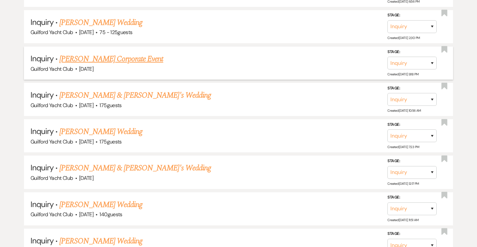
click at [111, 54] on link "[PERSON_NAME] Corporate Event" at bounding box center [111, 59] width 104 height 12
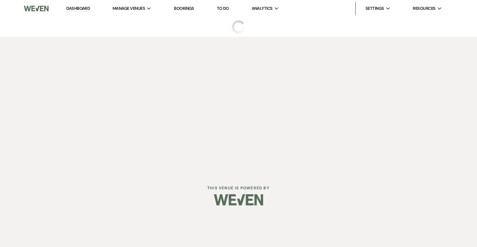
select select "5"
select select "9"
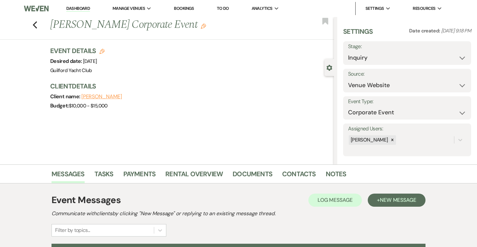
scroll to position [72, 0]
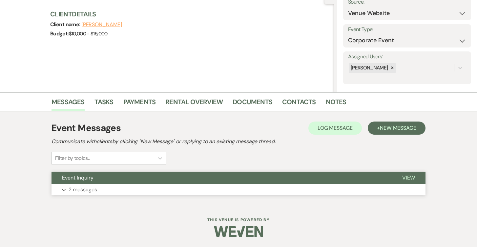
click at [412, 177] on span "View" at bounding box center [408, 177] width 13 height 7
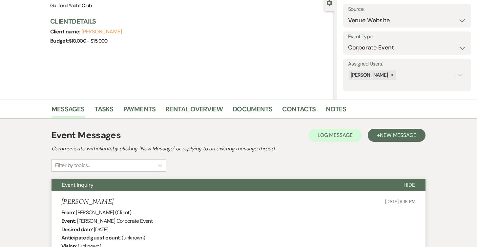
scroll to position [0, 0]
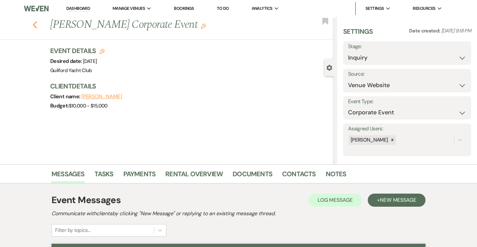
click at [36, 21] on icon "Previous" at bounding box center [34, 25] width 5 height 8
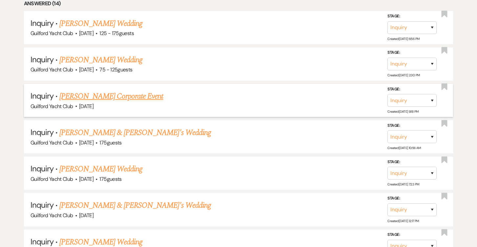
scroll to position [320, 0]
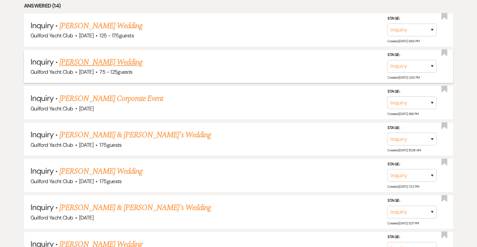
click at [102, 63] on link "[PERSON_NAME] Wedding" at bounding box center [100, 62] width 83 height 12
select select "3"
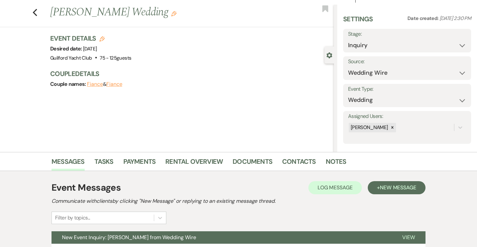
scroll to position [72, 0]
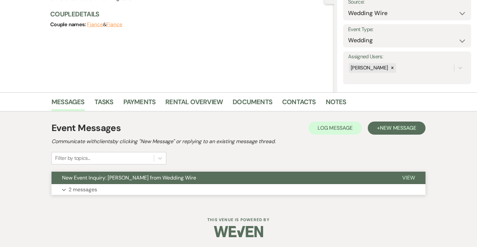
click at [408, 181] on span "View" at bounding box center [408, 177] width 13 height 7
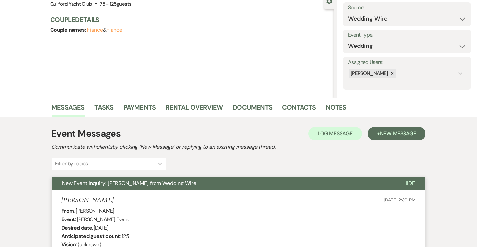
scroll to position [36, 0]
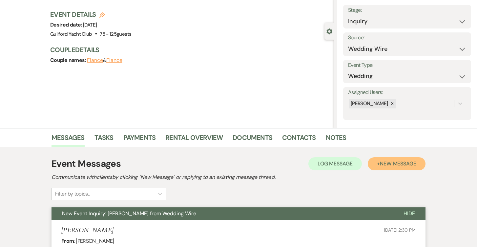
click at [409, 162] on span "New Message" at bounding box center [398, 163] width 36 height 7
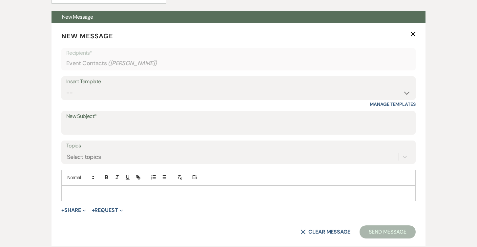
scroll to position [242, 0]
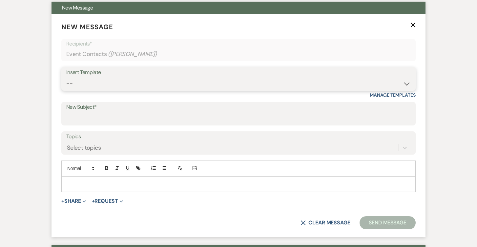
click at [88, 84] on select "-- Weven Planning Portal Introduction (Booked Events) Initial Inquiry Response …" at bounding box center [238, 83] width 344 height 13
select select "2059"
click at [66, 77] on select "-- Weven Planning Portal Introduction (Booked Events) Initial Inquiry Response …" at bounding box center [238, 83] width 344 height 13
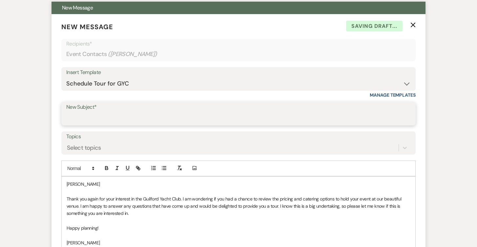
click at [133, 115] on input "New Subject*" at bounding box center [238, 118] width 344 height 13
type input "Schedule a tour at the GYC!"
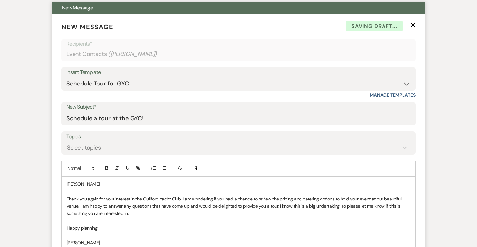
click at [87, 189] on p at bounding box center [239, 191] width 344 height 7
click at [90, 182] on p "[PERSON_NAME]" at bounding box center [239, 184] width 344 height 7
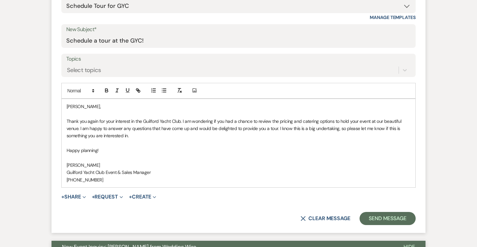
scroll to position [320, 0]
click at [378, 218] on button "Send Message" at bounding box center [387, 218] width 56 height 13
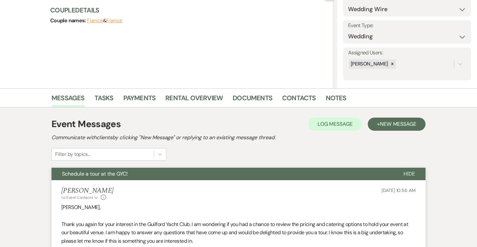
scroll to position [0, 0]
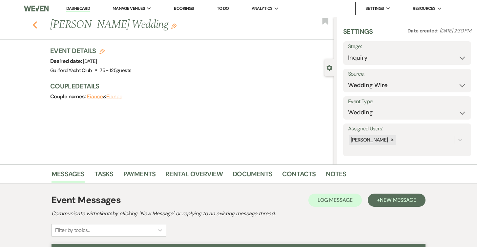
click at [33, 23] on icon "Previous" at bounding box center [34, 25] width 5 height 8
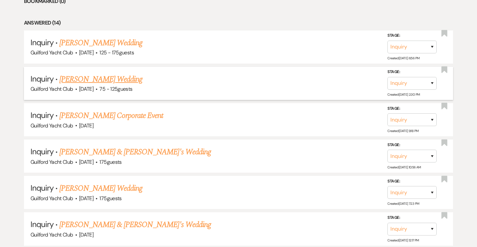
scroll to position [294, 0]
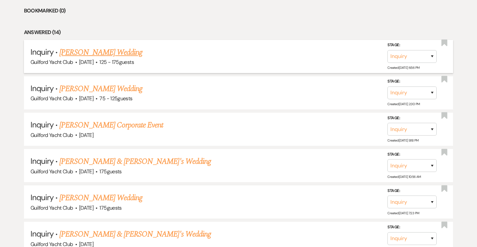
click at [121, 50] on link "[PERSON_NAME] Wedding" at bounding box center [100, 53] width 83 height 12
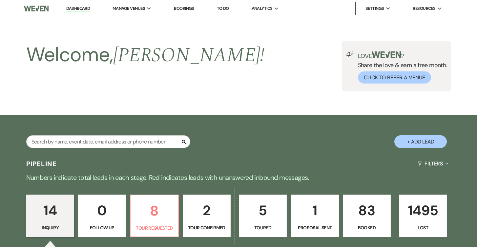
select select "3"
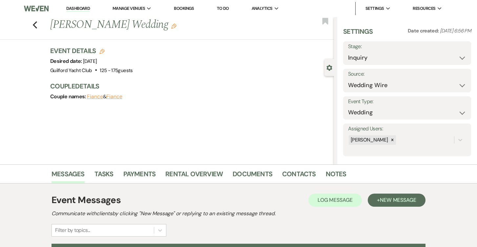
scroll to position [72, 0]
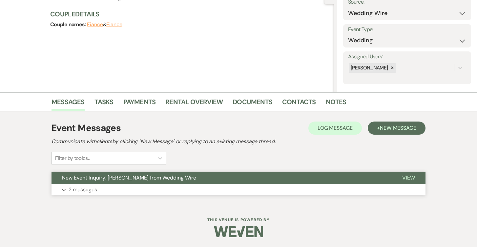
click at [415, 179] on button "View" at bounding box center [409, 178] width 34 height 12
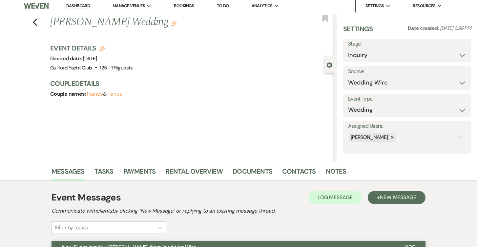
scroll to position [0, 0]
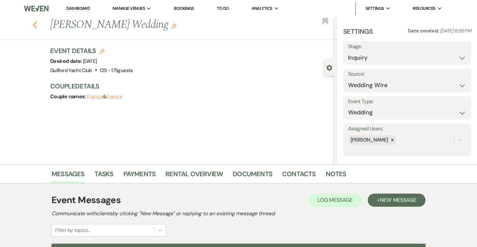
click at [33, 24] on icon "Previous" at bounding box center [34, 25] width 5 height 8
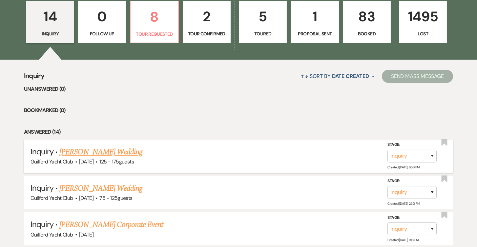
scroll to position [103, 0]
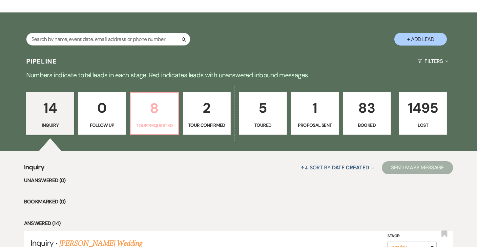
click at [158, 108] on p "8" at bounding box center [153, 108] width 39 height 22
select select "2"
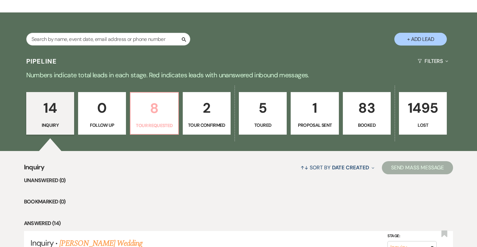
select select "2"
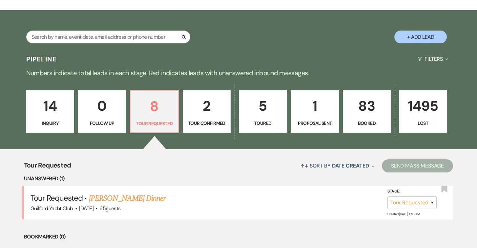
scroll to position [105, 0]
click at [147, 197] on link "[PERSON_NAME] Dinner" at bounding box center [127, 198] width 77 height 12
select select "2"
select select "5"
select select "13"
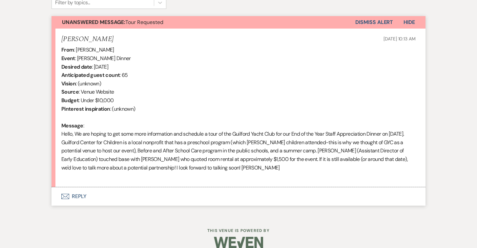
scroll to position [237, 0]
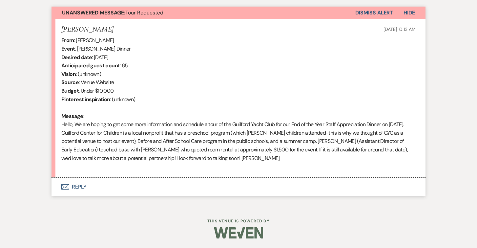
click at [81, 184] on button "Envelope Reply" at bounding box center [238, 186] width 374 height 18
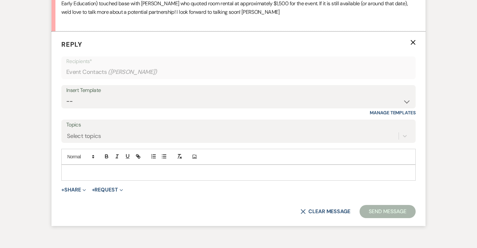
scroll to position [388, 0]
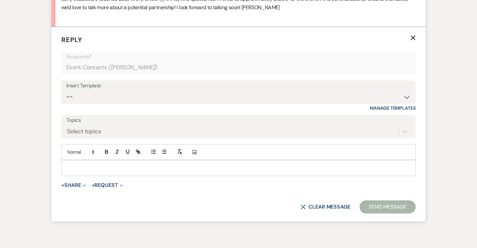
click at [105, 165] on p at bounding box center [239, 167] width 344 height 7
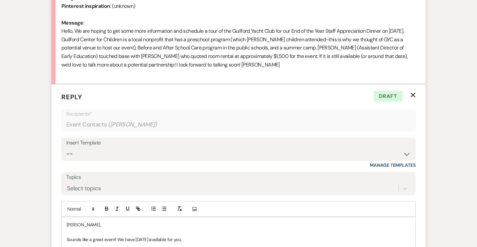
scroll to position [406, 0]
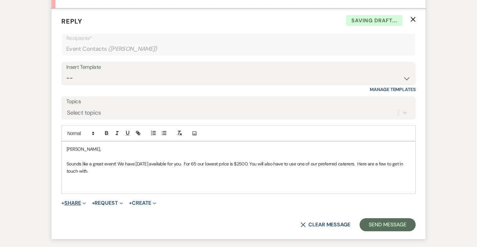
click at [75, 202] on button "+ Share Expand" at bounding box center [73, 203] width 25 height 5
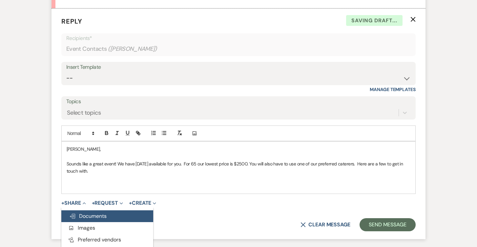
click at [87, 214] on span "Doc Upload Documents" at bounding box center [87, 216] width 37 height 7
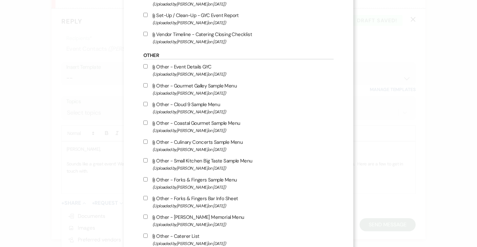
scroll to position [469, 0]
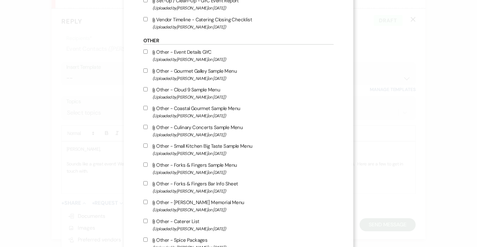
click at [144, 223] on input "Attach File Other - Caterer List (Uploaded by [PERSON_NAME] on [DATE] )" at bounding box center [145, 221] width 4 height 4
checkbox input "true"
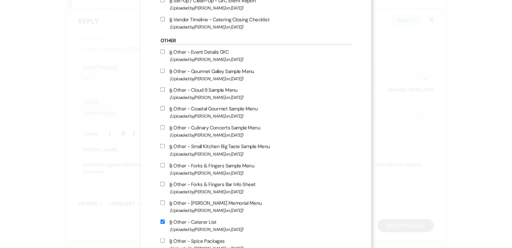
scroll to position [537, 0]
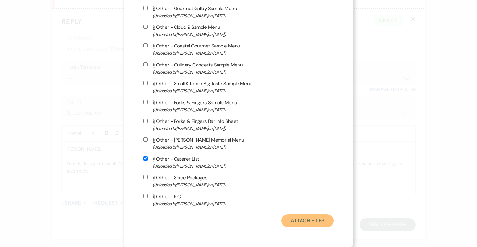
click at [291, 218] on button "Attach Files" at bounding box center [307, 220] width 52 height 13
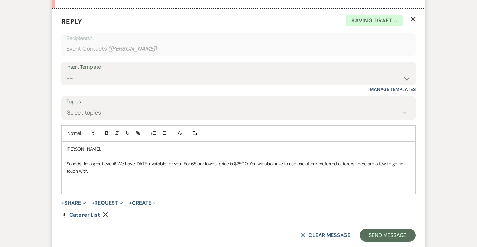
click at [112, 174] on p "Sounds like a great event! We have [DATE] available for you. For 65 our lowest …" at bounding box center [239, 167] width 344 height 15
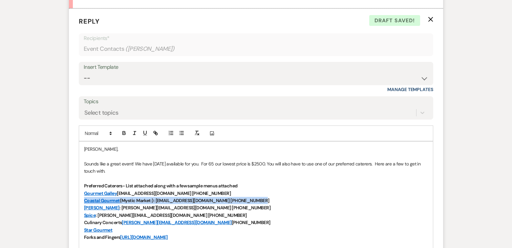
drag, startPoint x: 258, startPoint y: 202, endPoint x: 82, endPoint y: 202, distance: 176.1
click at [82, 202] on div "[PERSON_NAME], Sounds like a great event! We have [DATE] available for you. For…" at bounding box center [256, 204] width 354 height 125
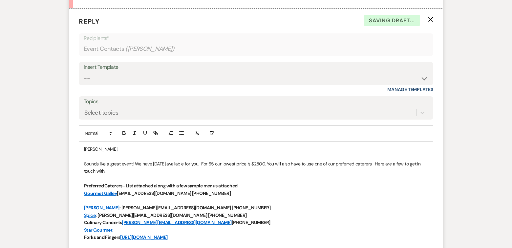
drag, startPoint x: 224, startPoint y: 222, endPoint x: 75, endPoint y: 215, distance: 148.7
click at [75, 215] on form "Reply X Saving draft... Recipients* Event Contacts ( [PERSON_NAME] ) Insert Tem…" at bounding box center [256, 166] width 374 height 315
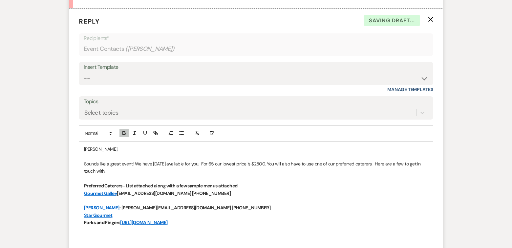
click at [83, 207] on div "[PERSON_NAME], Sounds like a great event! We have [DATE] available for you. For…" at bounding box center [256, 197] width 354 height 111
click at [209, 216] on p "Star Gourmet" at bounding box center [256, 215] width 344 height 7
click at [104, 215] on link "Star Gourmet" at bounding box center [98, 215] width 28 height 6
click at [272, 222] on p "Forks and Fingers [URL][DOMAIN_NAME]" at bounding box center [256, 222] width 344 height 7
click at [84, 211] on p "[PERSON_NAME] : [PERSON_NAME][EMAIL_ADDRESS][DOMAIN_NAME] [PHONE_NUMBER]" at bounding box center [256, 207] width 344 height 7
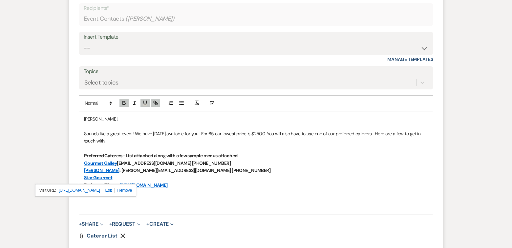
scroll to position [439, 0]
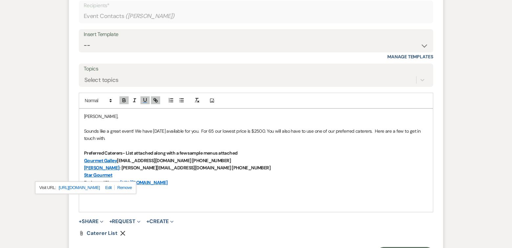
click at [132, 138] on p "Sounds like a great event! We have [DATE] available for you. For 65 our lowest …" at bounding box center [256, 135] width 344 height 15
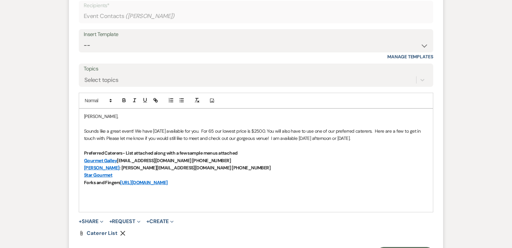
click at [185, 197] on p at bounding box center [256, 197] width 344 height 7
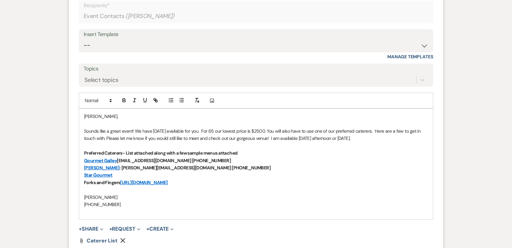
click at [133, 194] on p "[PERSON_NAME]" at bounding box center [256, 197] width 344 height 7
click at [125, 199] on p "[PERSON_NAME]" at bounding box center [256, 197] width 344 height 7
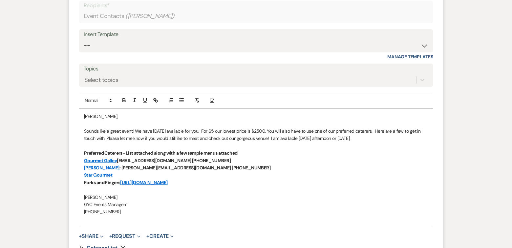
click at [214, 131] on p "Sounds like a great event! We have [DATE] available for you. For 65 our lowest …" at bounding box center [256, 135] width 344 height 15
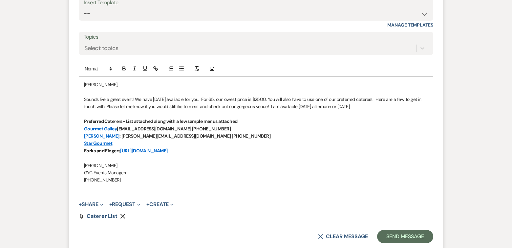
scroll to position [473, 0]
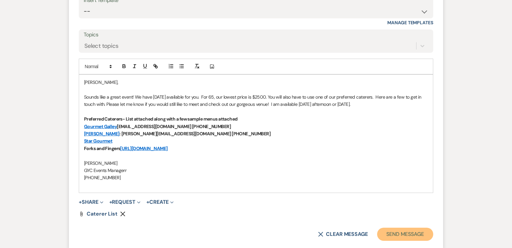
click at [401, 234] on button "Send Message" at bounding box center [405, 234] width 56 height 13
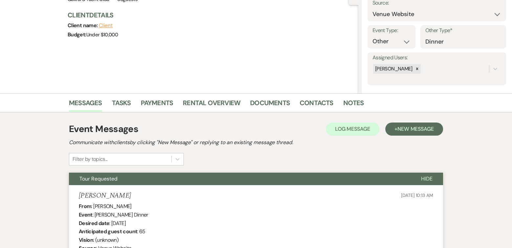
scroll to position [0, 0]
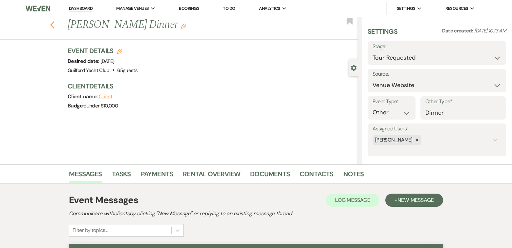
click at [51, 25] on icon "Previous" at bounding box center [52, 25] width 5 height 8
select select "2"
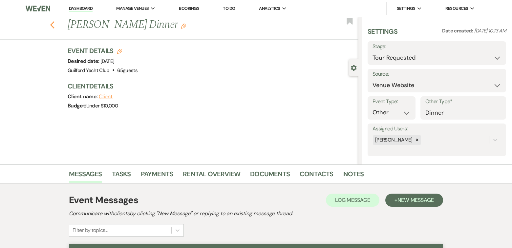
select select "2"
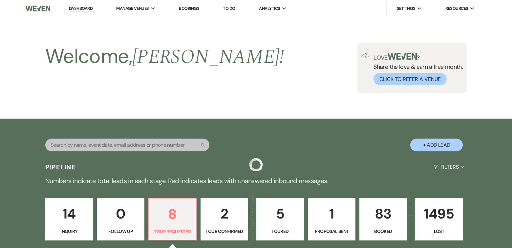
scroll to position [105, 0]
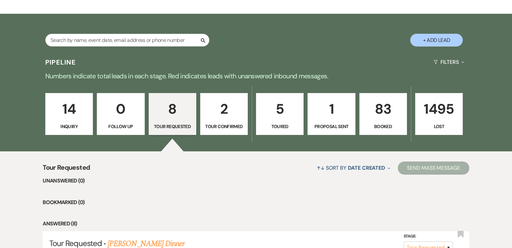
click at [339, 113] on p "1" at bounding box center [331, 109] width 39 height 22
select select "6"
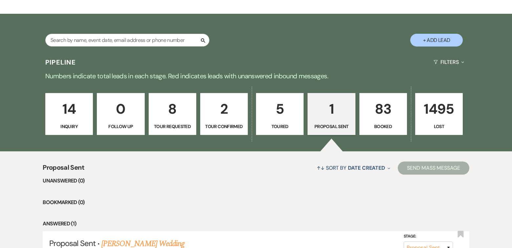
scroll to position [174, 0]
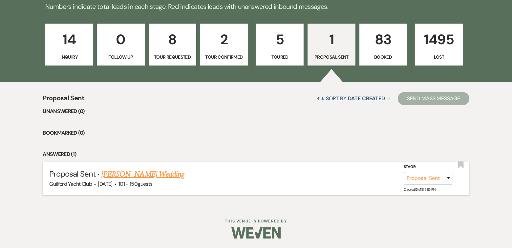
click at [170, 175] on link "[PERSON_NAME] Wedding" at bounding box center [142, 175] width 83 height 12
select select "6"
select select "2"
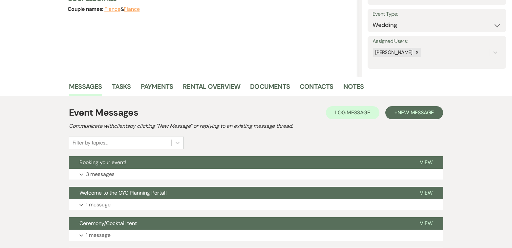
scroll to position [176, 0]
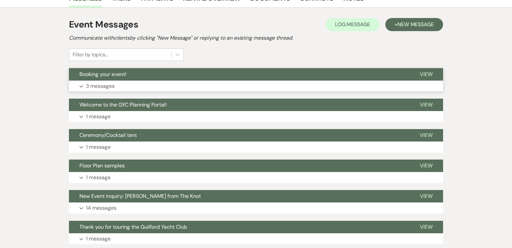
click at [426, 72] on span "View" at bounding box center [425, 74] width 13 height 7
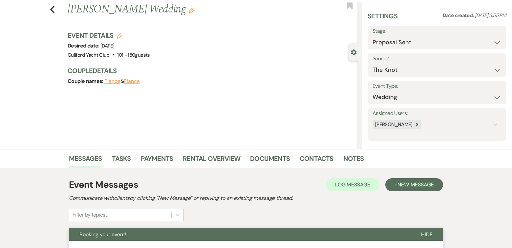
scroll to position [15, 0]
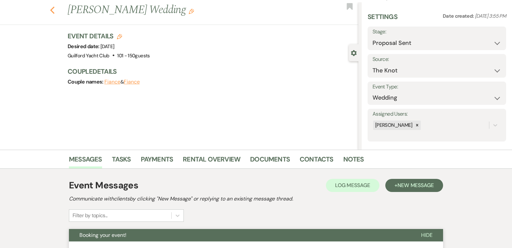
click at [52, 11] on icon "Previous" at bounding box center [52, 10] width 5 height 8
select select "6"
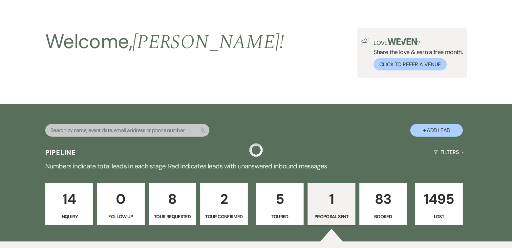
scroll to position [174, 0]
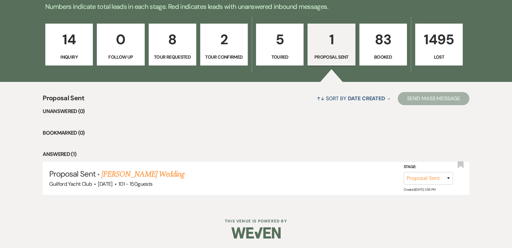
click at [84, 56] on p "Inquiry" at bounding box center [69, 56] width 39 height 7
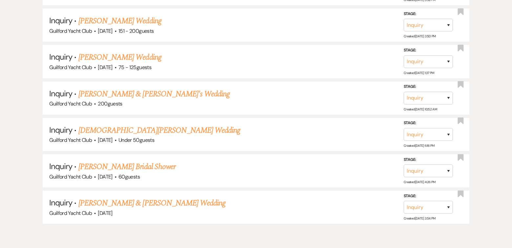
scroll to position [644, 0]
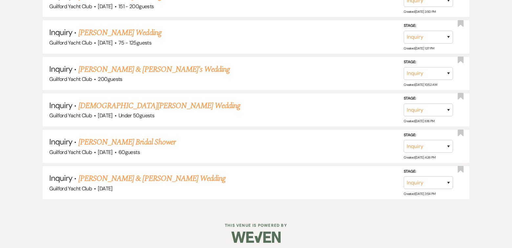
click at [140, 173] on link "[PERSON_NAME] & [PERSON_NAME] Wedding" at bounding box center [151, 179] width 147 height 12
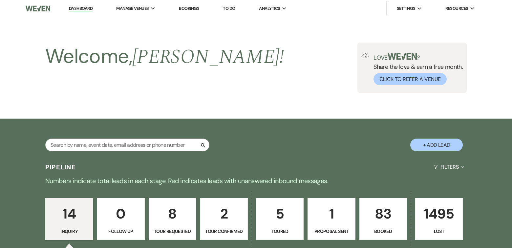
select select "5"
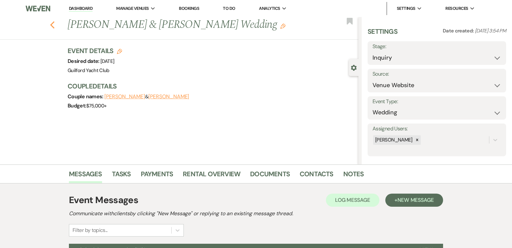
click at [52, 23] on use "button" at bounding box center [52, 24] width 4 height 7
